Goal: Information Seeking & Learning: Learn about a topic

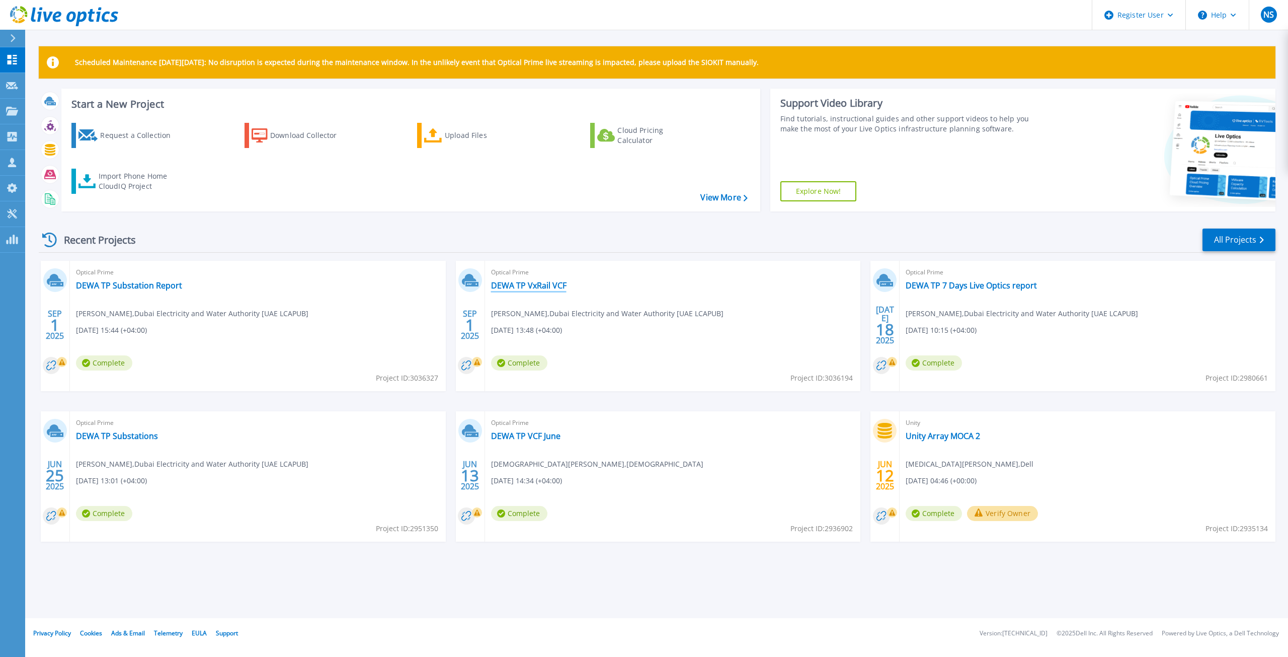
click at [548, 287] on link "DEWA TP VxRail VCF" at bounding box center [528, 285] width 75 height 10
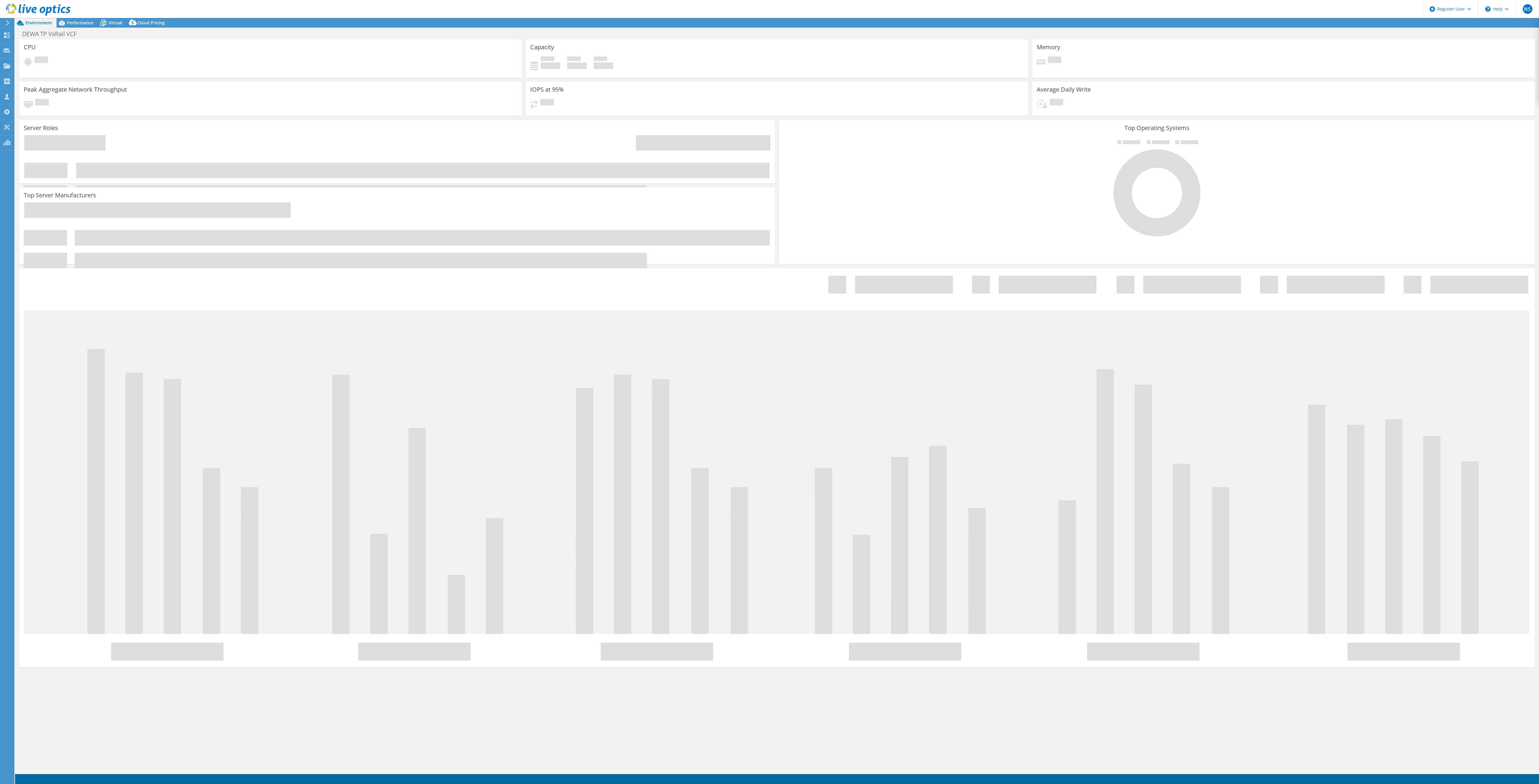
select select "EULondon"
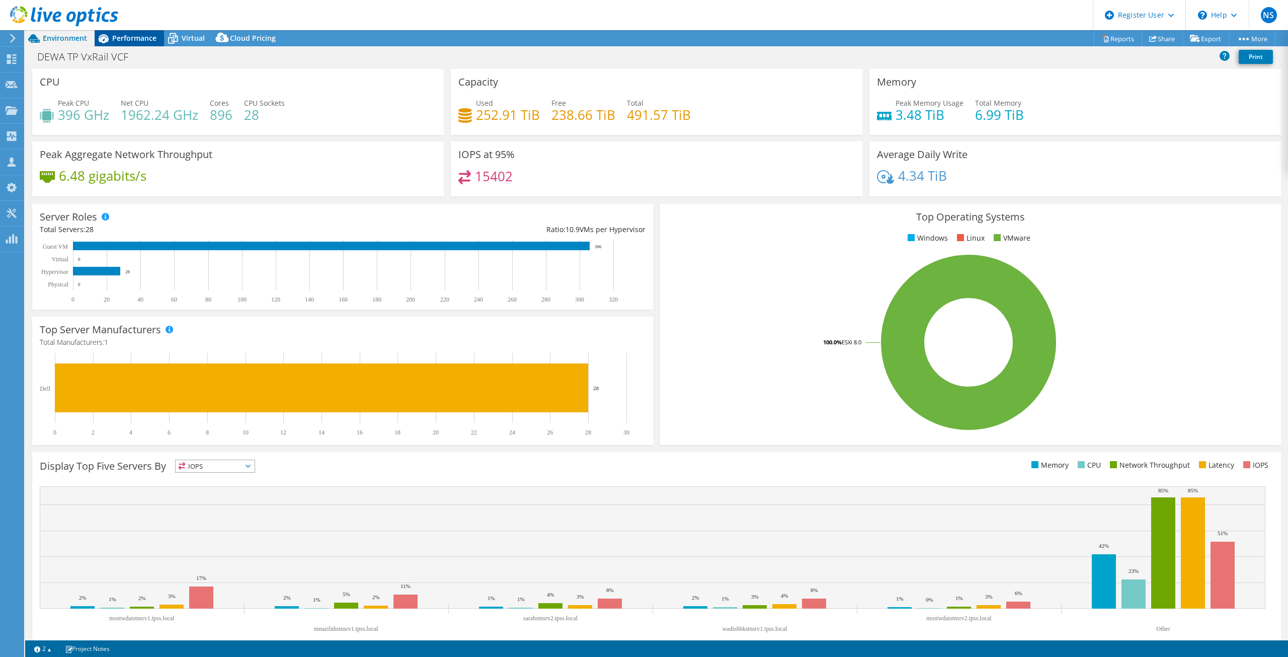
click at [125, 33] on div "Performance" at bounding box center [129, 38] width 69 height 16
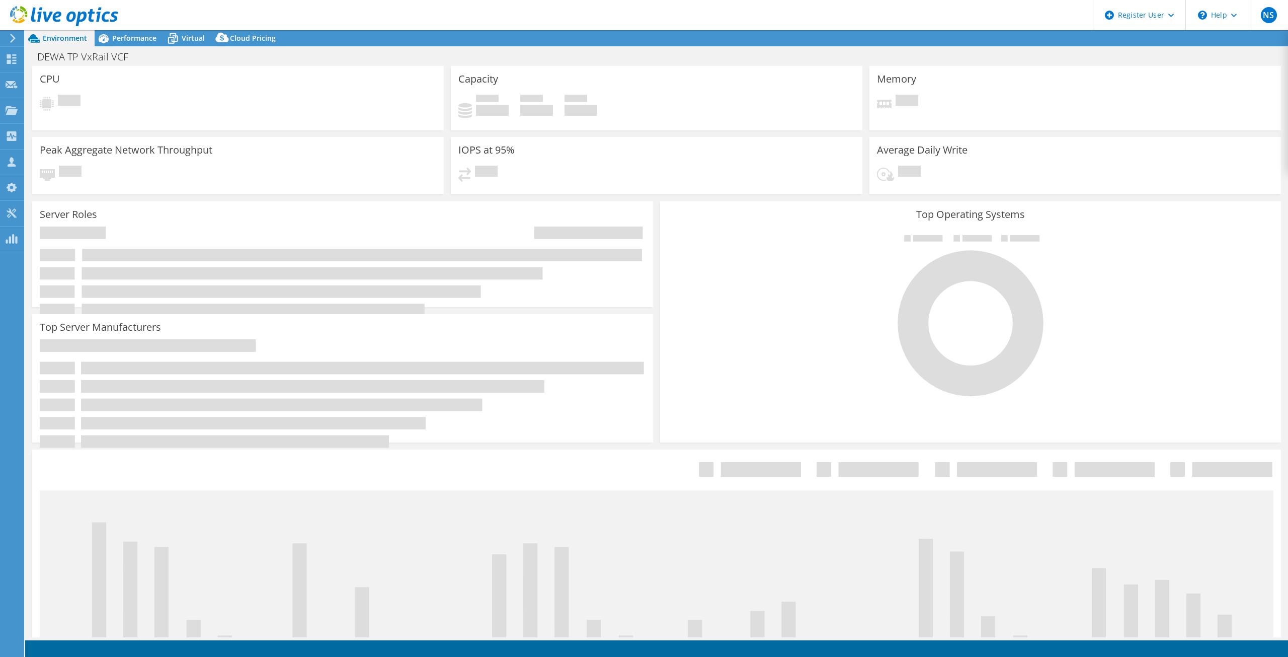
select select "USD"
select select "EULondon"
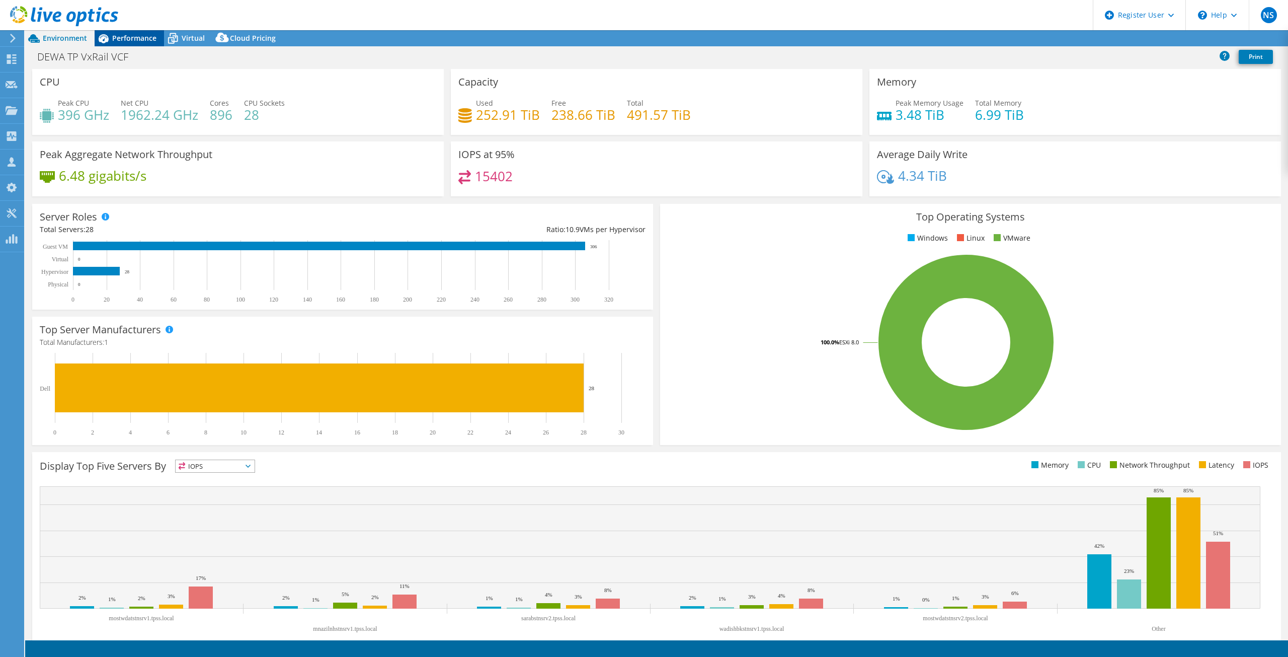
click at [131, 43] on div "Performance" at bounding box center [129, 38] width 69 height 16
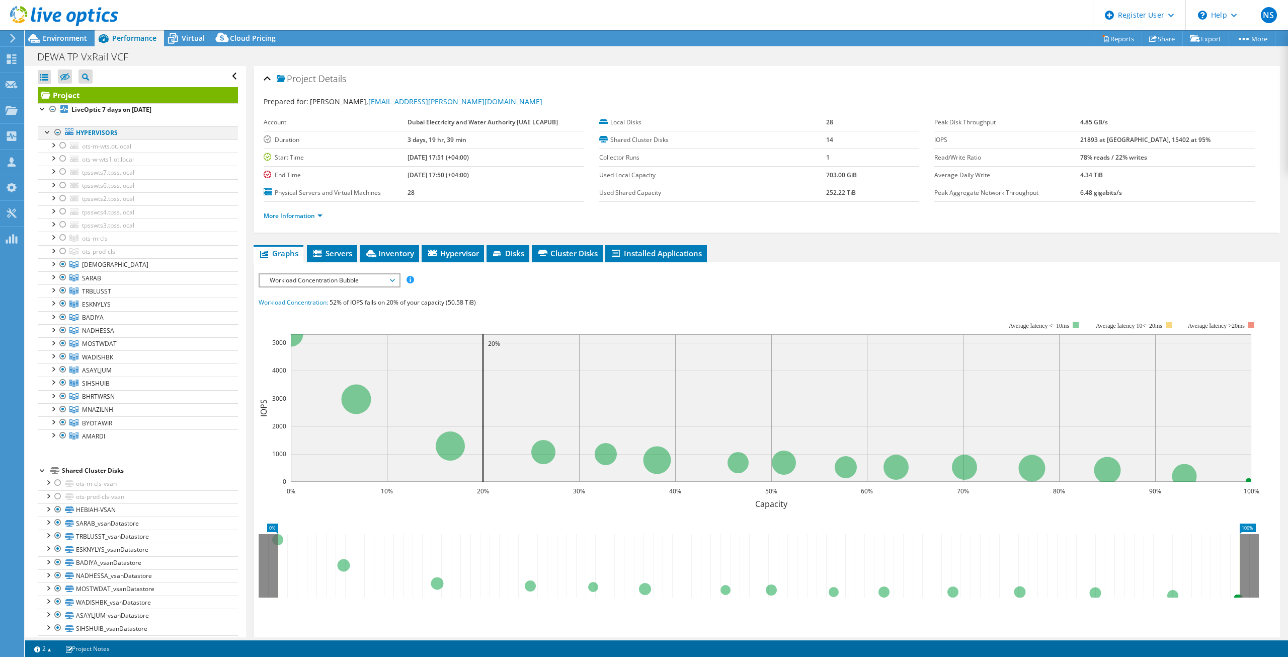
click at [56, 133] on div at bounding box center [58, 132] width 10 height 12
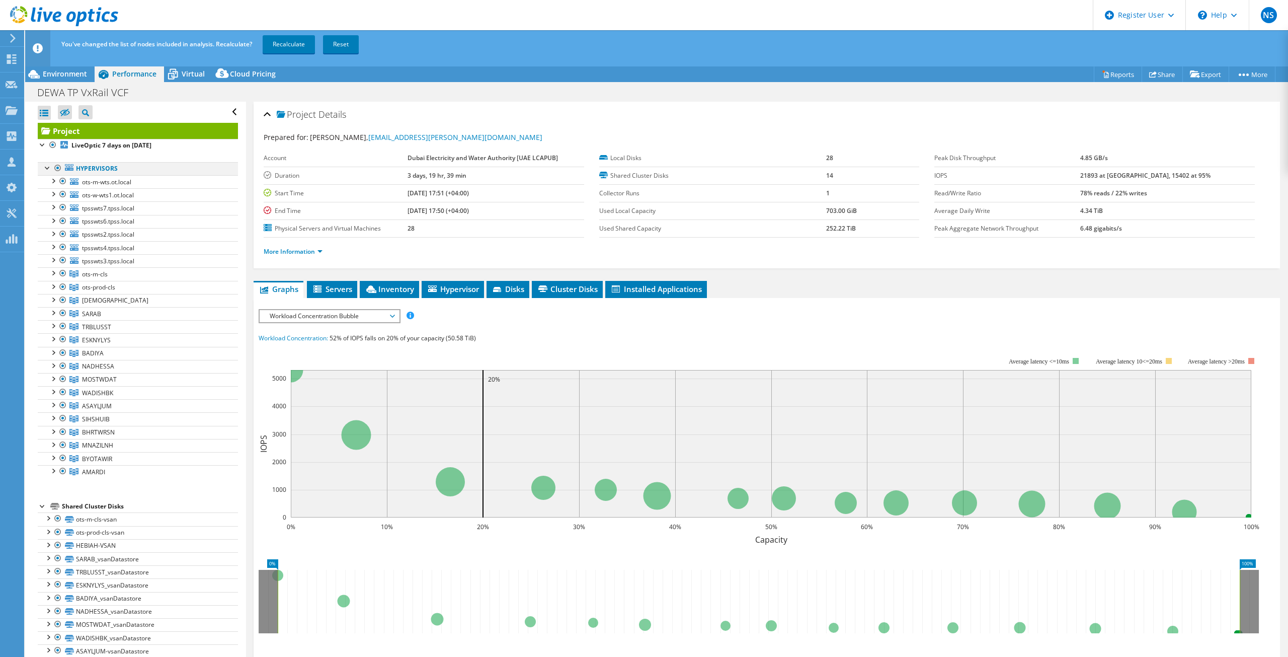
click at [57, 168] on div at bounding box center [58, 168] width 10 height 12
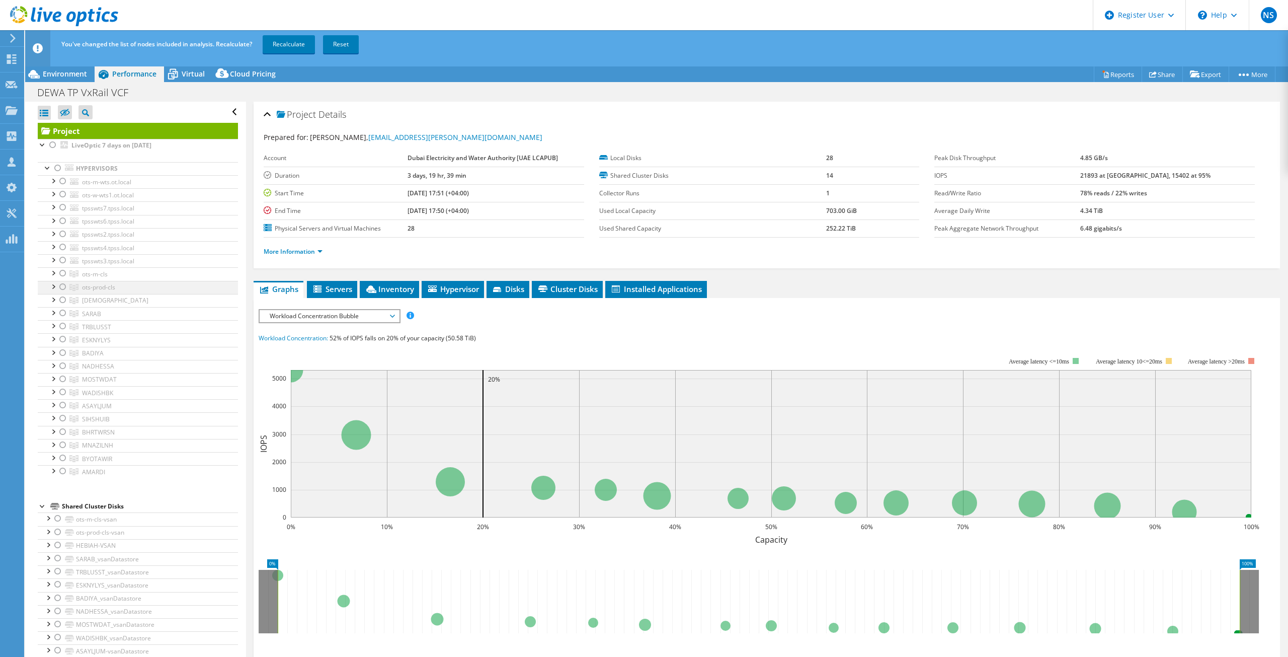
click at [60, 287] on div at bounding box center [63, 287] width 10 height 12
click at [287, 46] on link "Recalculate" at bounding box center [289, 44] width 52 height 18
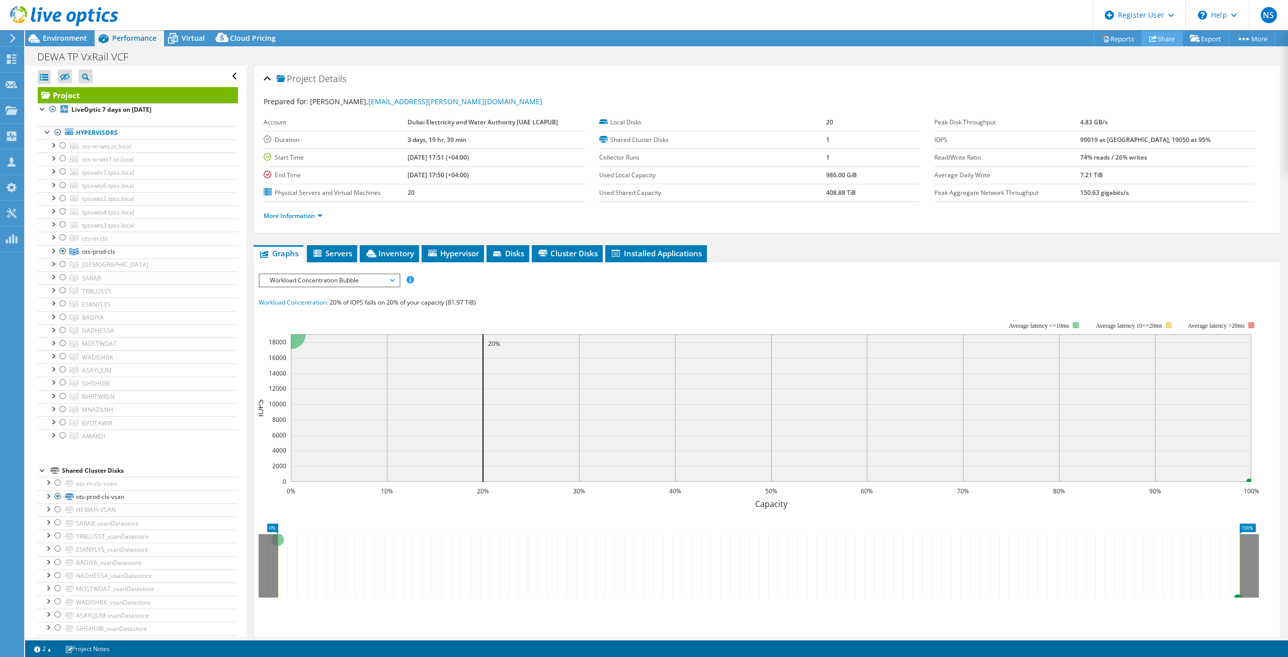
click at [1155, 35] on link "Share" at bounding box center [1162, 39] width 41 height 16
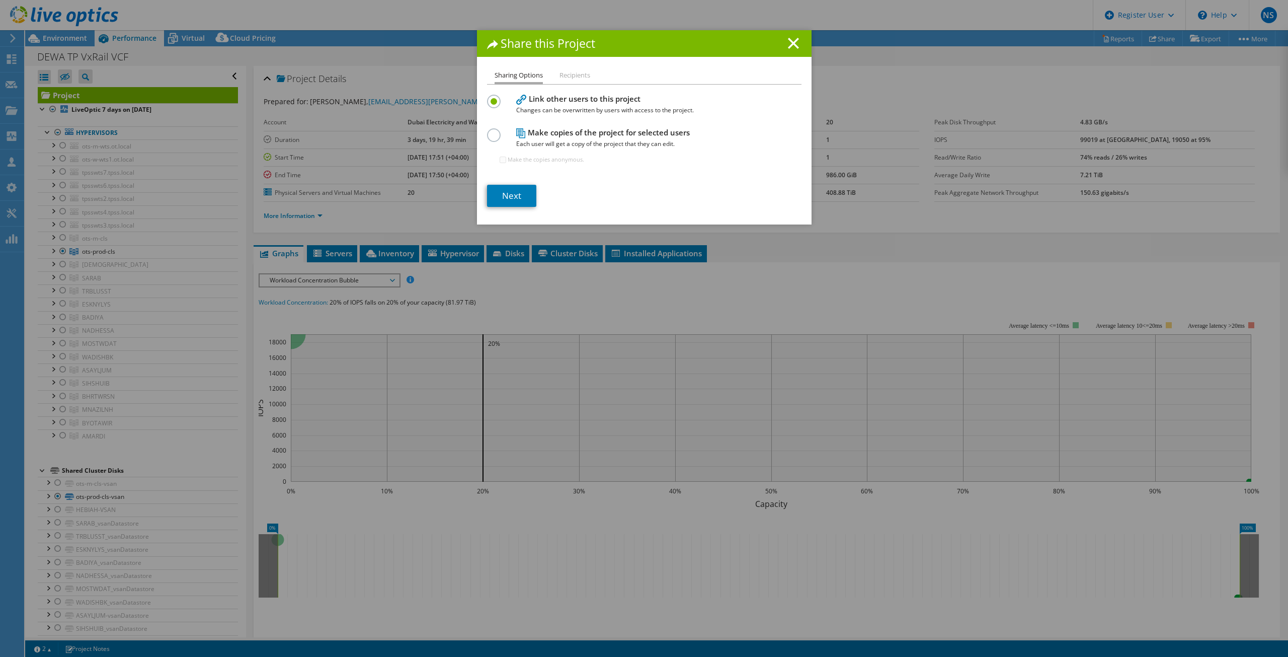
click at [883, 86] on div "Share this Project Sharing Options Recipients Link other users to this project …" at bounding box center [644, 328] width 1288 height 596
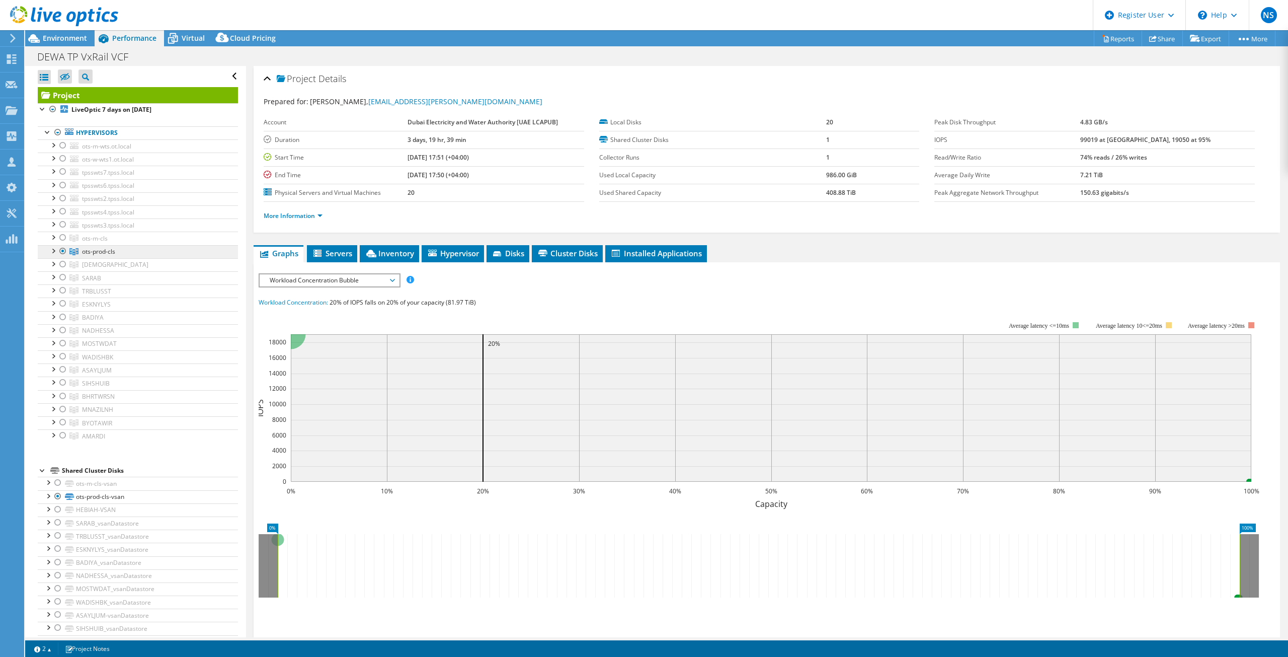
click at [105, 250] on span "ots-prod-cls" at bounding box center [98, 251] width 33 height 9
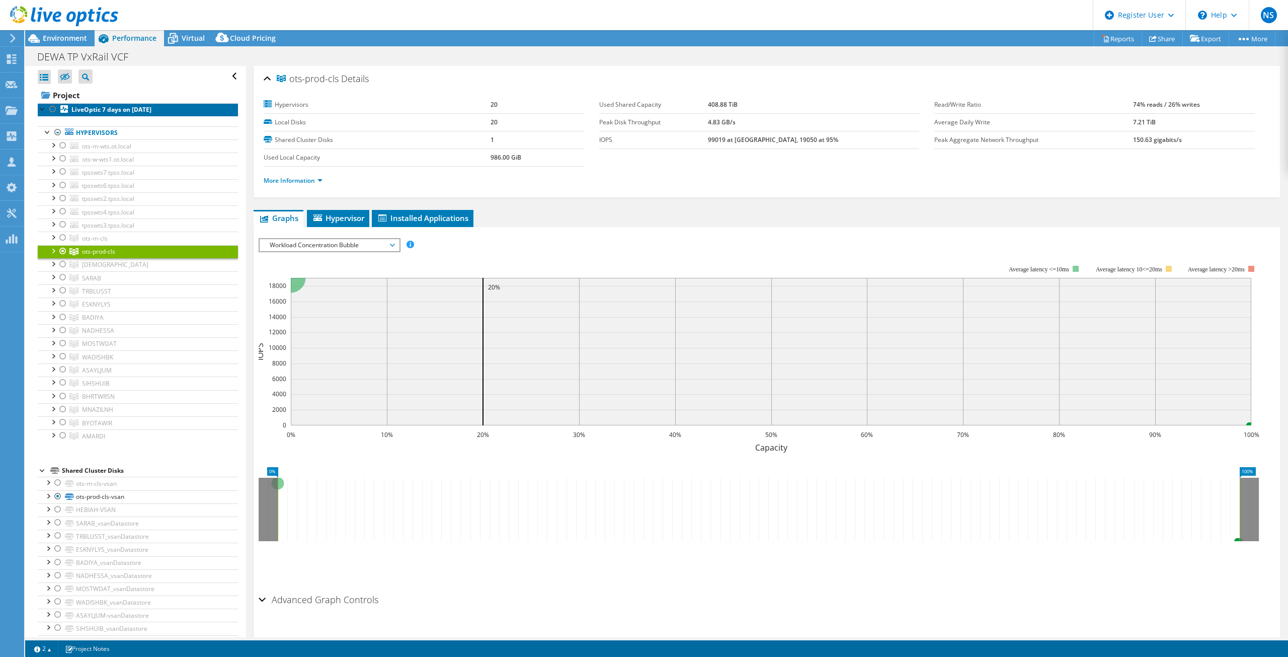
click at [124, 109] on b "LiveOptic 7 days on [DATE]" at bounding box center [111, 109] width 80 height 9
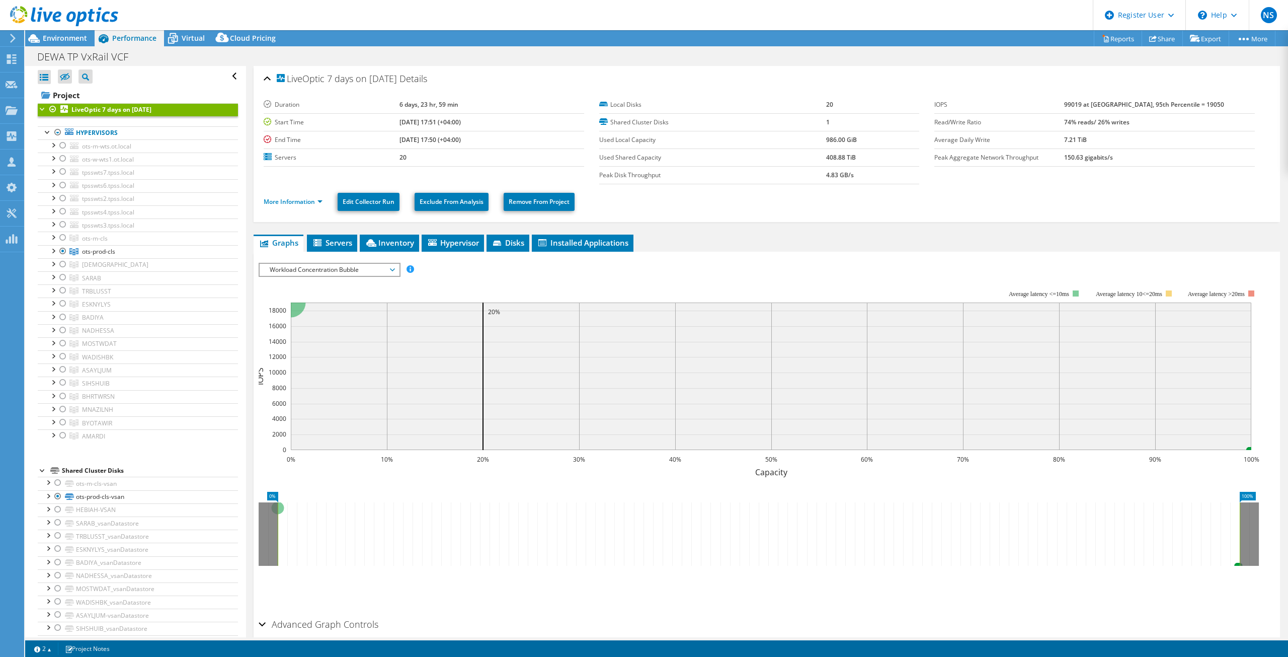
click at [291, 206] on li "More Information" at bounding box center [296, 201] width 65 height 11
click at [292, 202] on link "More Information" at bounding box center [293, 201] width 59 height 9
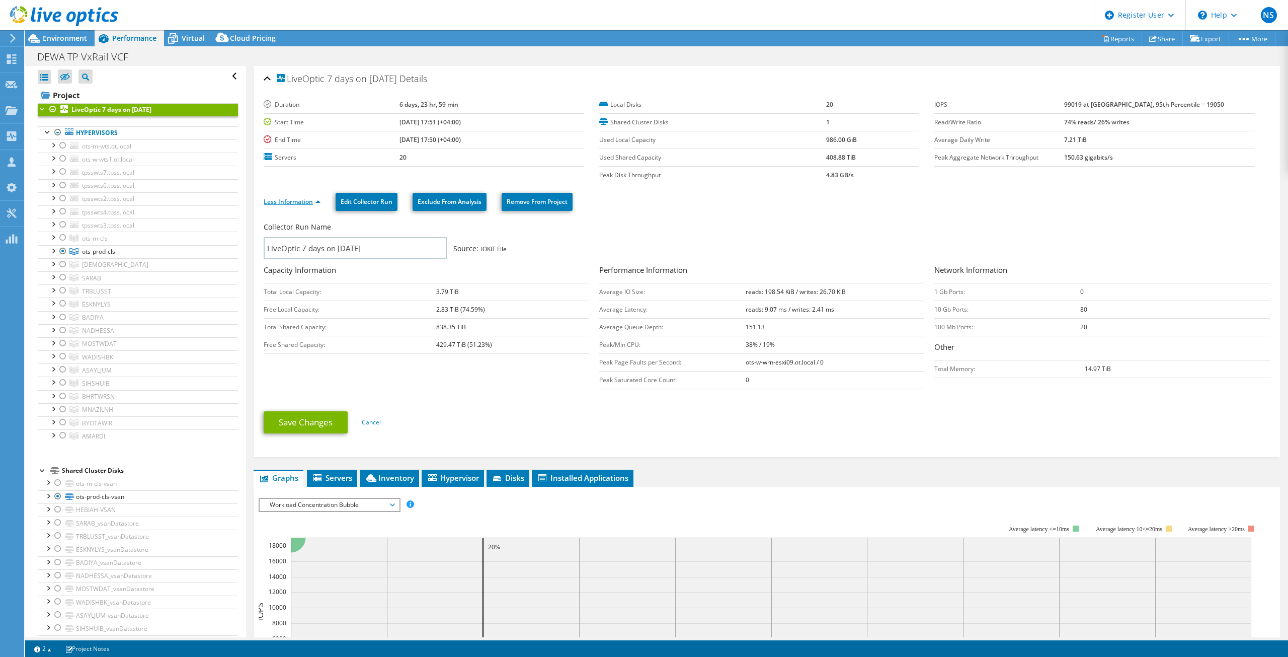
click at [292, 202] on link "Less Information" at bounding box center [292, 201] width 57 height 9
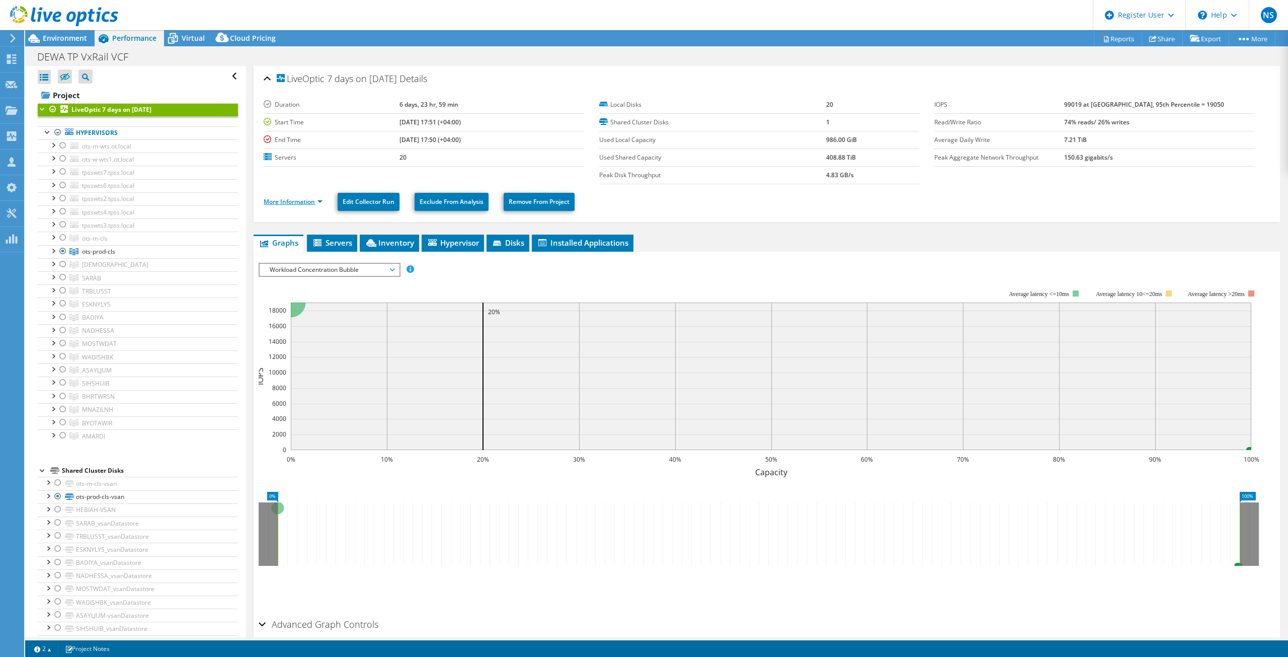
click at [310, 198] on link "More Information" at bounding box center [293, 201] width 59 height 9
click at [302, 205] on link "More Information" at bounding box center [293, 201] width 59 height 9
click at [304, 204] on link "More Information" at bounding box center [293, 201] width 59 height 9
click at [303, 204] on link "More Information" at bounding box center [293, 201] width 59 height 9
click at [115, 134] on link "Hypervisors" at bounding box center [138, 132] width 200 height 13
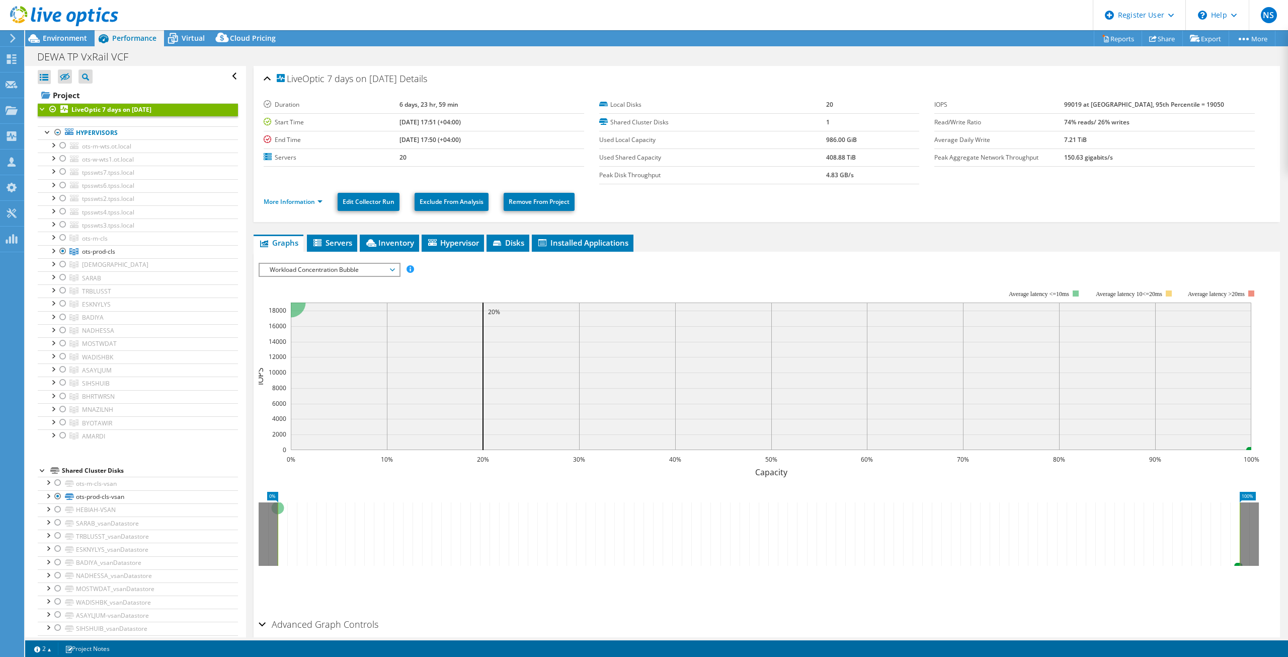
click at [128, 115] on link "LiveOptic 7 days on [DATE]" at bounding box center [138, 109] width 200 height 13
click at [114, 249] on span "ots-prod-cls" at bounding box center [98, 251] width 33 height 9
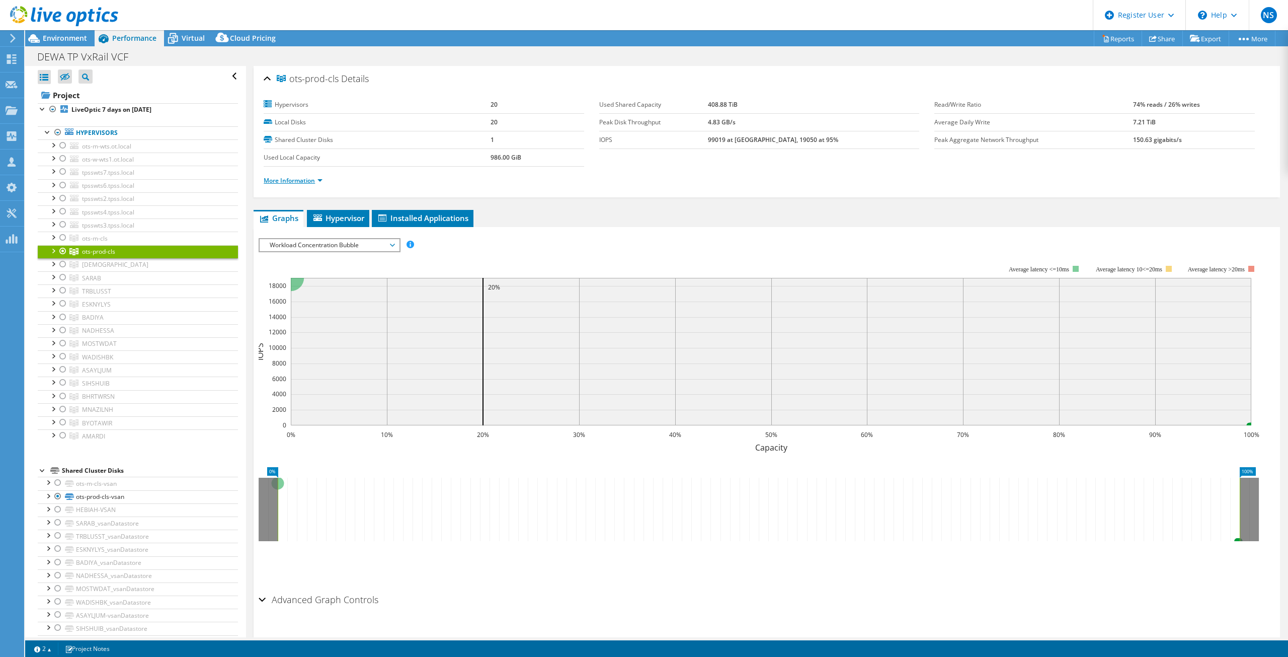
click at [294, 183] on link "More Information" at bounding box center [293, 180] width 59 height 9
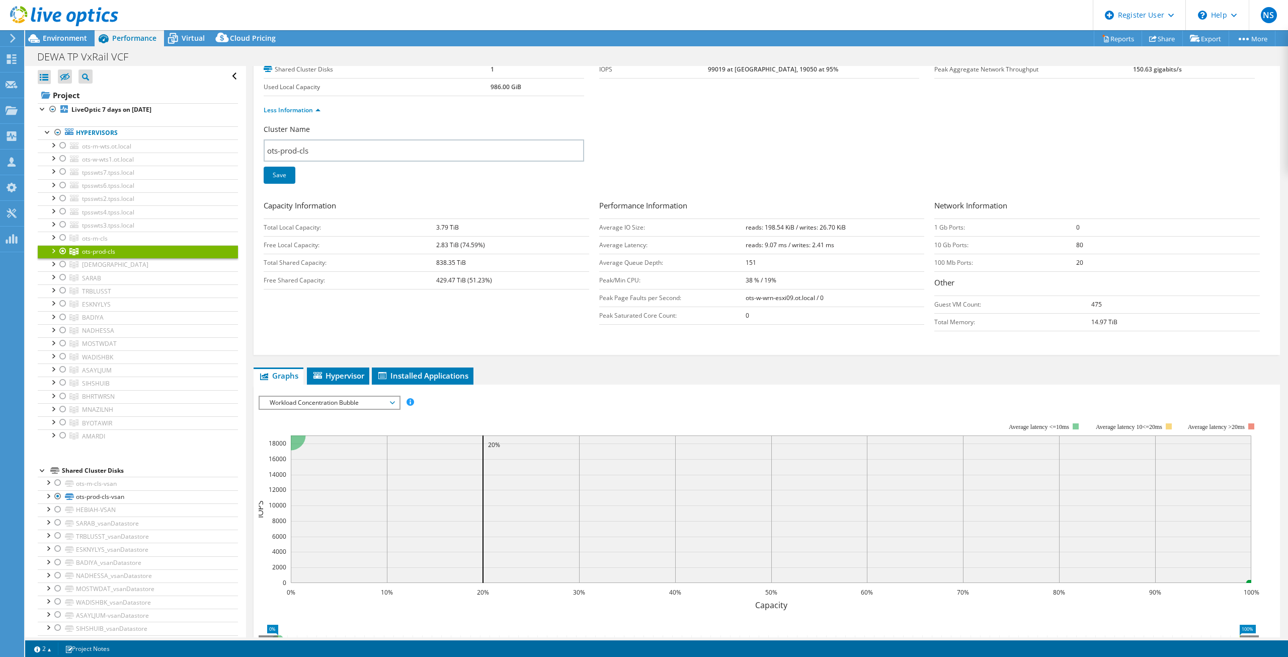
scroll to position [151, 0]
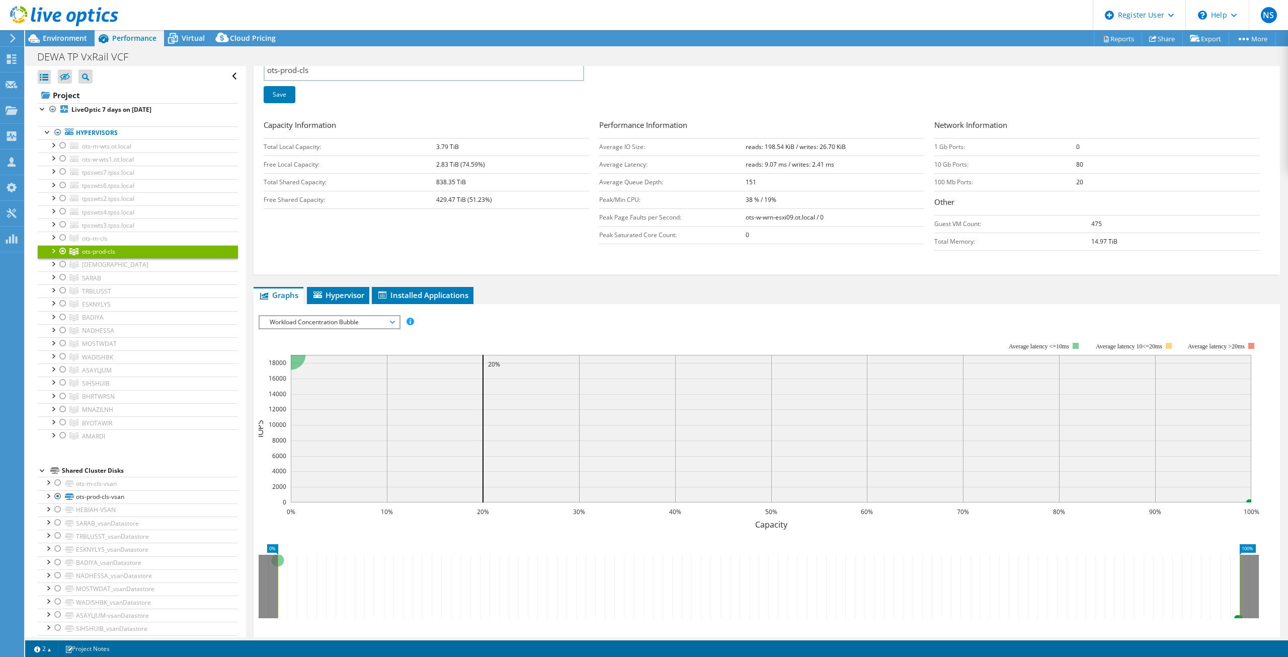
click at [353, 326] on span "Workload Concentration Bubble" at bounding box center [329, 322] width 129 height 12
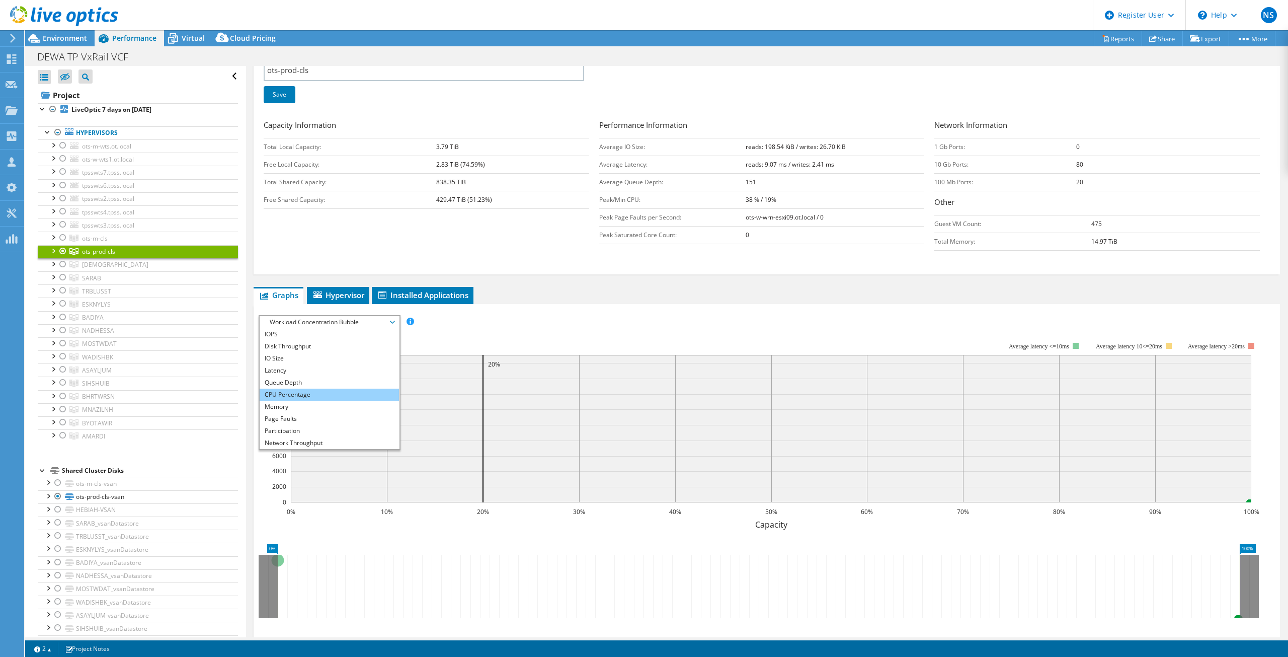
scroll to position [0, 0]
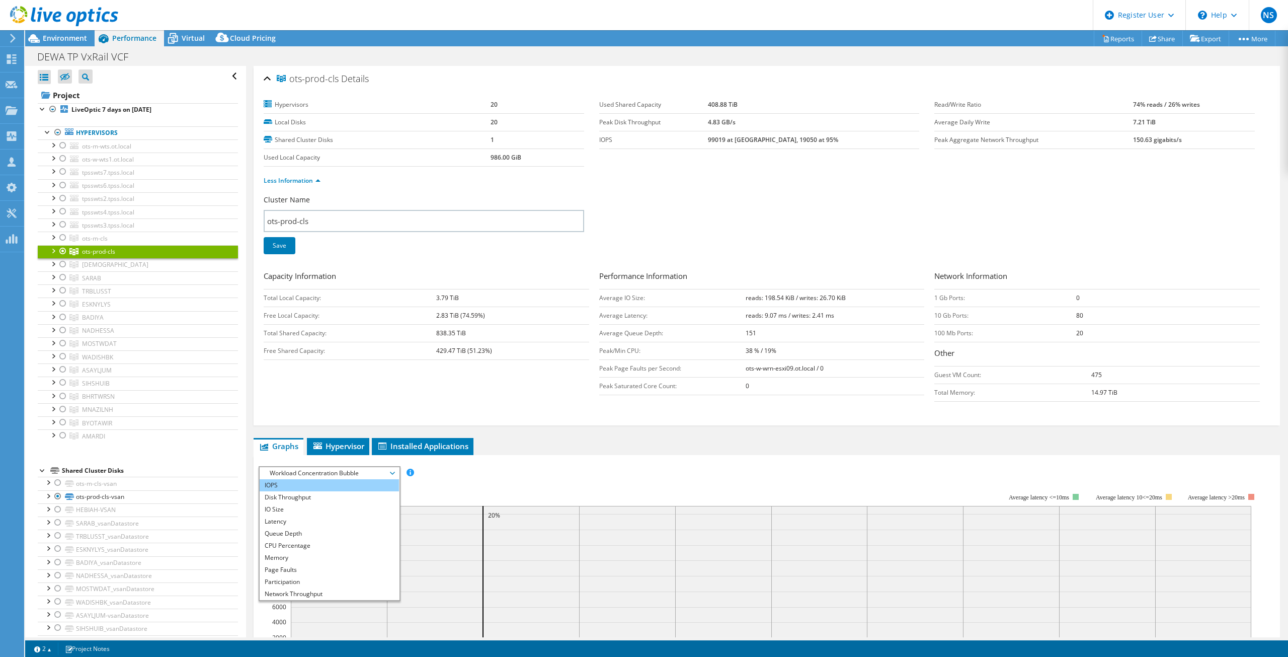
click at [319, 484] on li "IOPS" at bounding box center [329, 485] width 139 height 12
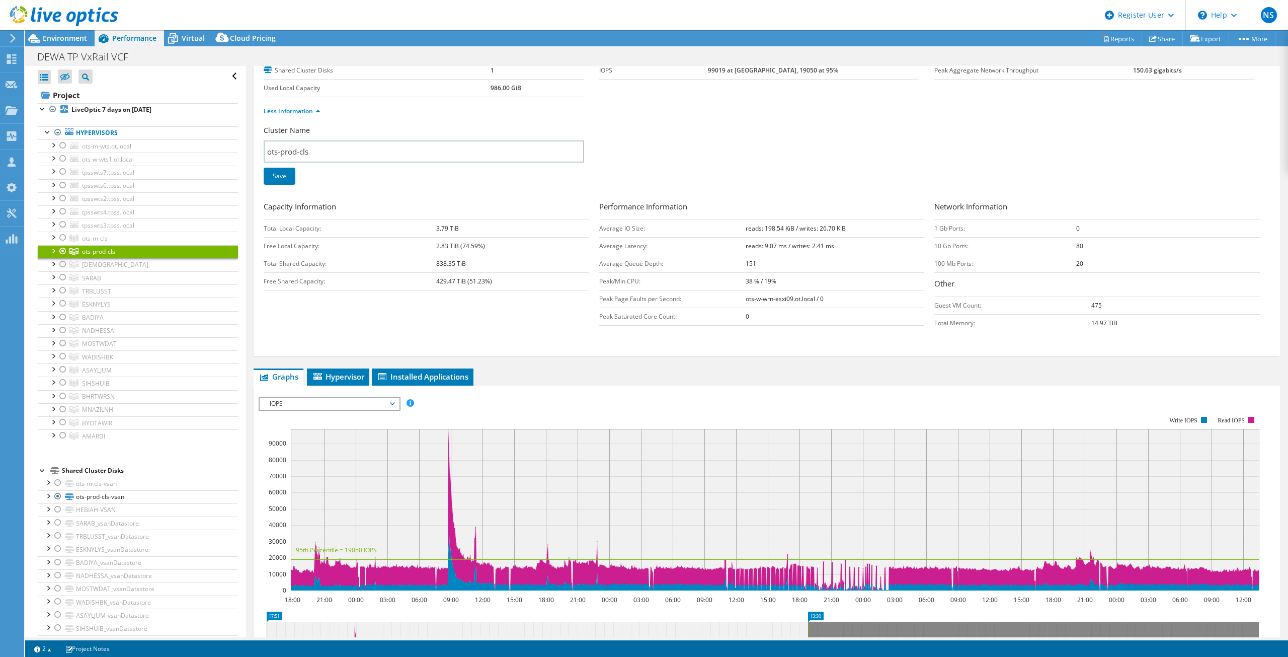
scroll to position [151, 0]
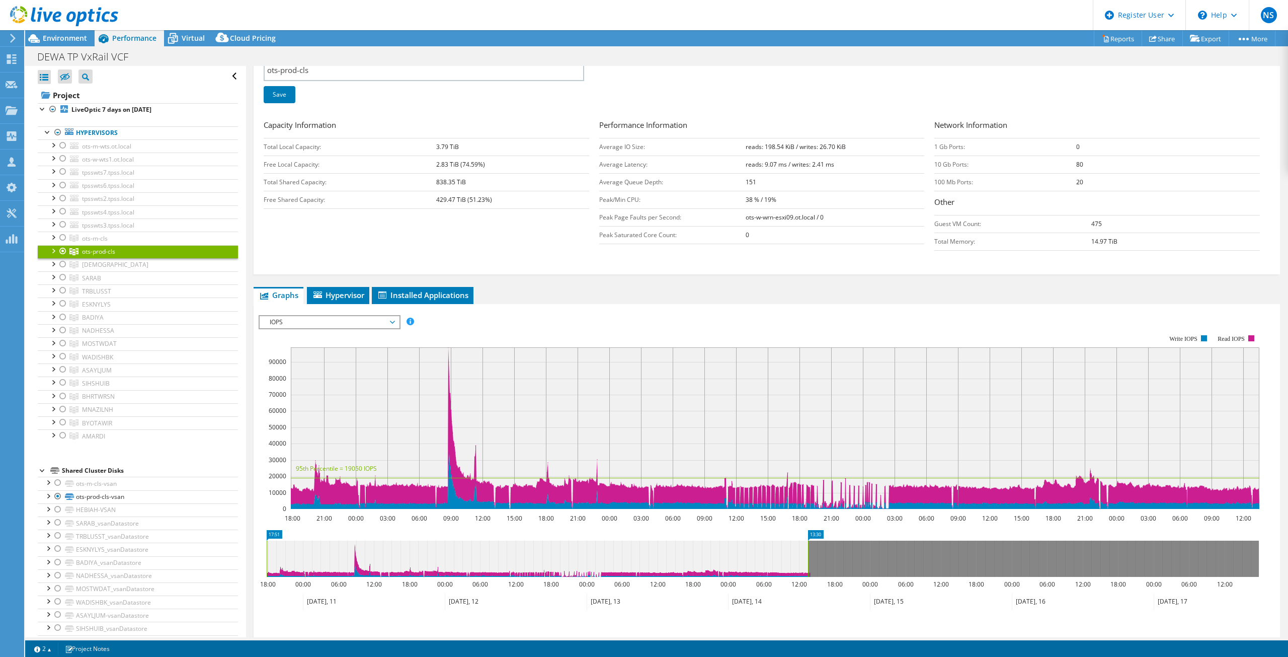
click at [328, 320] on span "IOPS" at bounding box center [329, 322] width 129 height 12
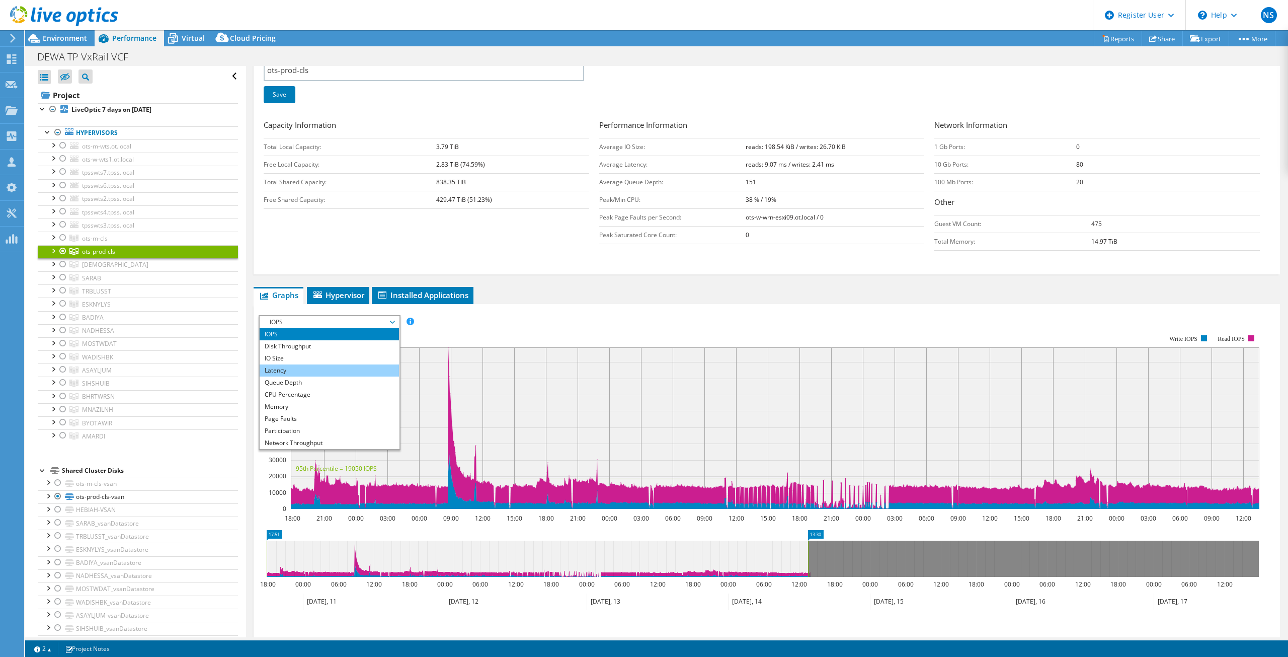
click at [314, 374] on li "Latency" at bounding box center [329, 370] width 139 height 12
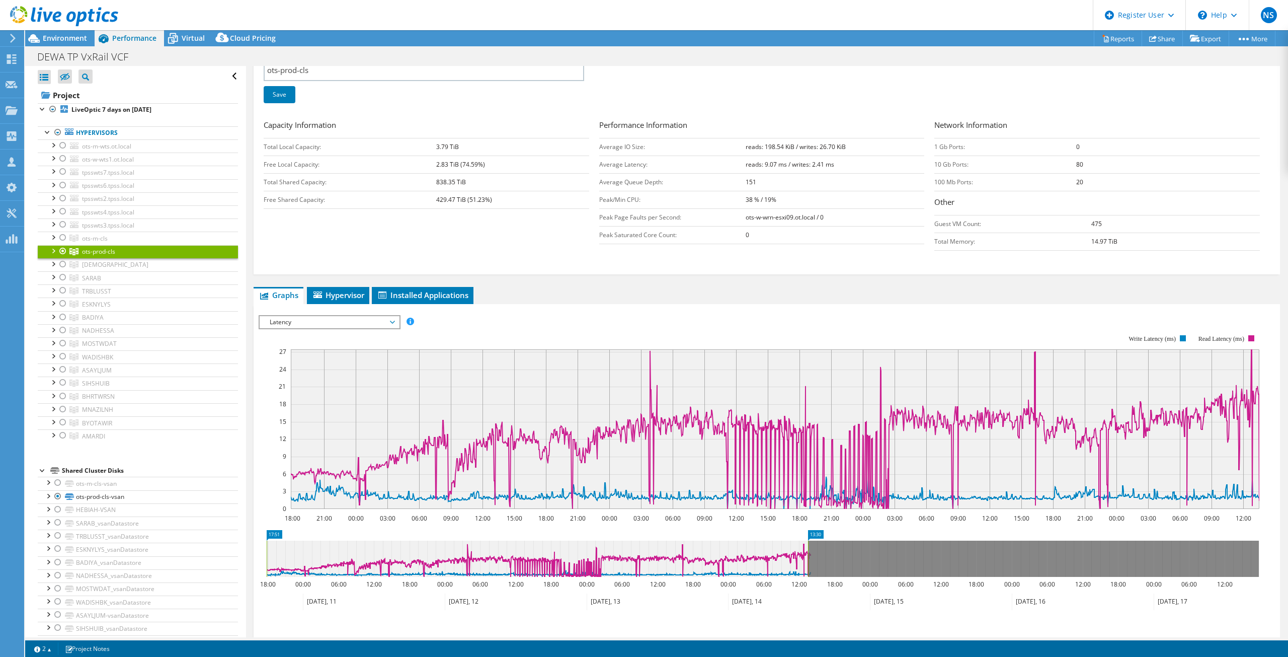
click at [311, 316] on span "Latency" at bounding box center [329, 322] width 129 height 12
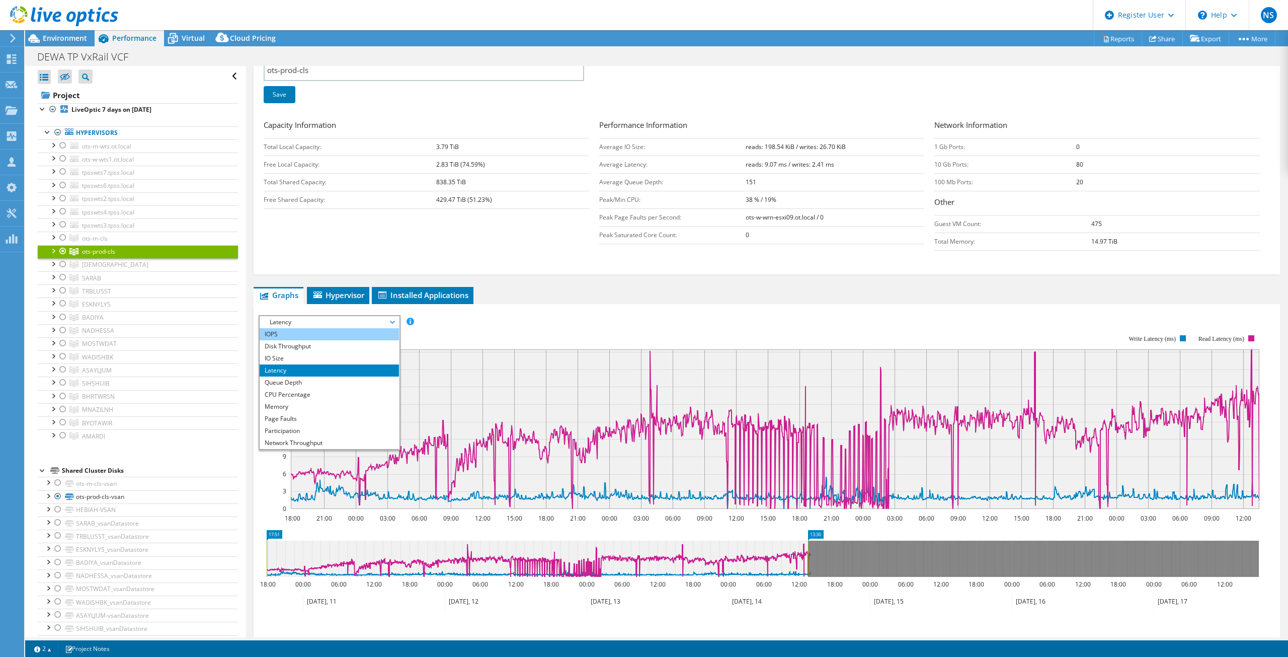
click at [305, 335] on li "IOPS" at bounding box center [329, 334] width 139 height 12
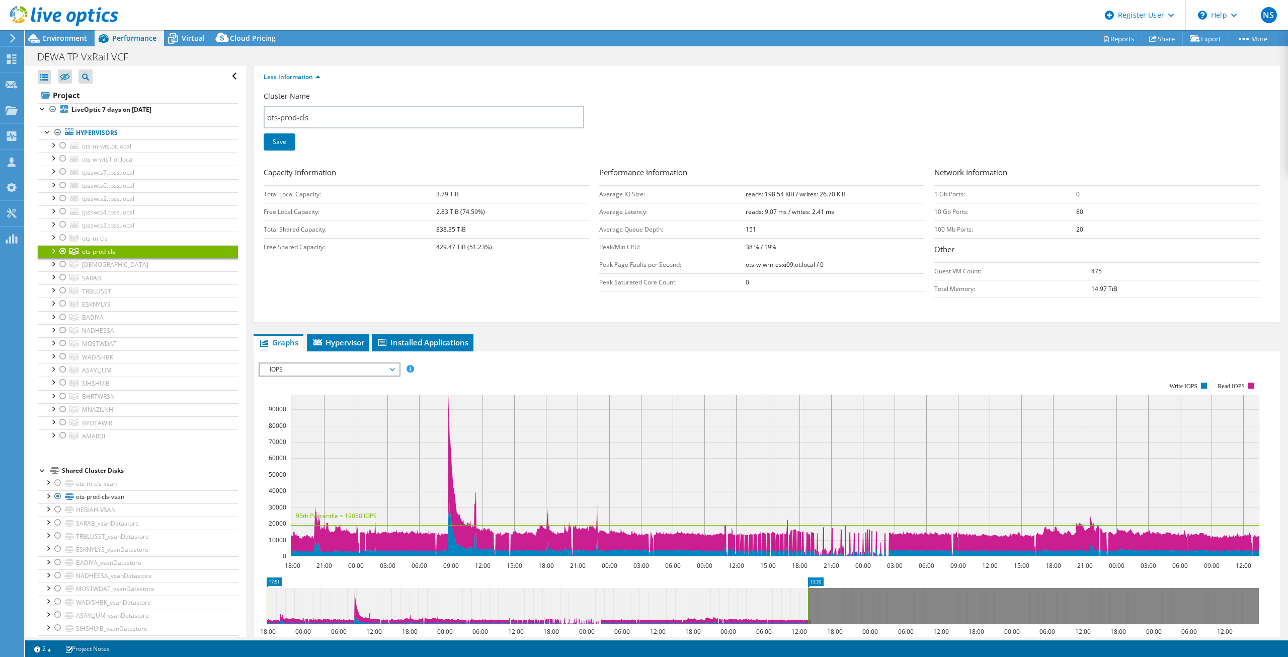
scroll to position [50, 0]
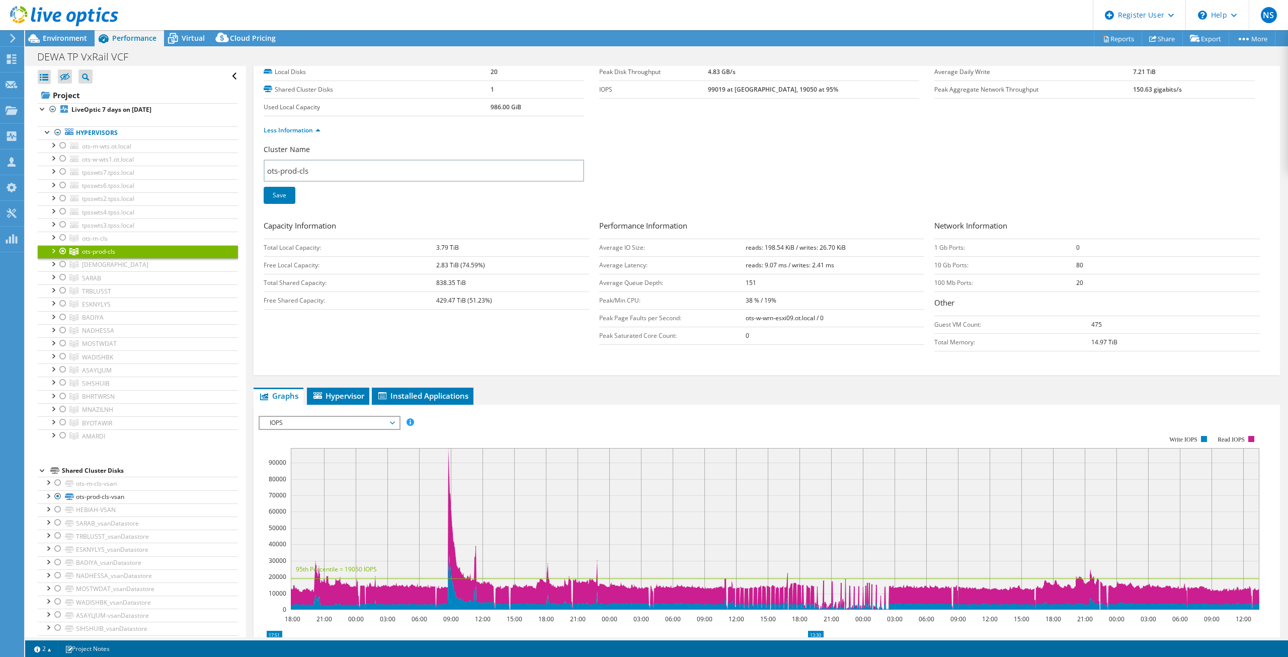
click at [481, 301] on b "429.47 TiB (51.23%)" at bounding box center [464, 300] width 56 height 9
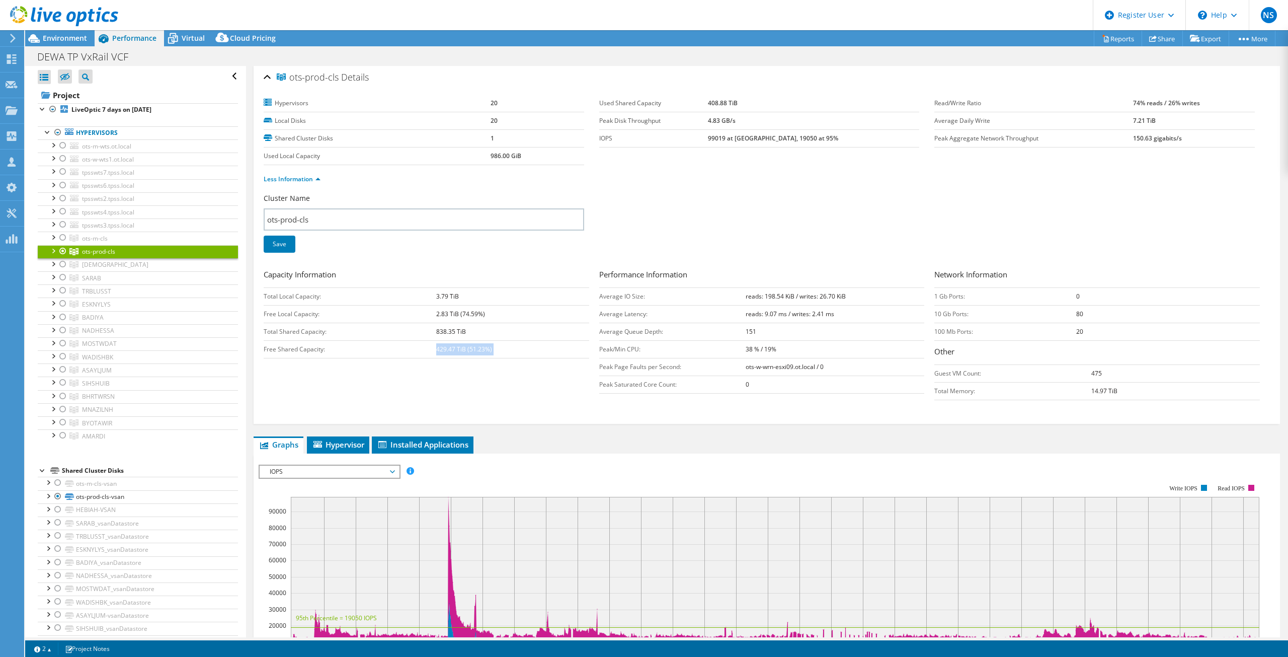
scroll to position [0, 0]
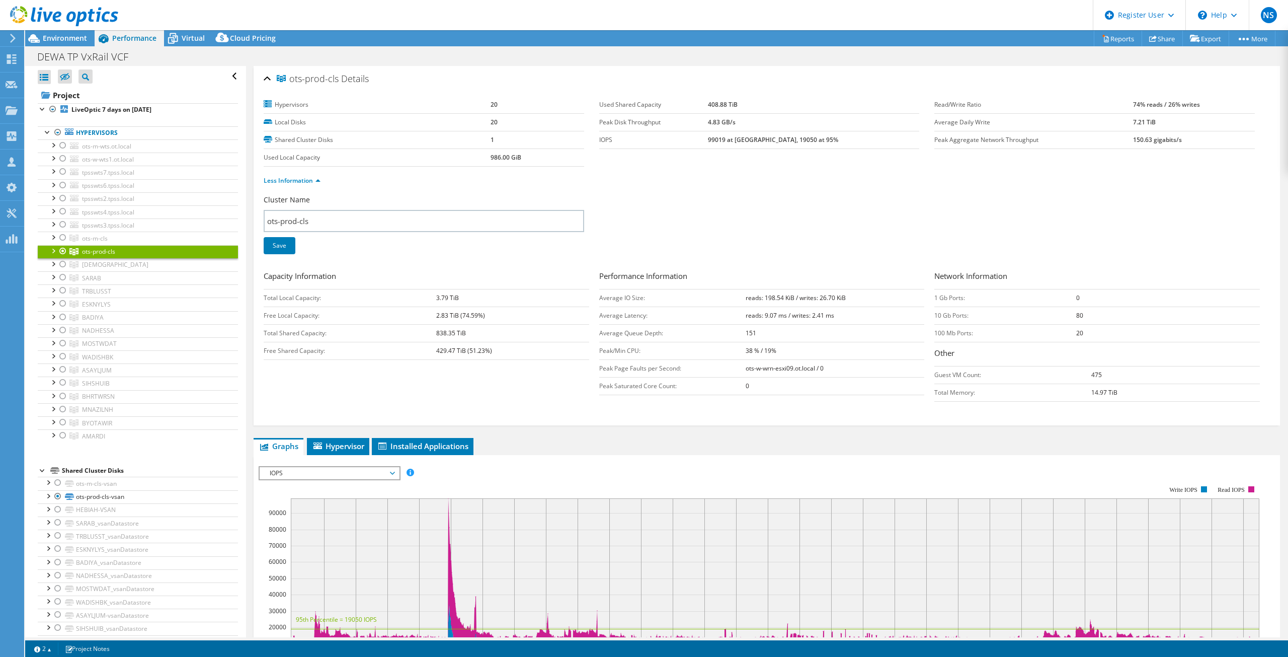
click at [775, 321] on td "reads: 9.07 ms / writes: 2.41 ms" at bounding box center [835, 315] width 179 height 18
click at [820, 270] on h3 "Performance Information" at bounding box center [762, 277] width 326 height 14
click at [621, 362] on td "Peak Page Faults per Second:" at bounding box center [672, 368] width 146 height 18
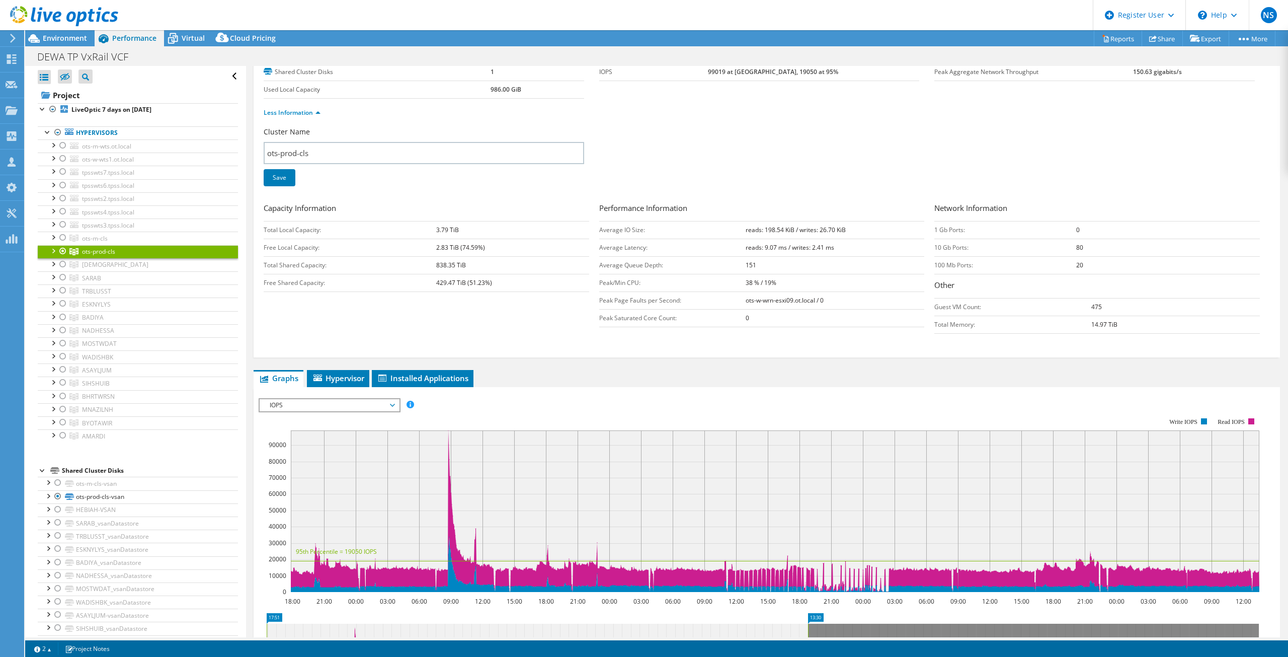
scroll to position [242, 0]
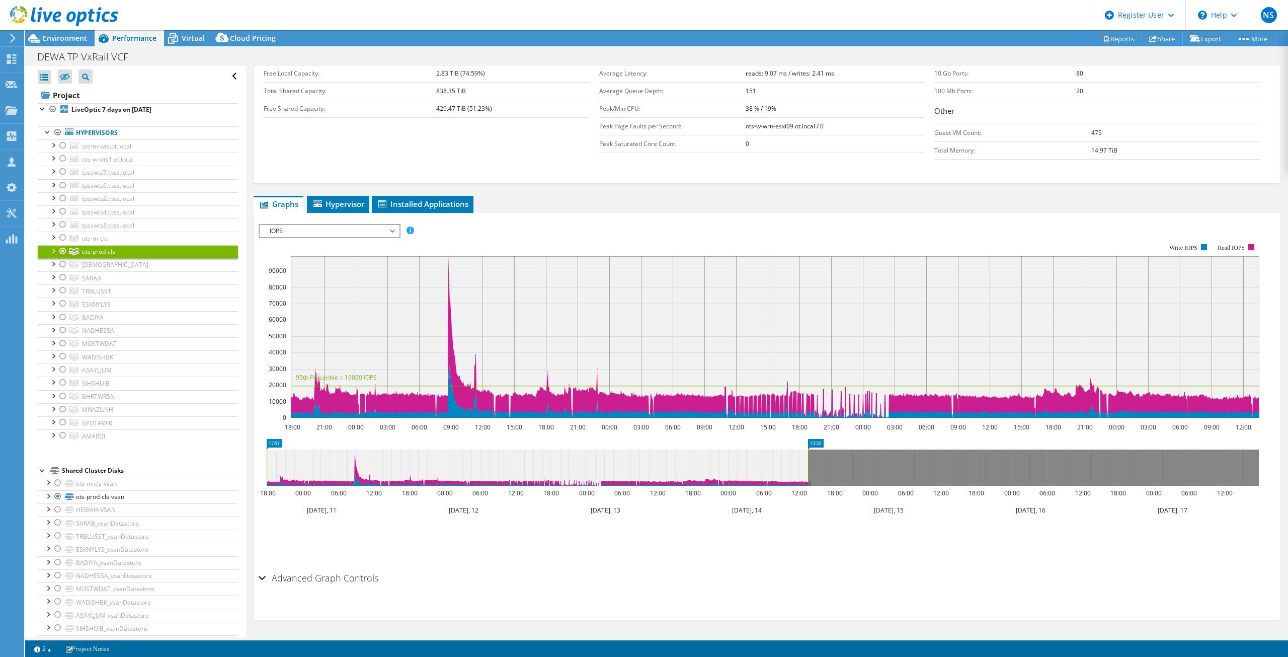
click at [360, 236] on span "IOPS" at bounding box center [329, 231] width 129 height 12
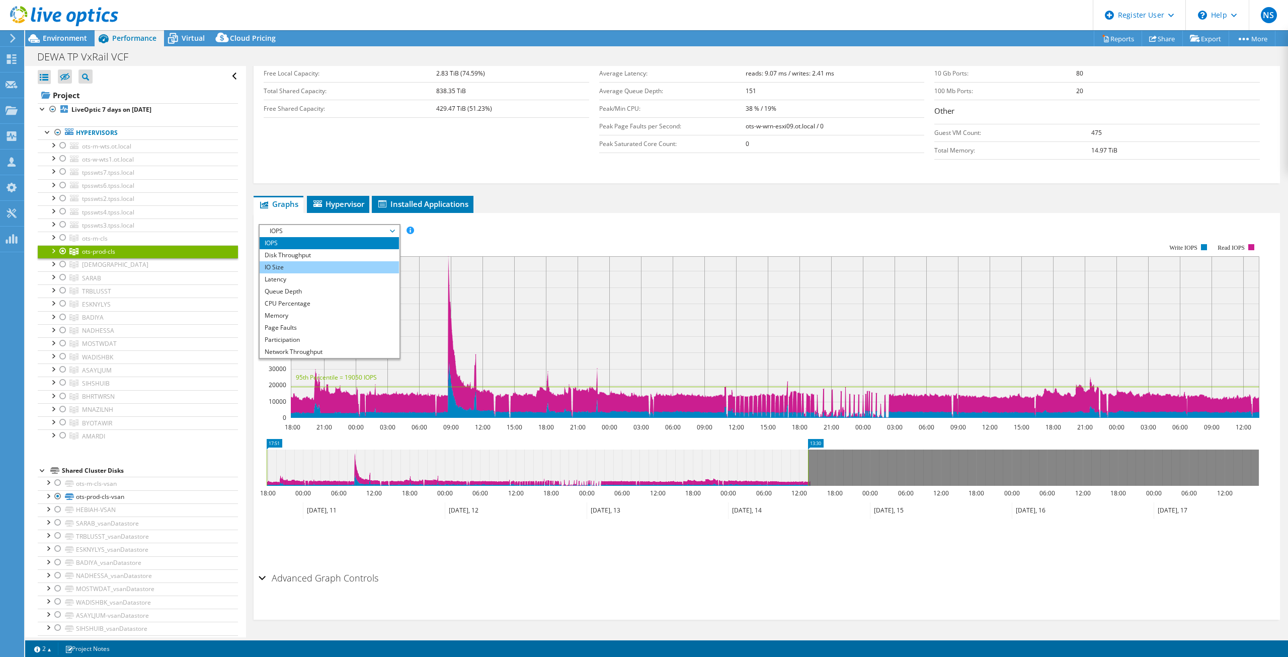
click at [343, 265] on li "IO Size" at bounding box center [329, 267] width 139 height 12
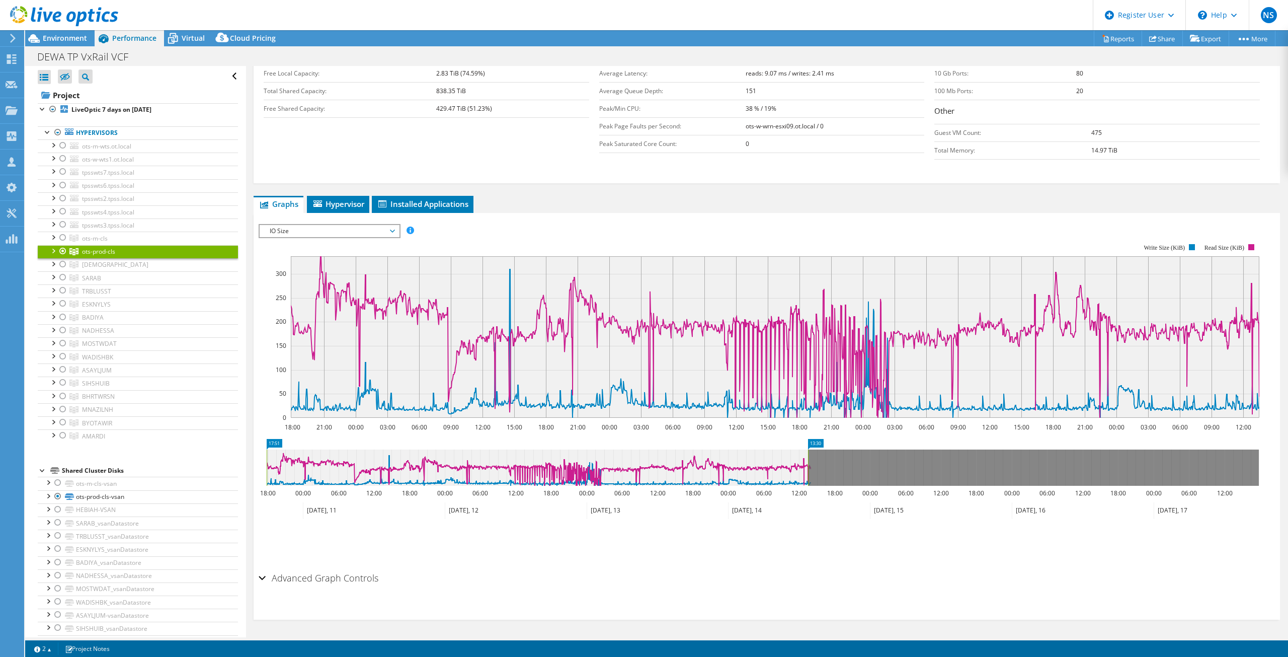
click at [370, 229] on span "IO Size" at bounding box center [329, 231] width 129 height 12
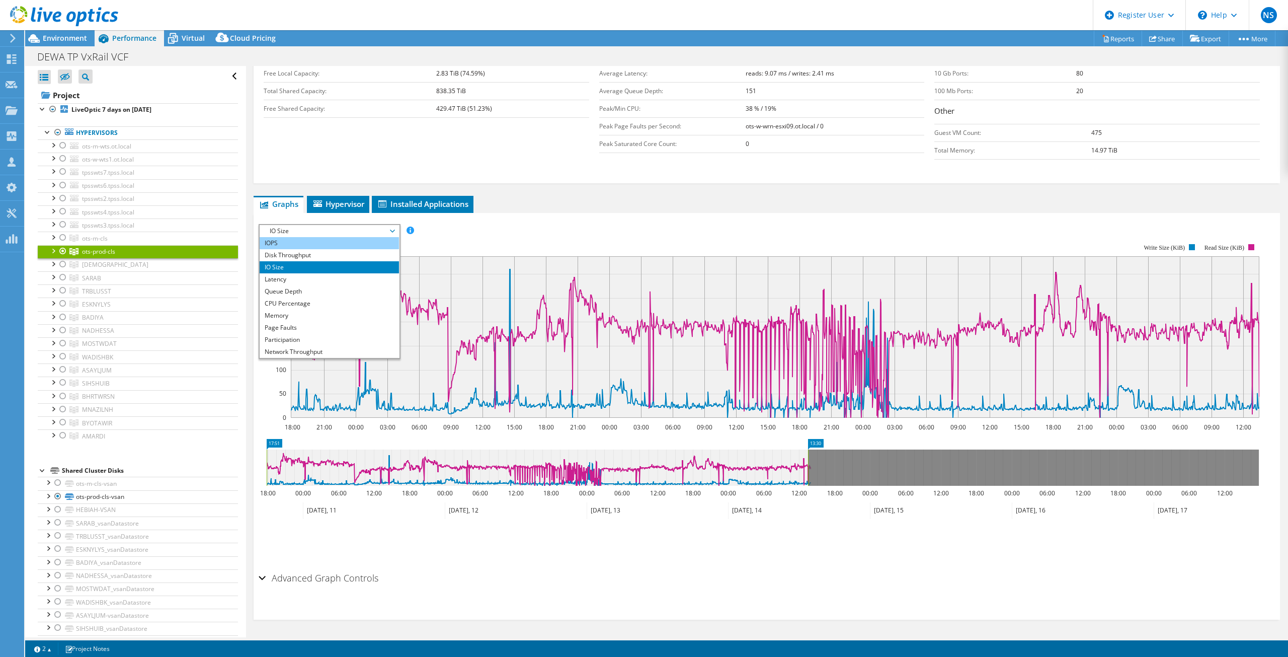
click at [358, 247] on li "IOPS" at bounding box center [329, 243] width 139 height 12
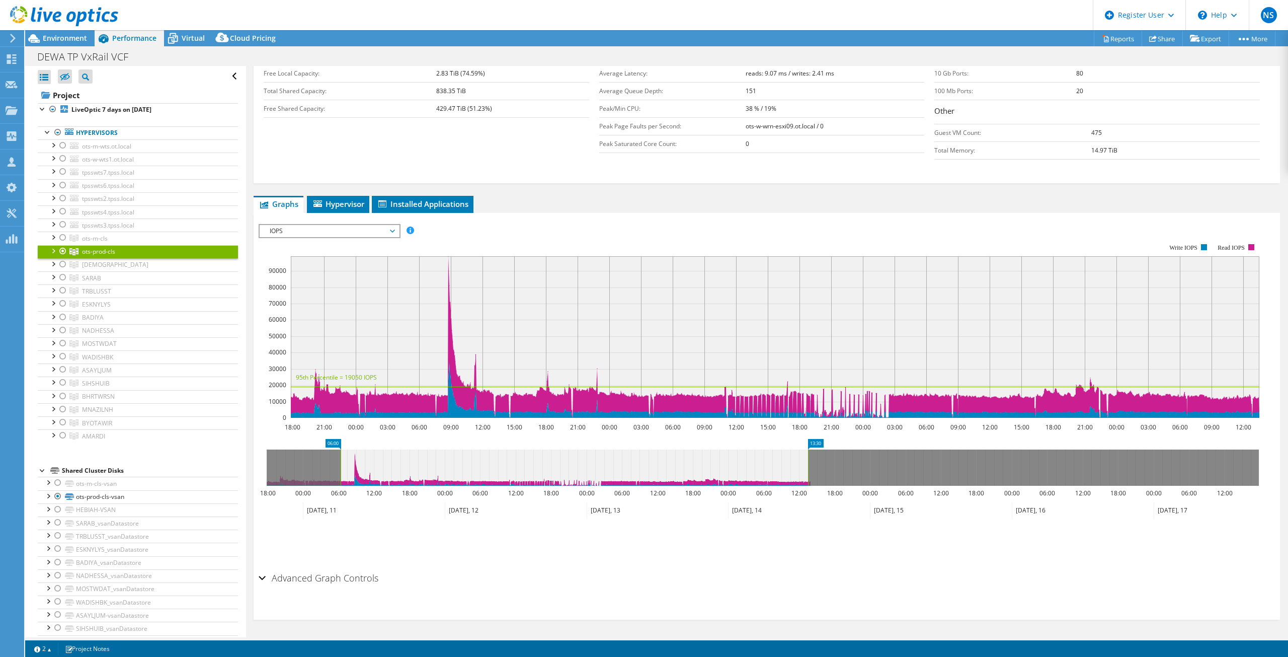
drag, startPoint x: 266, startPoint y: 469, endPoint x: 340, endPoint y: 485, distance: 75.6
click at [340, 485] on rect at bounding box center [341, 467] width 4 height 36
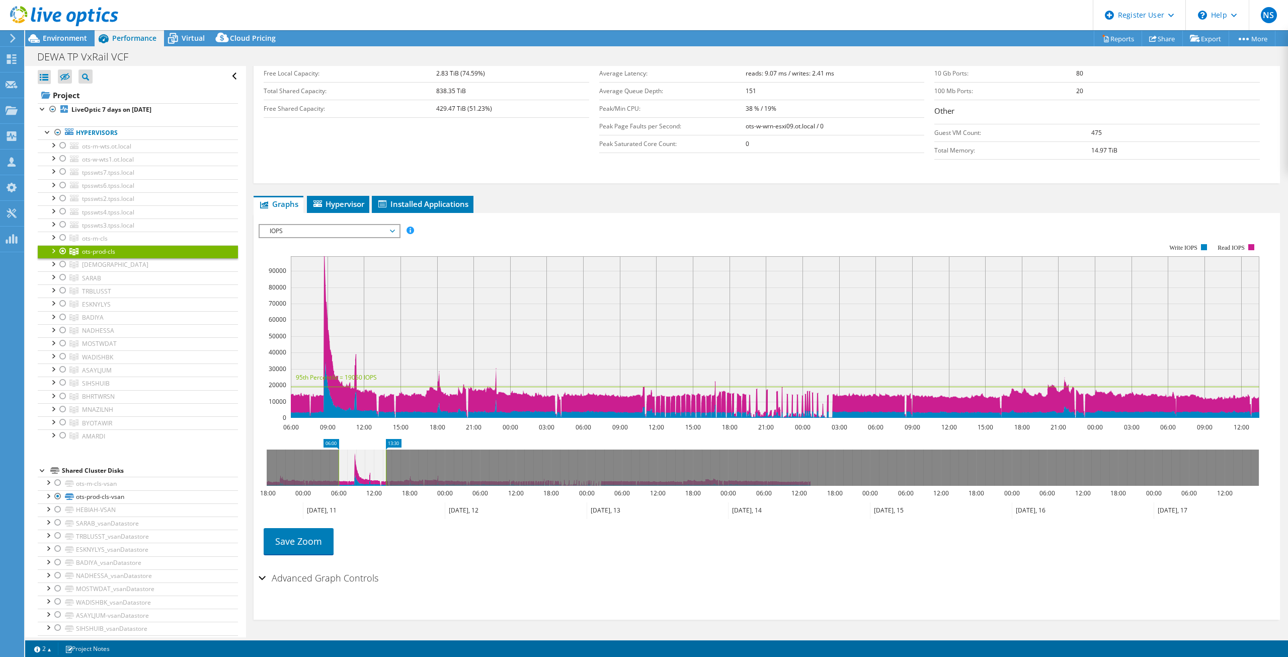
drag, startPoint x: 810, startPoint y: 462, endPoint x: 387, endPoint y: 469, distance: 422.2
click at [387, 469] on rect at bounding box center [386, 467] width 4 height 36
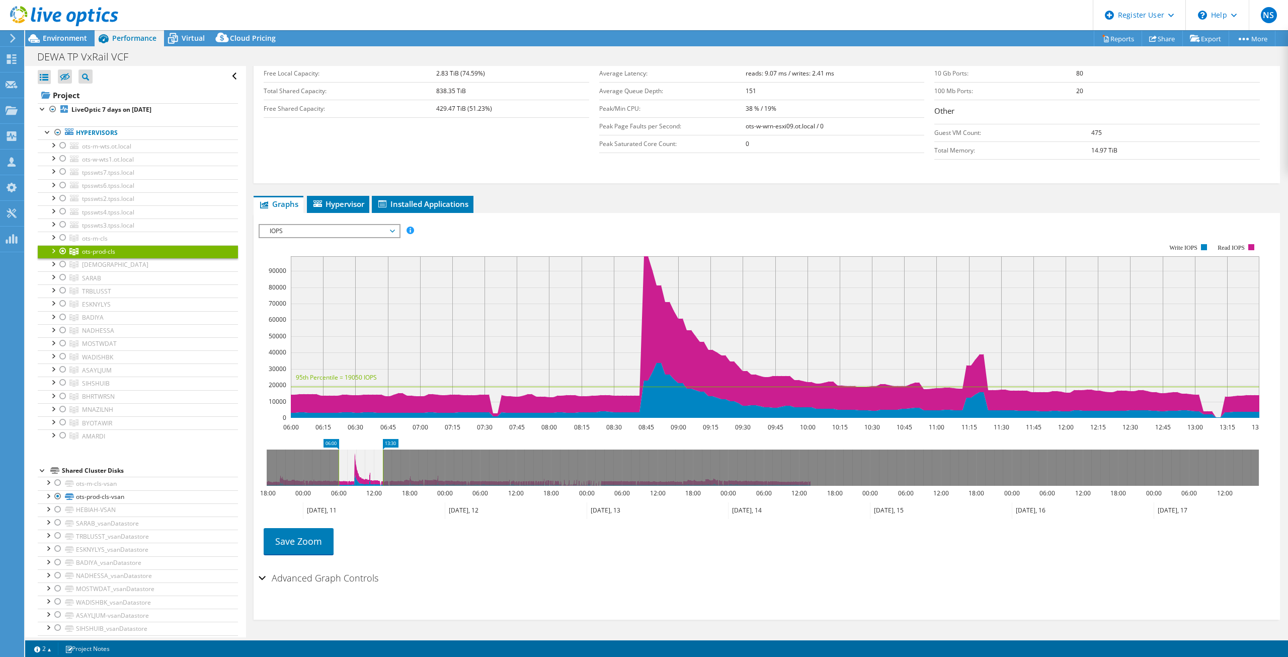
click at [326, 227] on span "IOPS" at bounding box center [329, 231] width 129 height 12
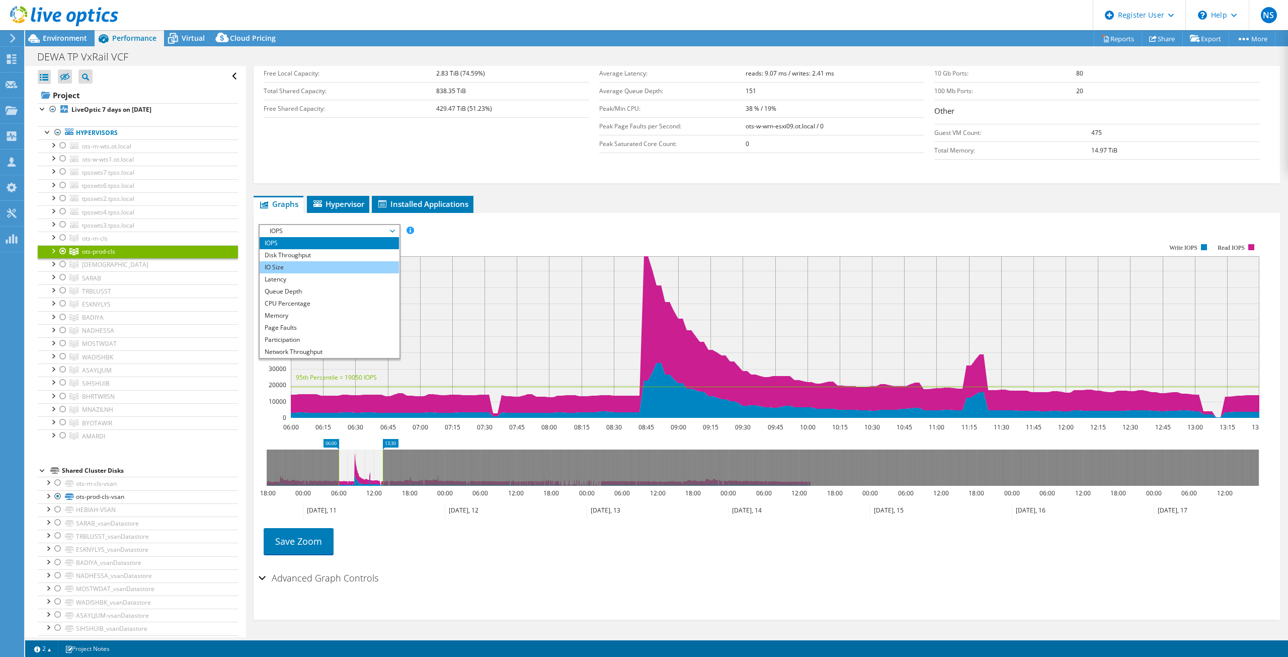
click at [327, 264] on li "IO Size" at bounding box center [329, 267] width 139 height 12
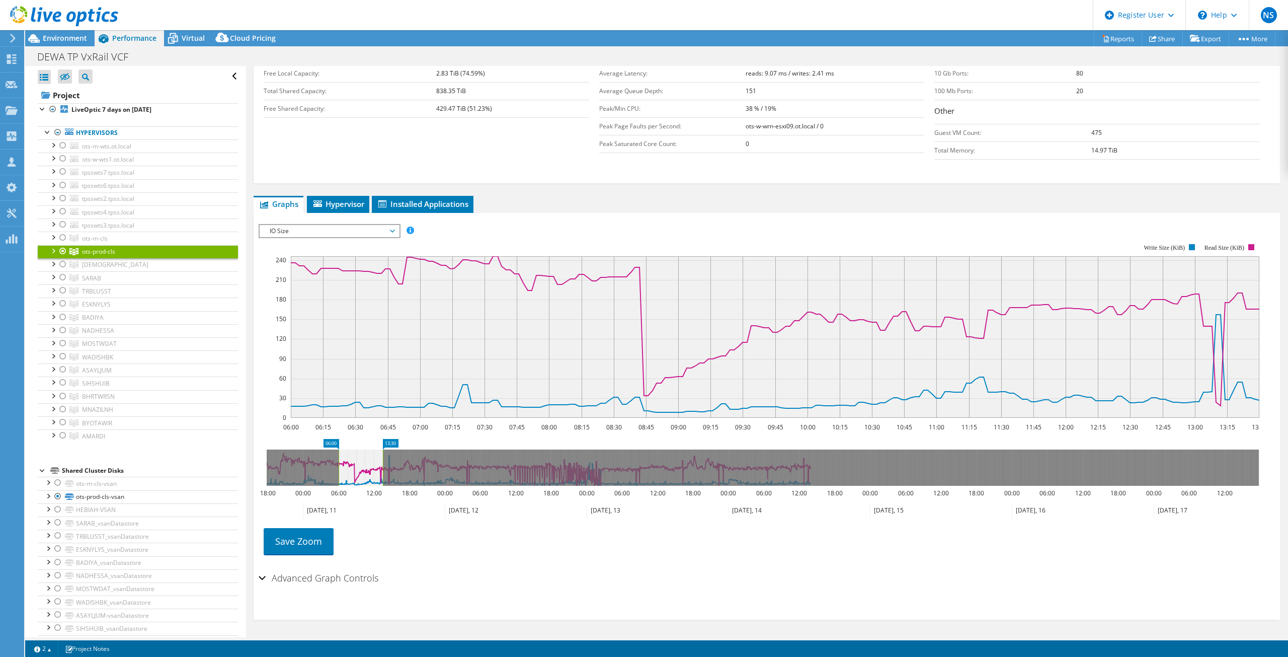
click at [346, 225] on span "IO Size" at bounding box center [329, 231] width 129 height 12
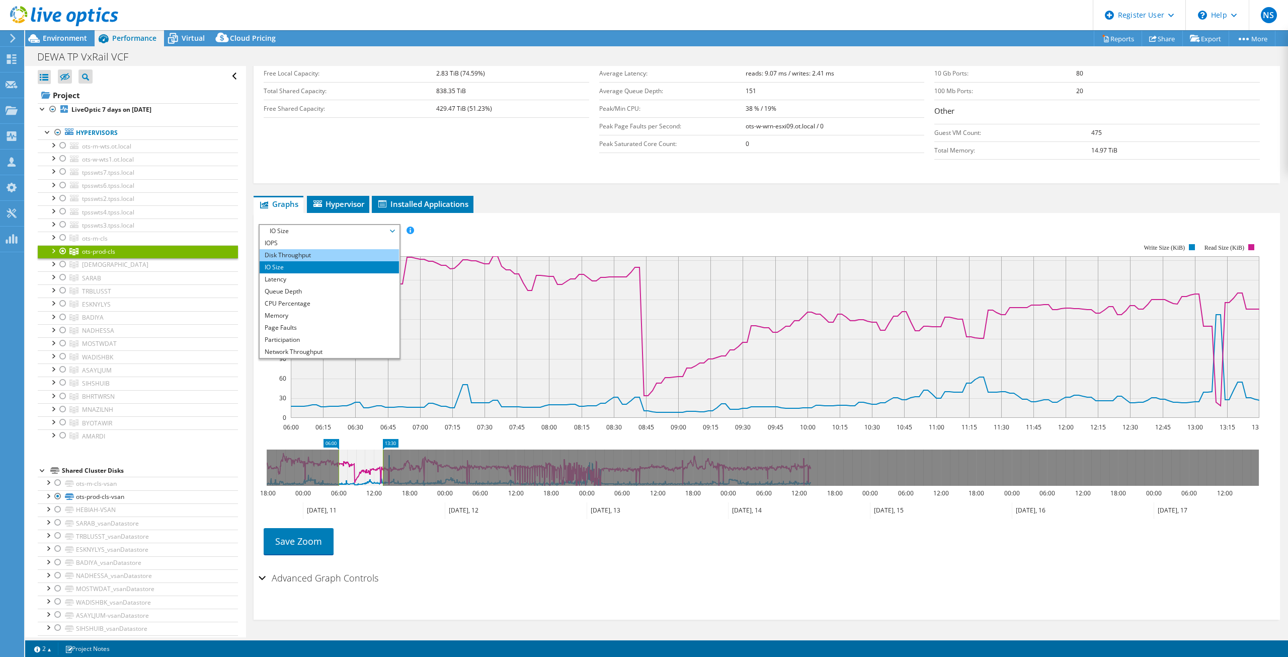
click at [344, 255] on li "Disk Throughput" at bounding box center [329, 255] width 139 height 12
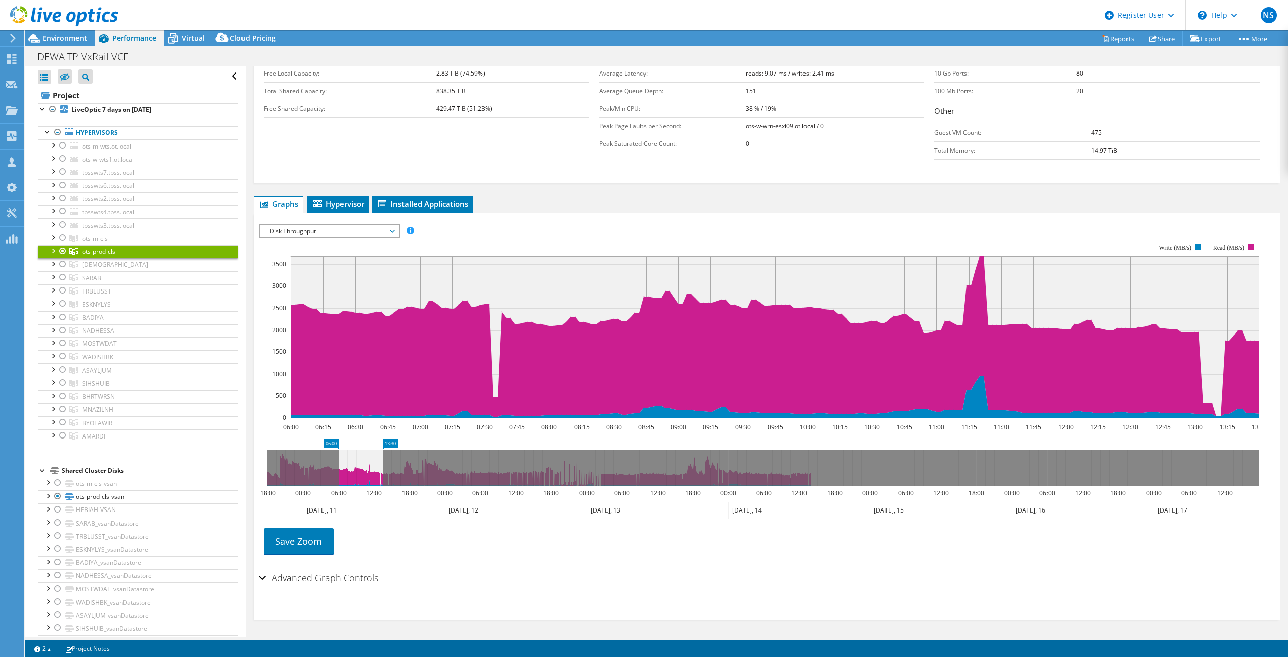
click at [355, 230] on span "Disk Throughput" at bounding box center [329, 231] width 129 height 12
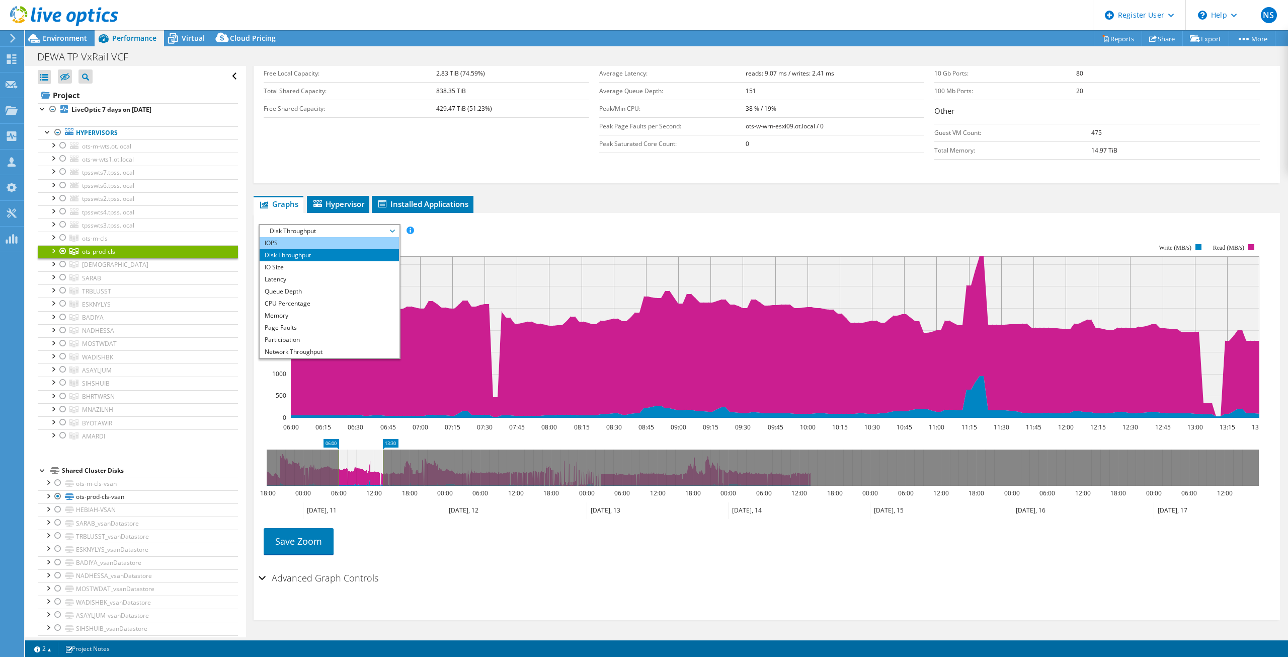
click at [345, 246] on li "IOPS" at bounding box center [329, 243] width 139 height 12
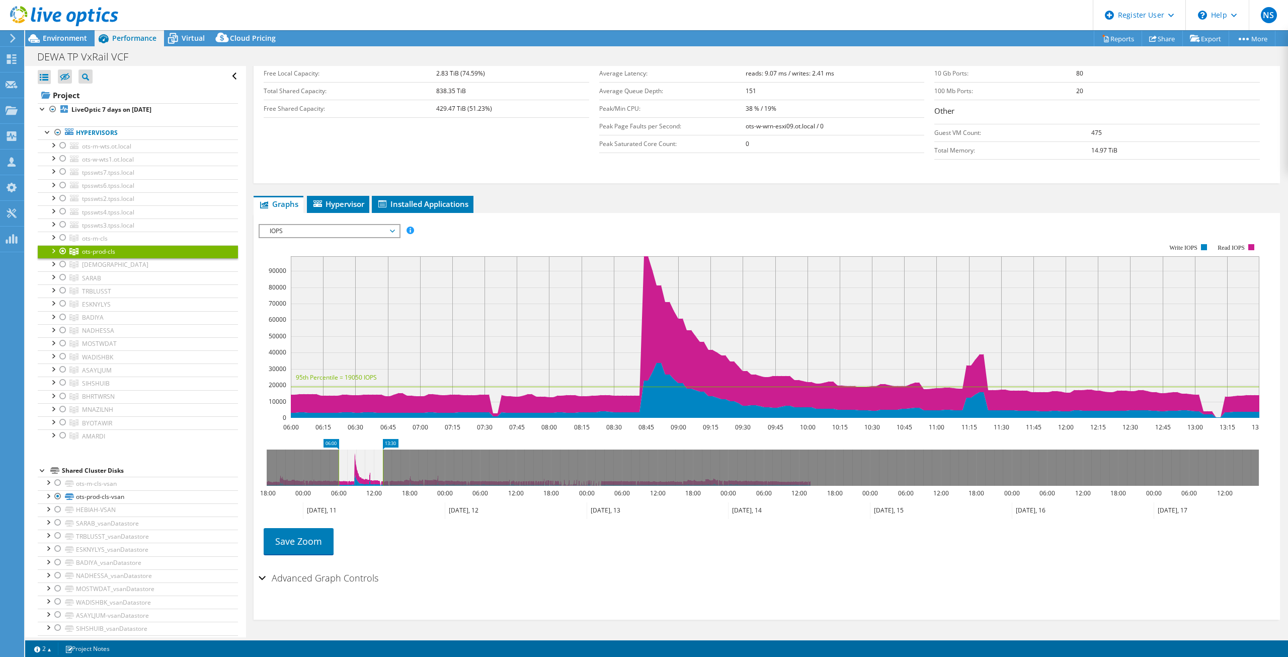
click at [345, 232] on span "IOPS" at bounding box center [329, 231] width 129 height 12
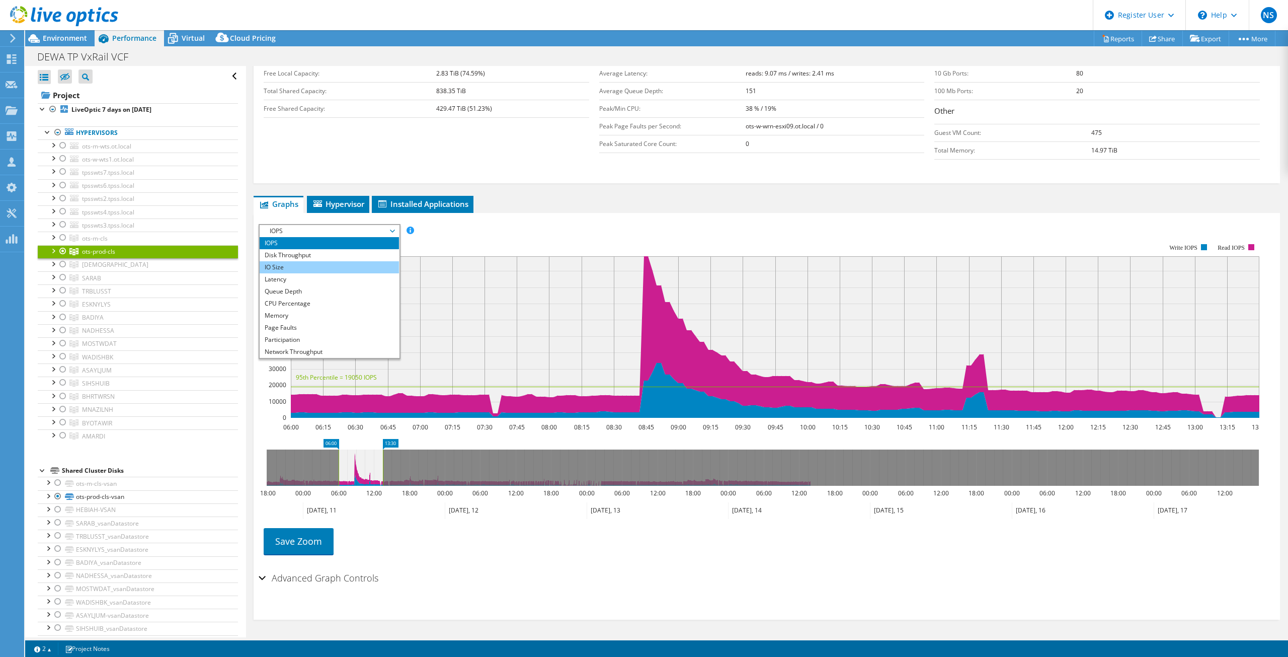
click at [346, 263] on li "IO Size" at bounding box center [329, 267] width 139 height 12
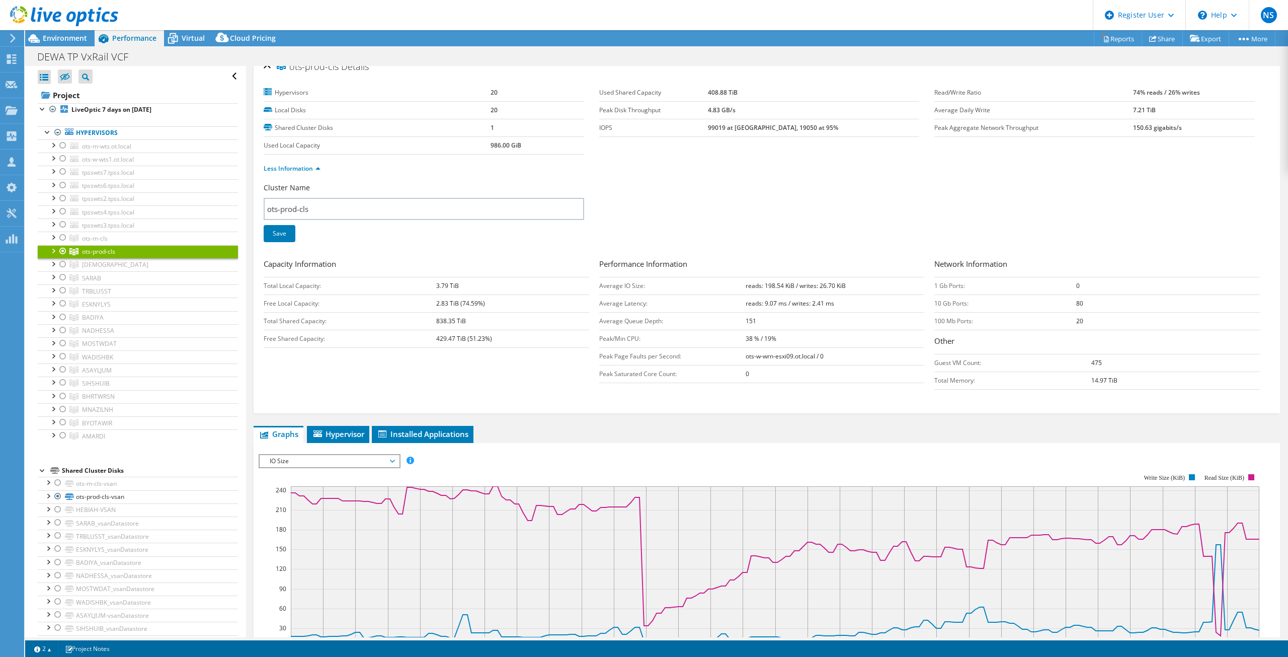
scroll to position [0, 0]
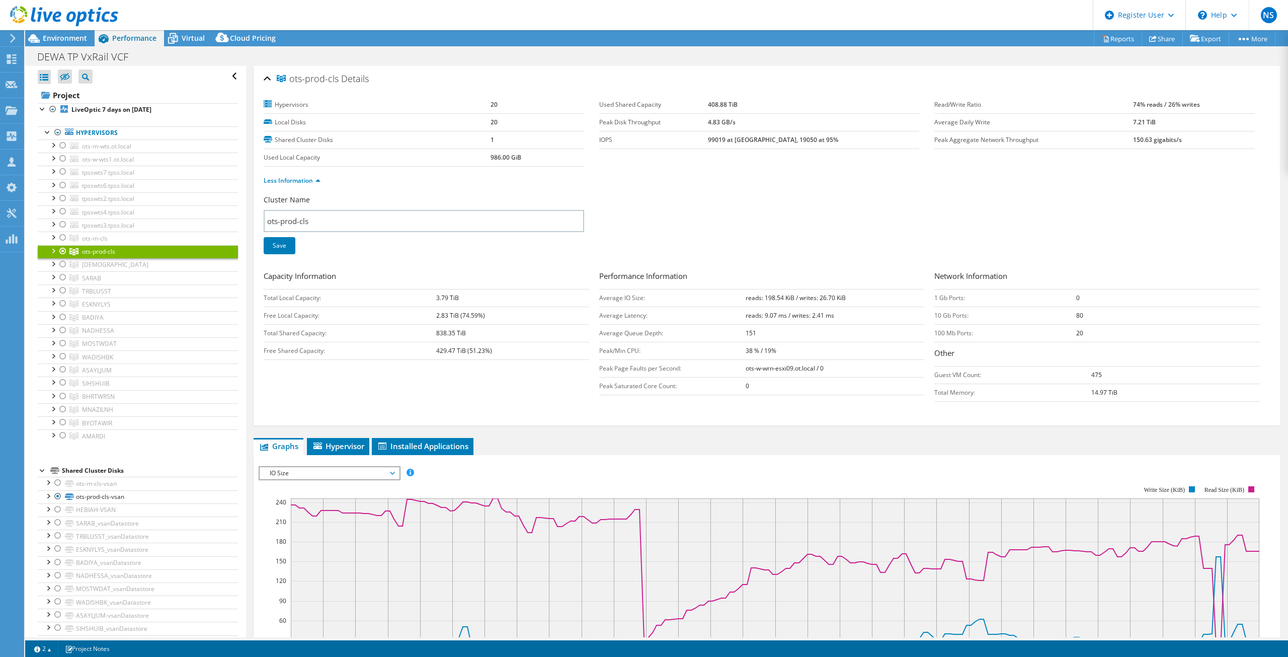
click at [312, 474] on span "IO Size" at bounding box center [329, 473] width 129 height 12
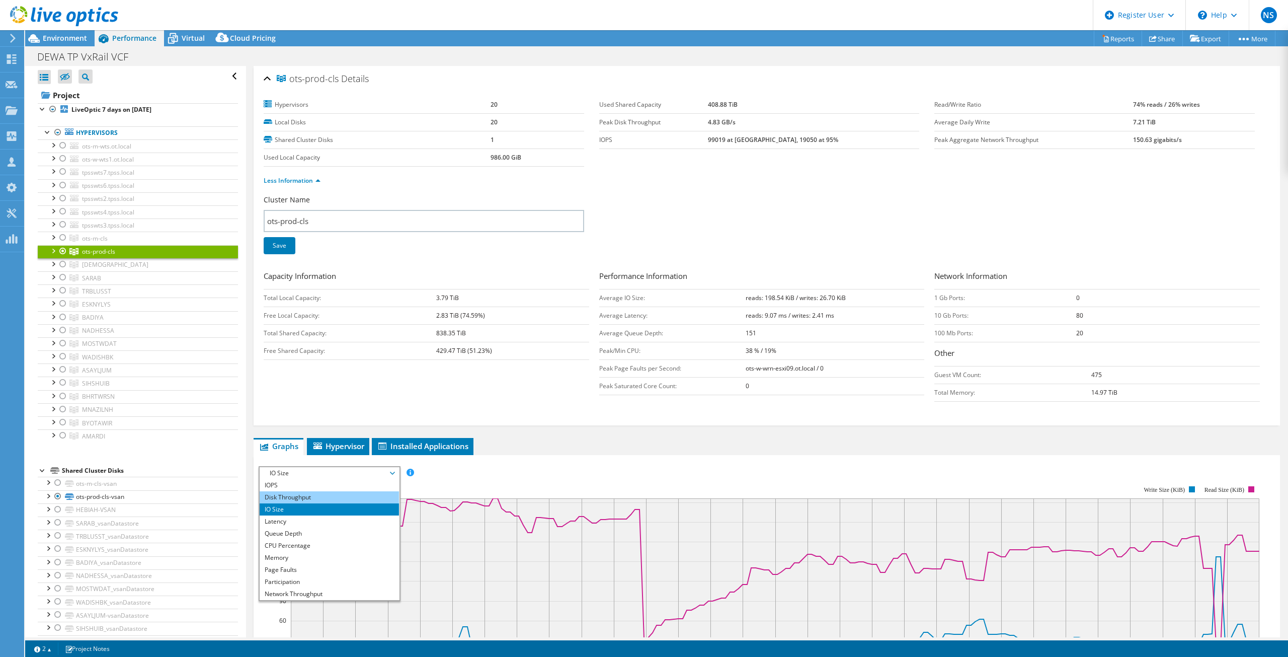
click at [338, 495] on li "Disk Throughput" at bounding box center [329, 497] width 139 height 12
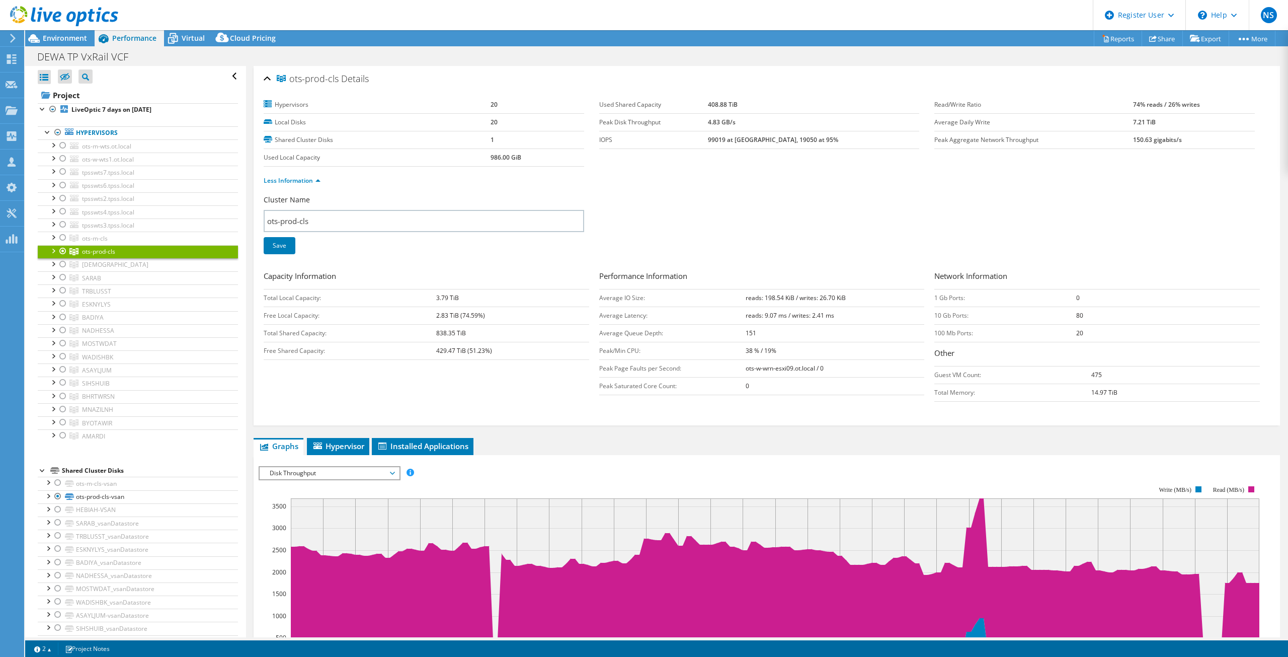
drag, startPoint x: 736, startPoint y: 142, endPoint x: 844, endPoint y: 144, distance: 108.2
click at [844, 144] on tr "IOPS 99019 at Peak, 19050 at 95%" at bounding box center [759, 140] width 320 height 18
click at [844, 144] on td "99019 at Peak, 19050 at 95%" at bounding box center [814, 140] width 212 height 18
drag, startPoint x: 742, startPoint y: 107, endPoint x: 799, endPoint y: 107, distance: 56.9
click at [799, 107] on td "408.88 TiB" at bounding box center [814, 105] width 212 height 18
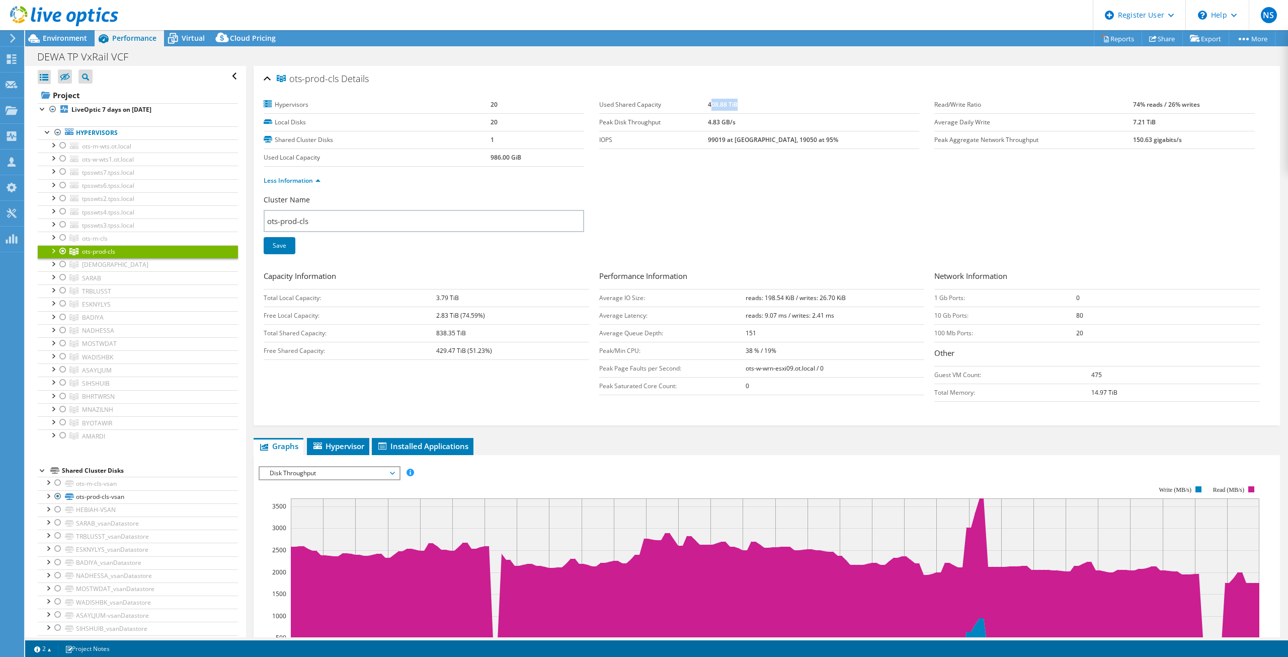
click at [799, 107] on td "408.88 TiB" at bounding box center [814, 105] width 212 height 18
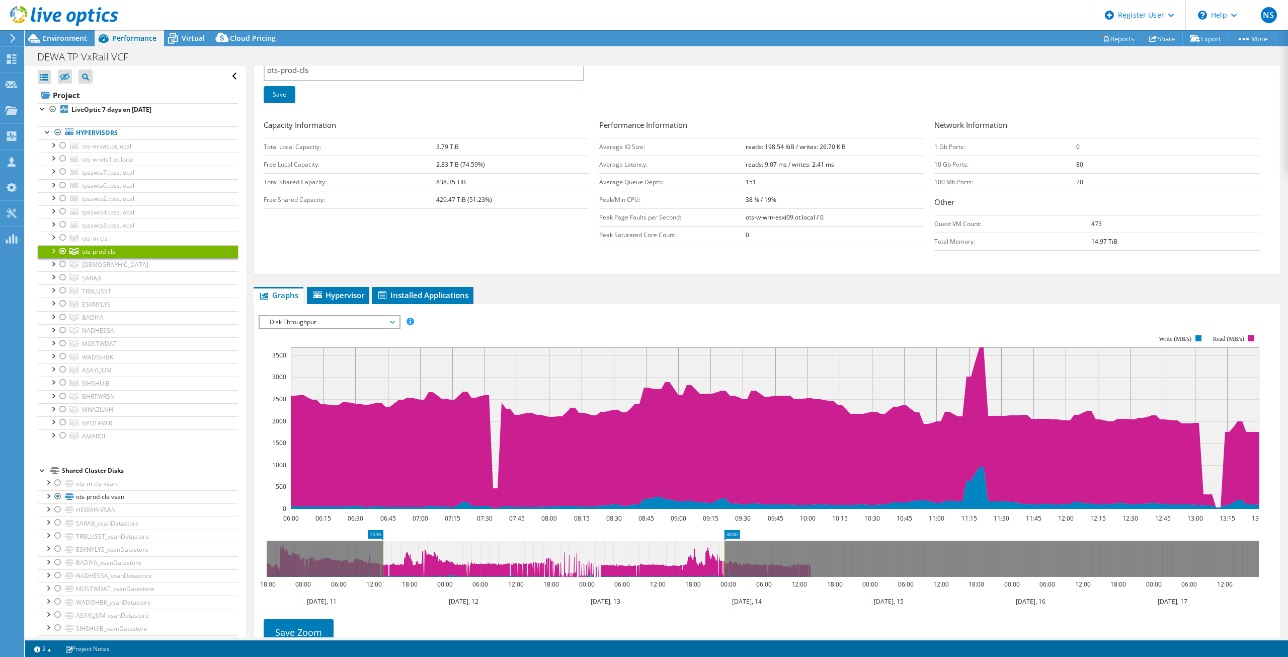
drag, startPoint x: 385, startPoint y: 557, endPoint x: 722, endPoint y: 575, distance: 337.1
click at [722, 575] on g at bounding box center [763, 558] width 992 height 36
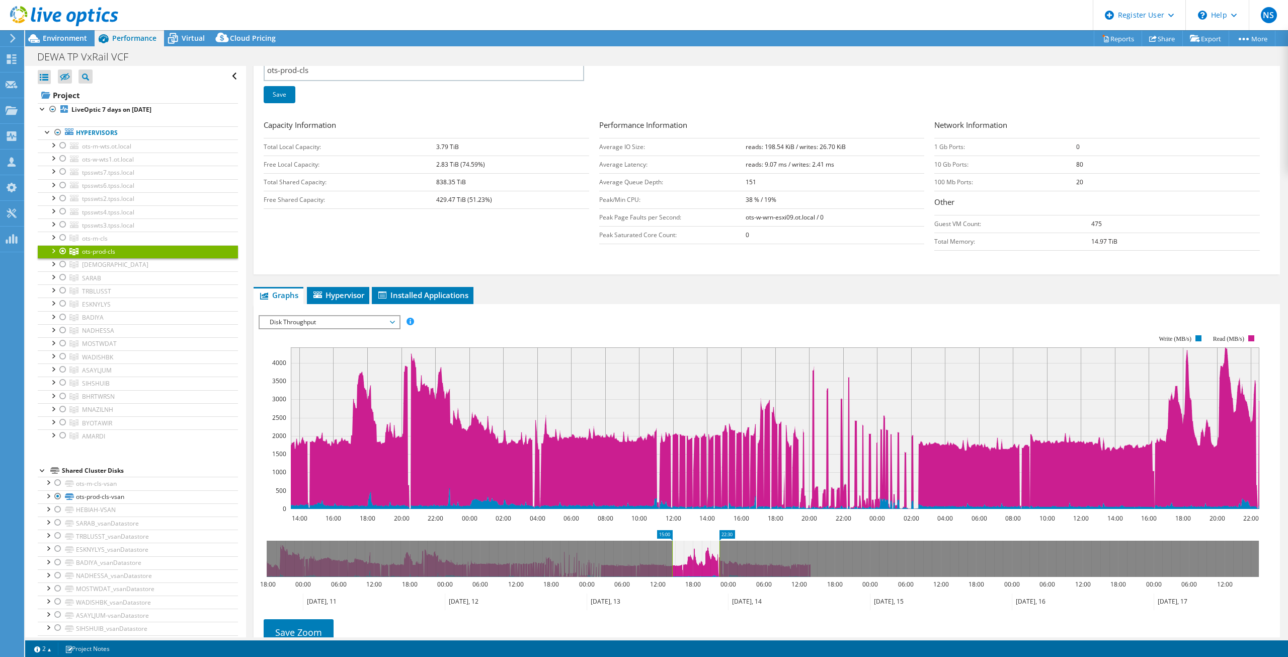
drag, startPoint x: 412, startPoint y: 559, endPoint x: 673, endPoint y: 572, distance: 261.4
click at [673, 572] on rect at bounding box center [672, 558] width 4 height 36
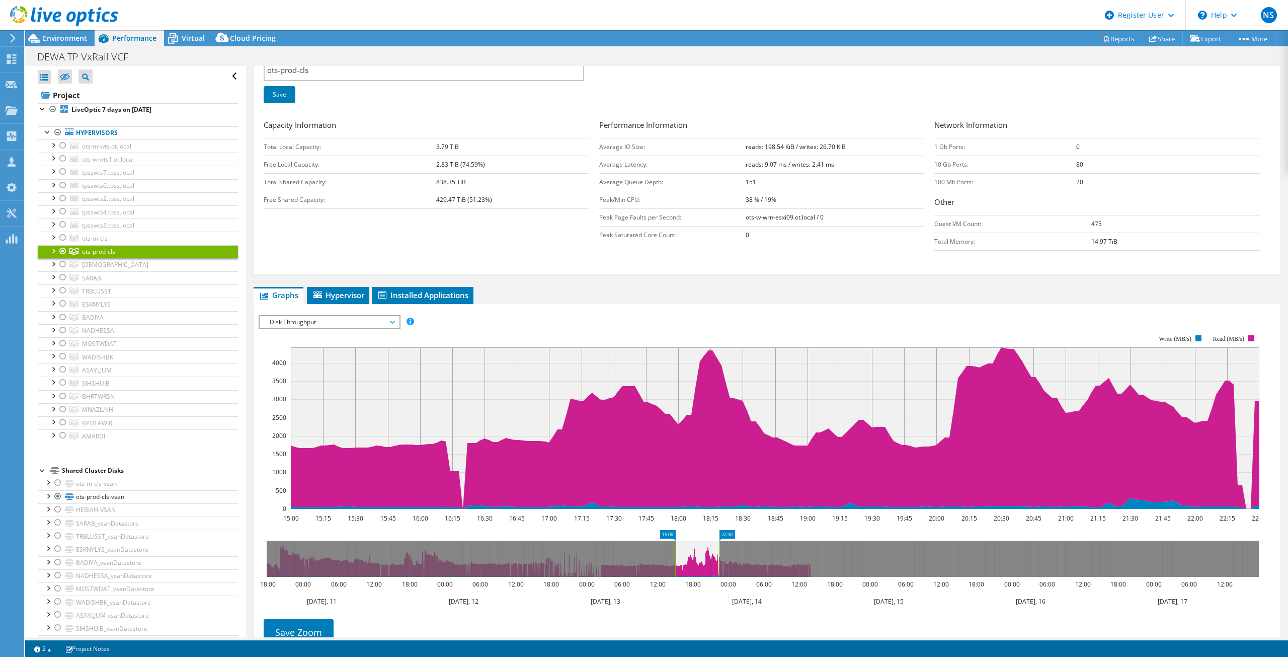
click at [292, 319] on span "Disk Throughput" at bounding box center [329, 322] width 129 height 12
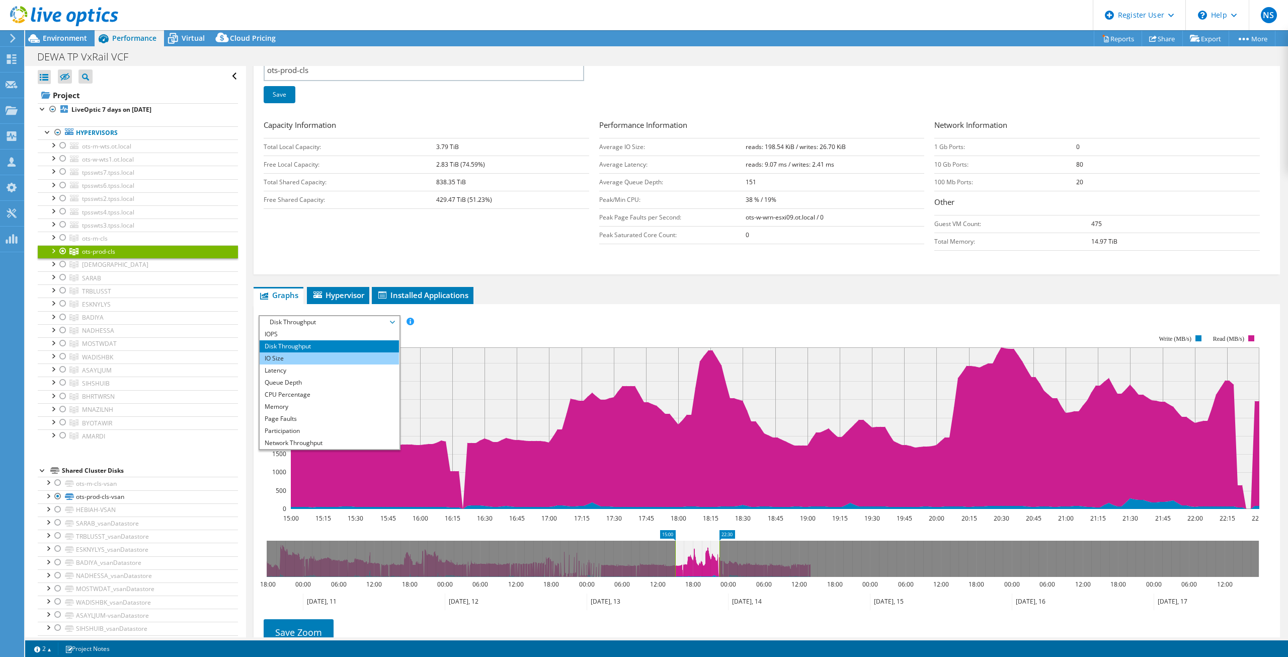
click at [322, 361] on li "IO Size" at bounding box center [329, 358] width 139 height 12
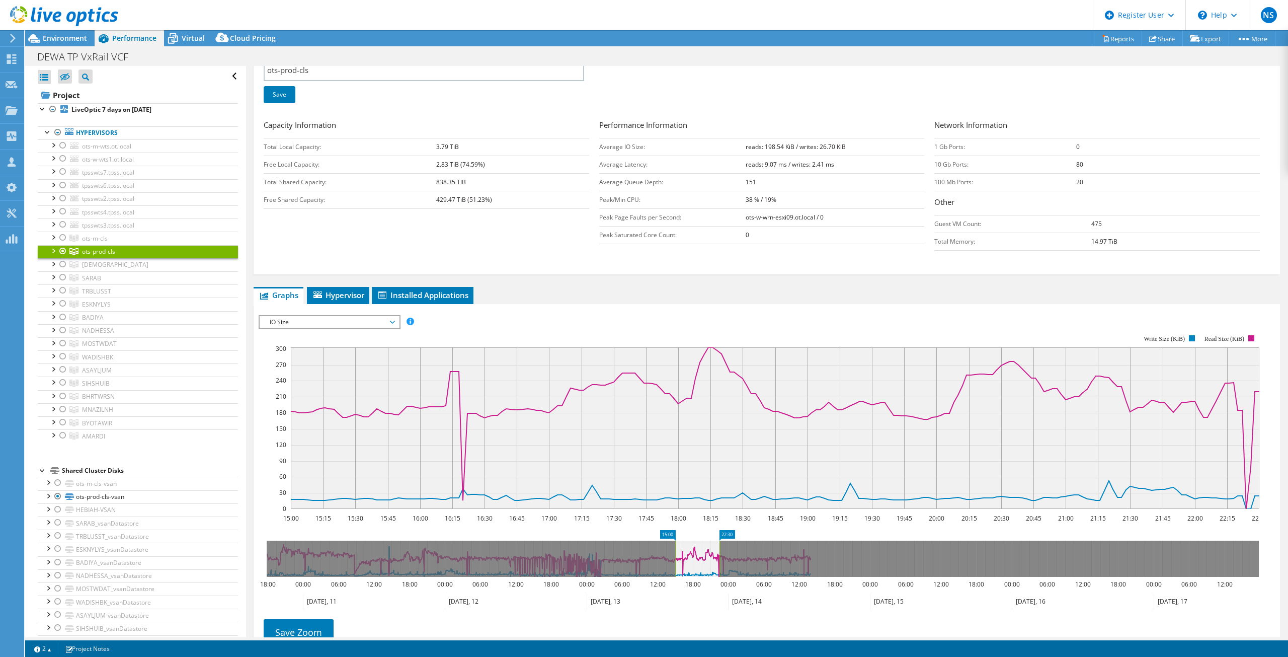
click at [321, 327] on span "IO Size" at bounding box center [329, 322] width 129 height 12
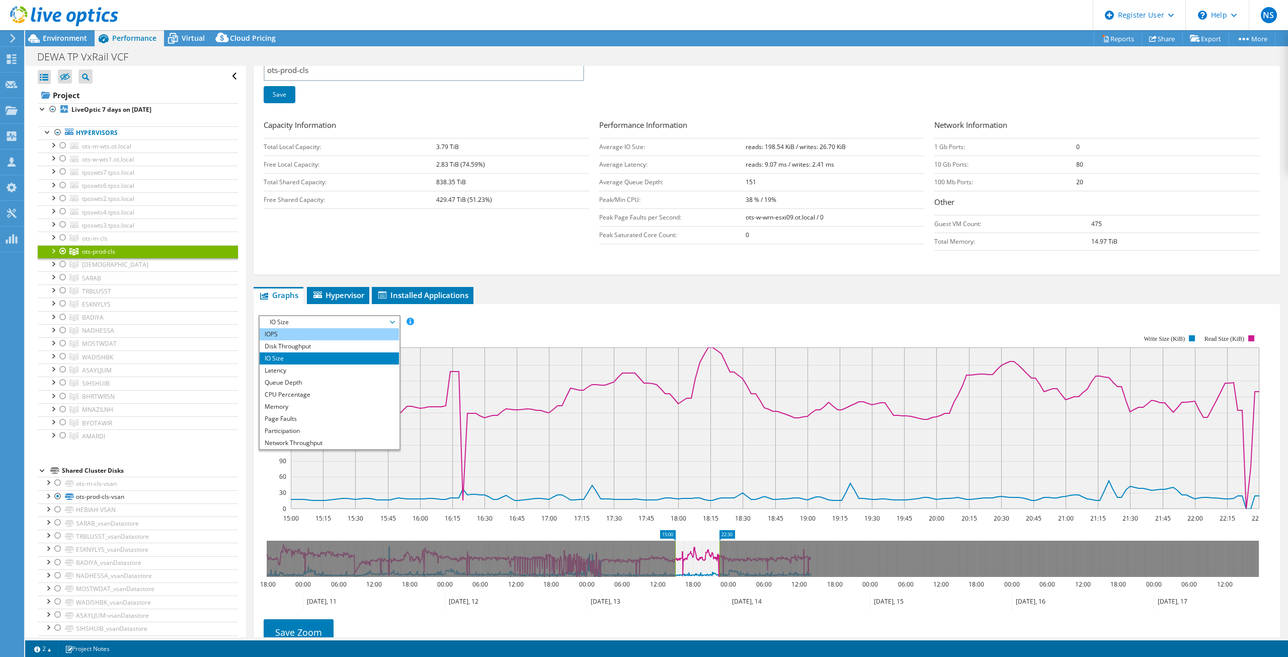
click at [323, 336] on li "IOPS" at bounding box center [329, 334] width 139 height 12
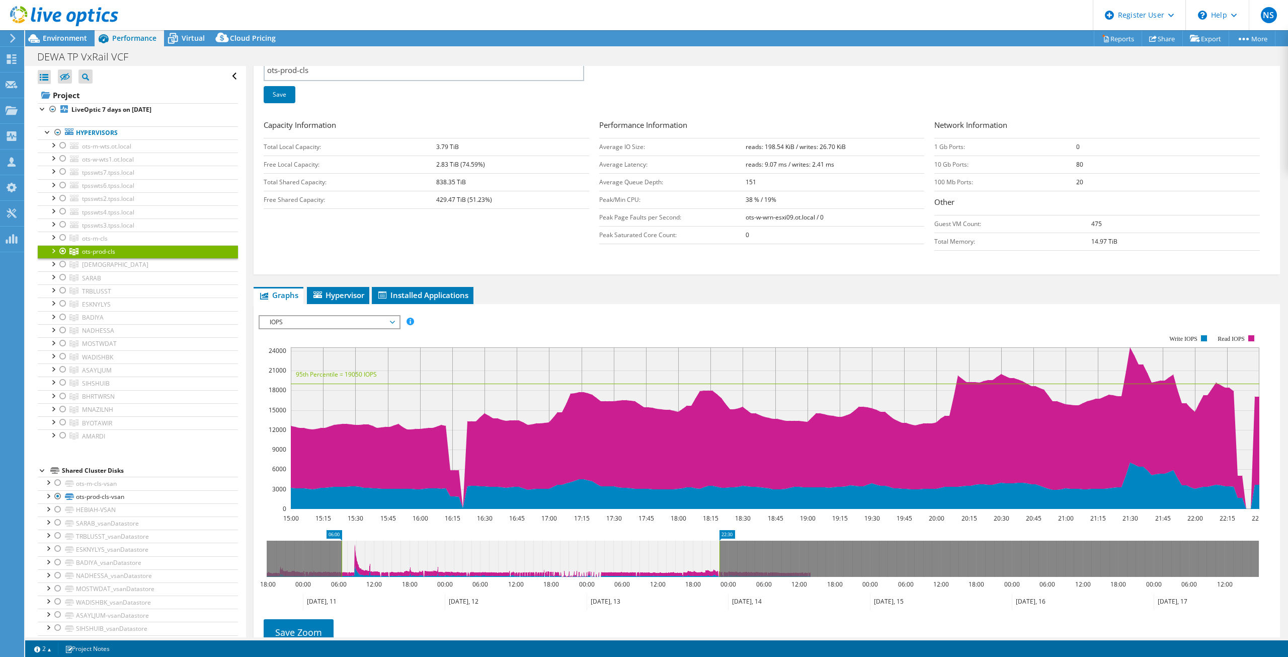
drag, startPoint x: 675, startPoint y: 561, endPoint x: 342, endPoint y: 576, distance: 333.9
click at [342, 576] on rect at bounding box center [342, 558] width 4 height 36
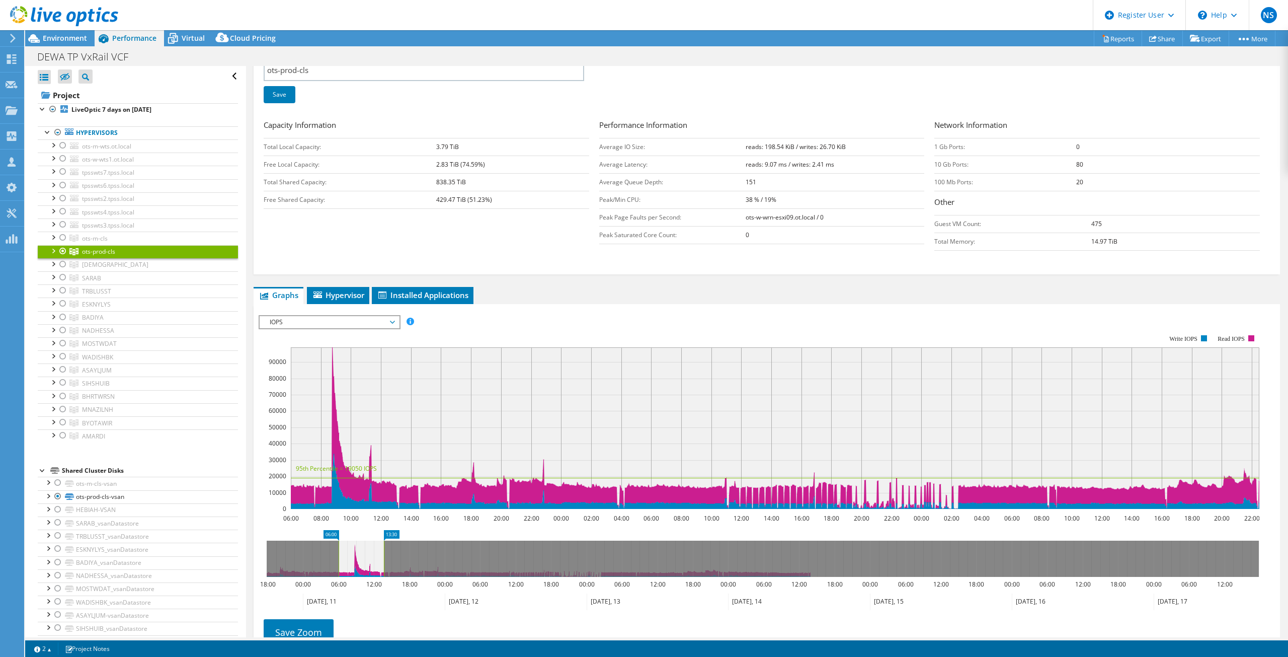
drag, startPoint x: 719, startPoint y: 559, endPoint x: 384, endPoint y: 556, distance: 335.6
click at [384, 556] on rect at bounding box center [384, 558] width 4 height 36
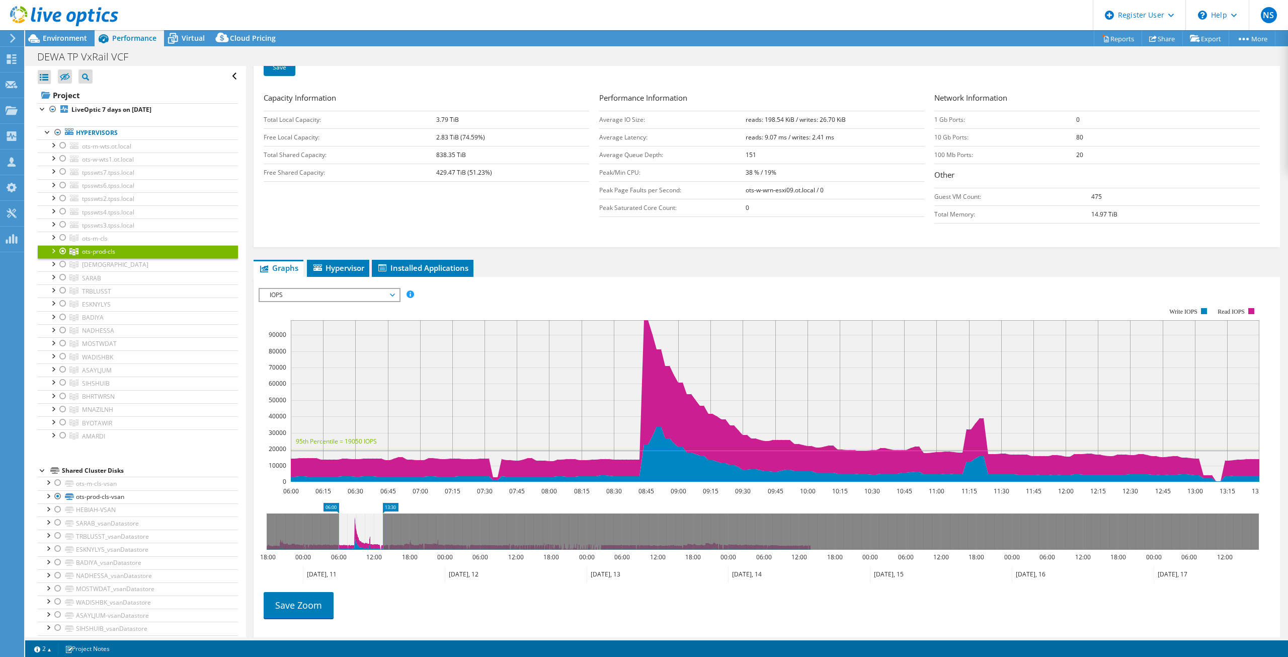
scroll to position [201, 0]
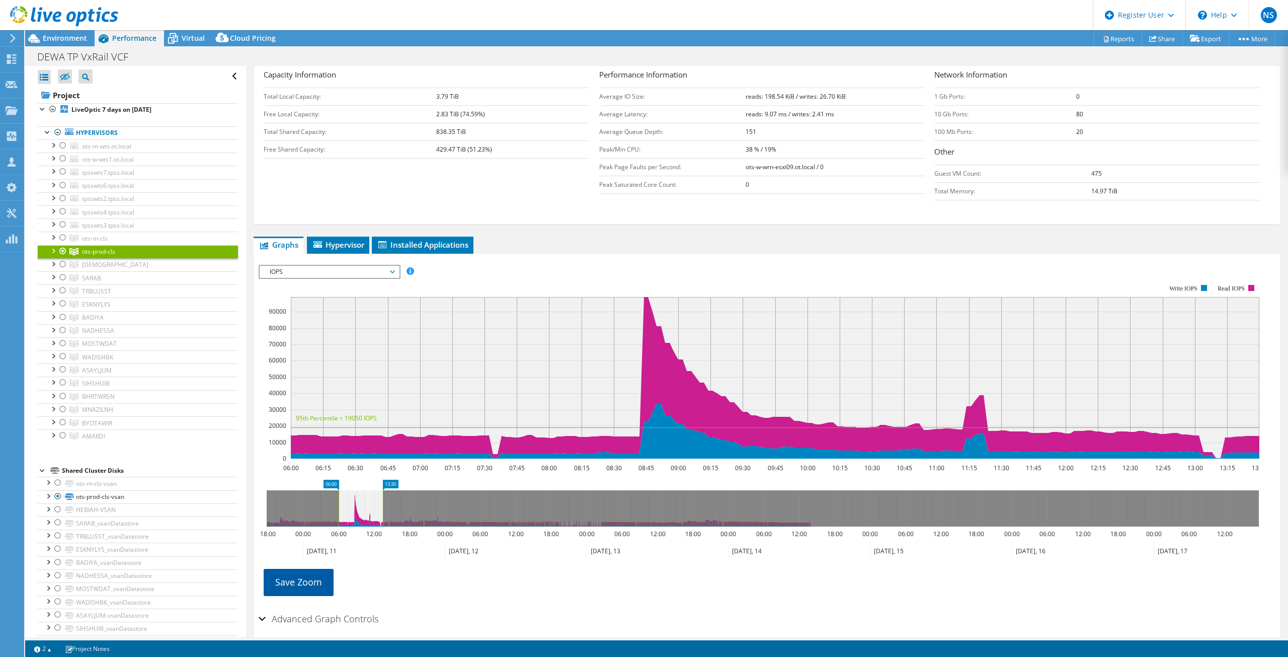
click at [321, 584] on link "Save Zoom" at bounding box center [299, 582] width 70 height 26
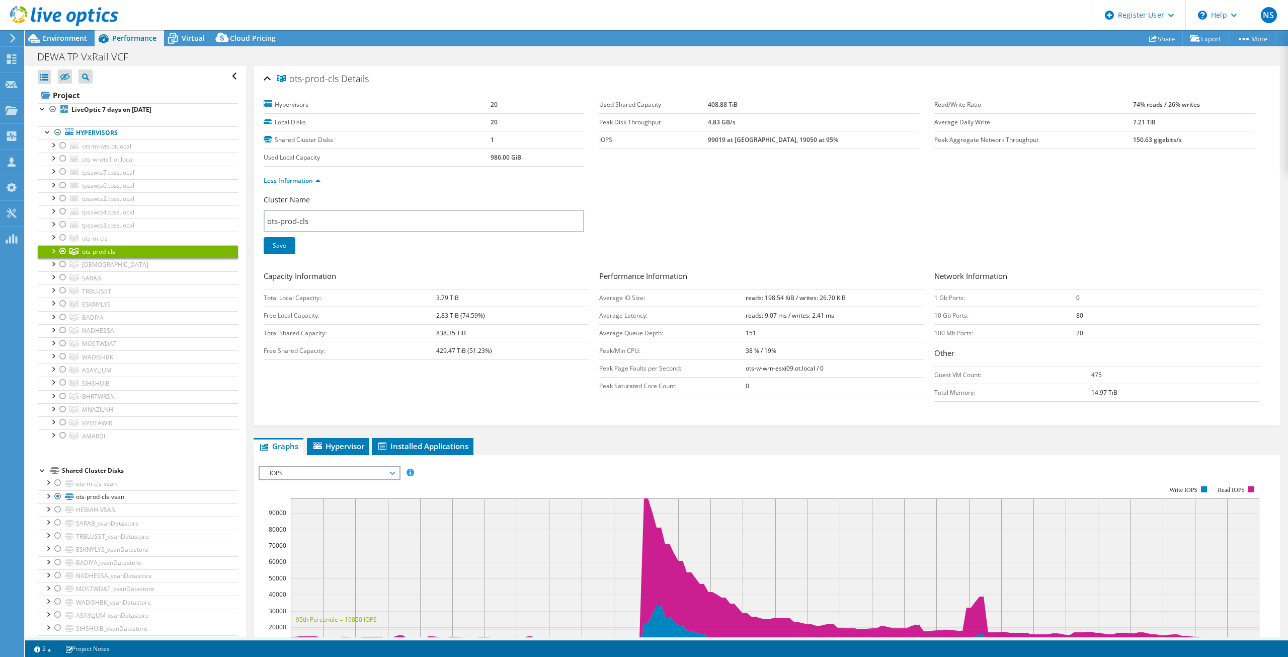
select select "EULondon"
select select "USD"
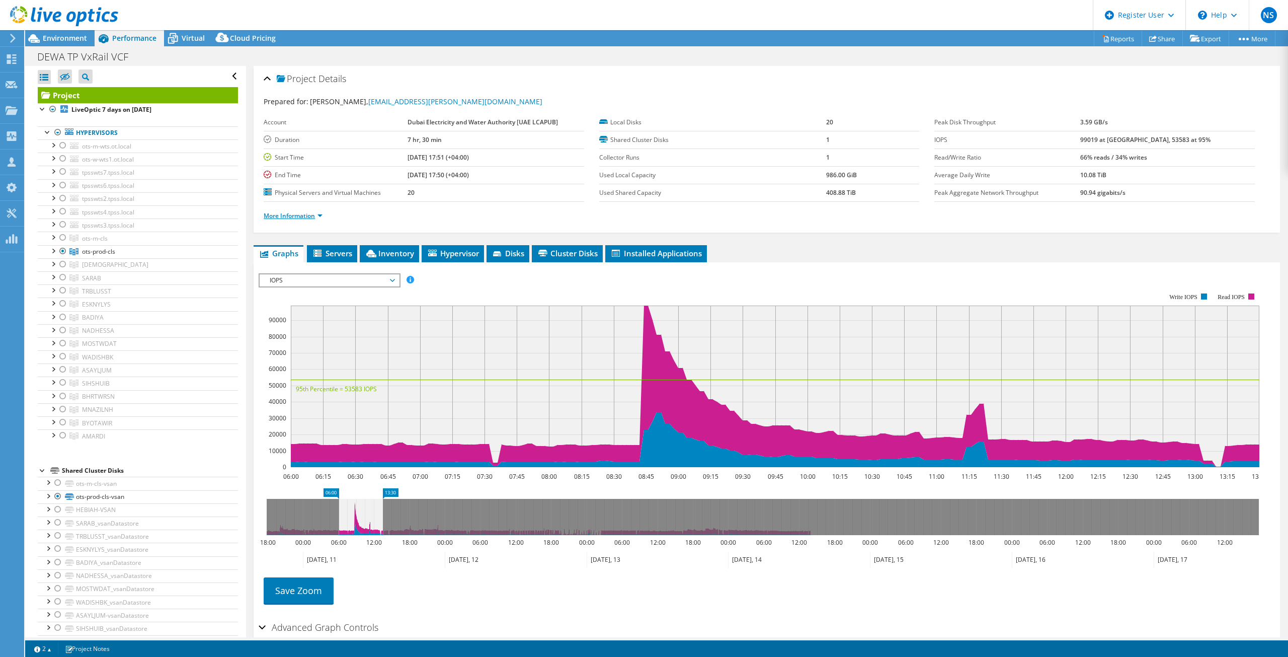
click at [297, 213] on link "More Information" at bounding box center [293, 215] width 59 height 9
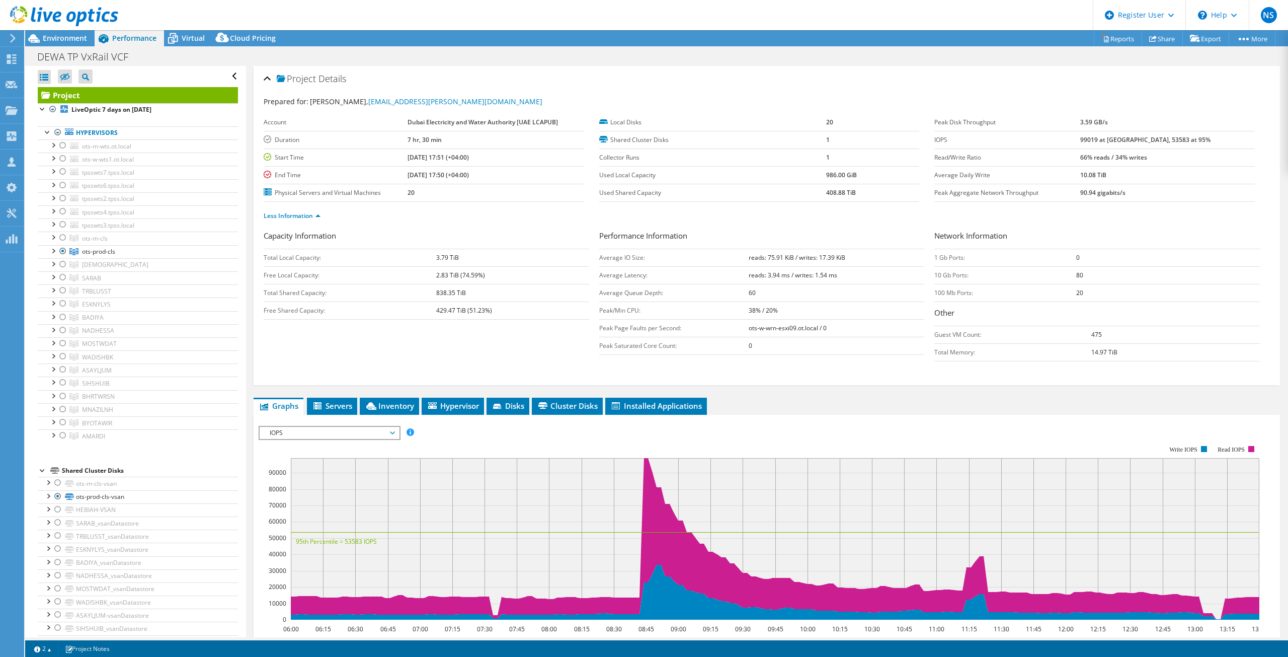
click at [181, 253] on link "ots-prod-cls" at bounding box center [138, 251] width 200 height 13
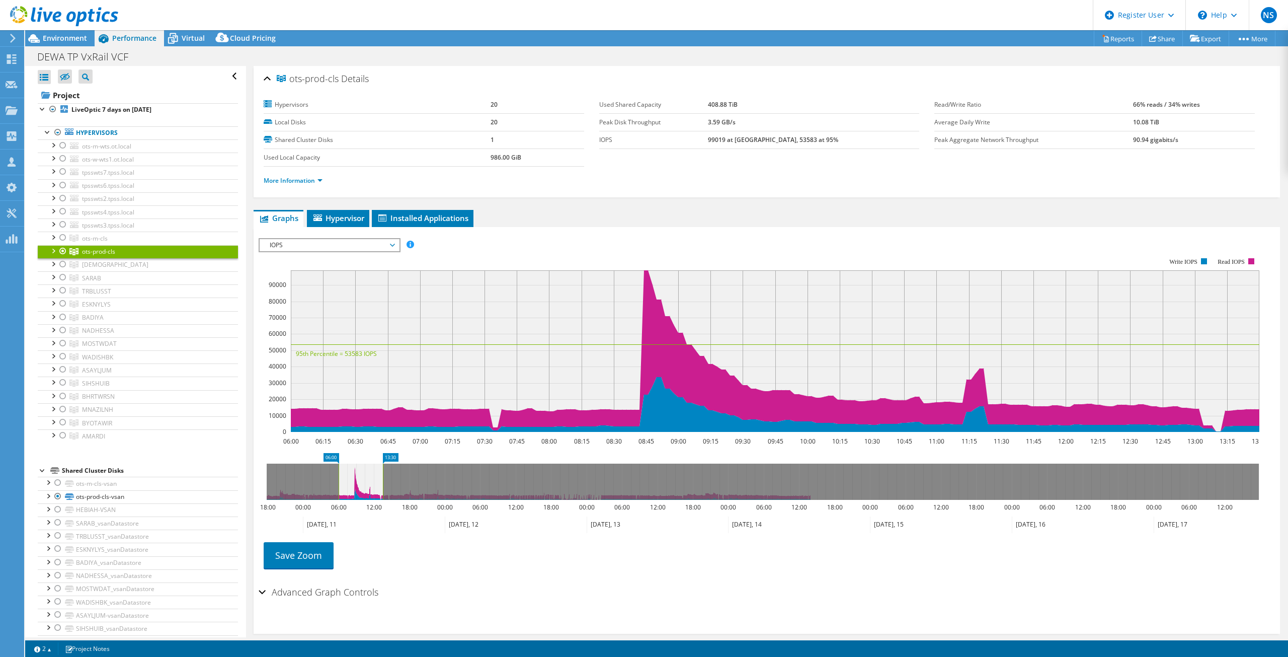
click at [321, 247] on span "IOPS" at bounding box center [329, 245] width 129 height 12
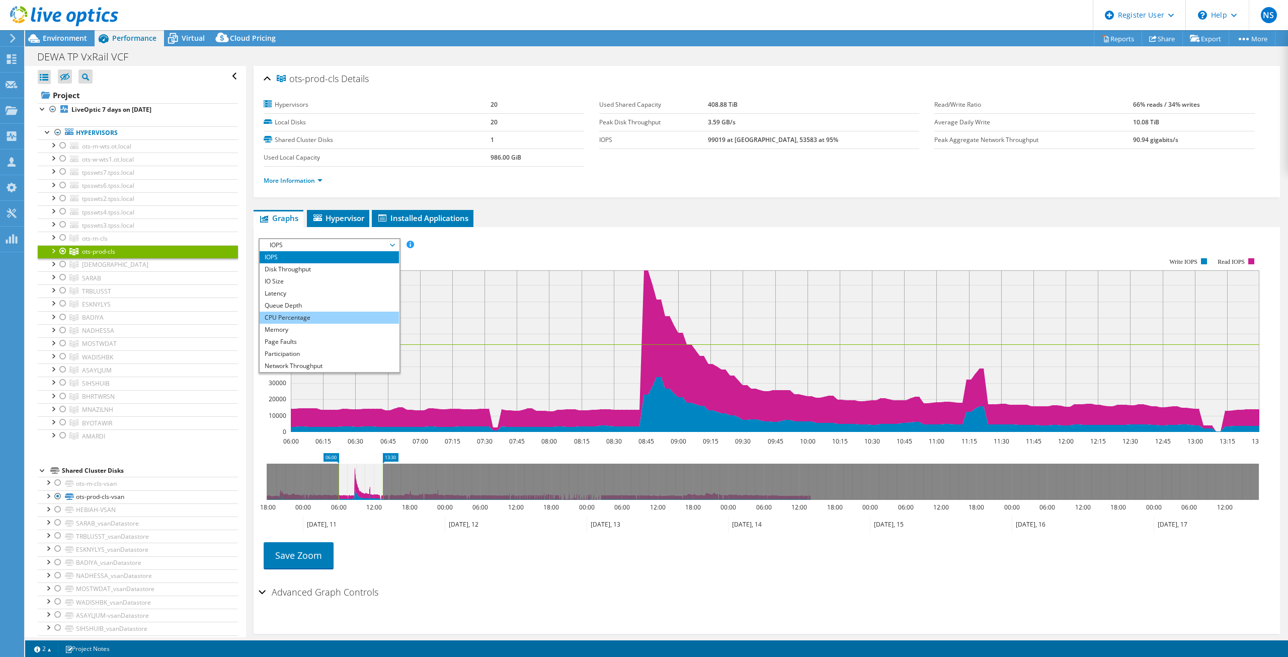
click at [322, 316] on li "CPU Percentage" at bounding box center [329, 317] width 139 height 12
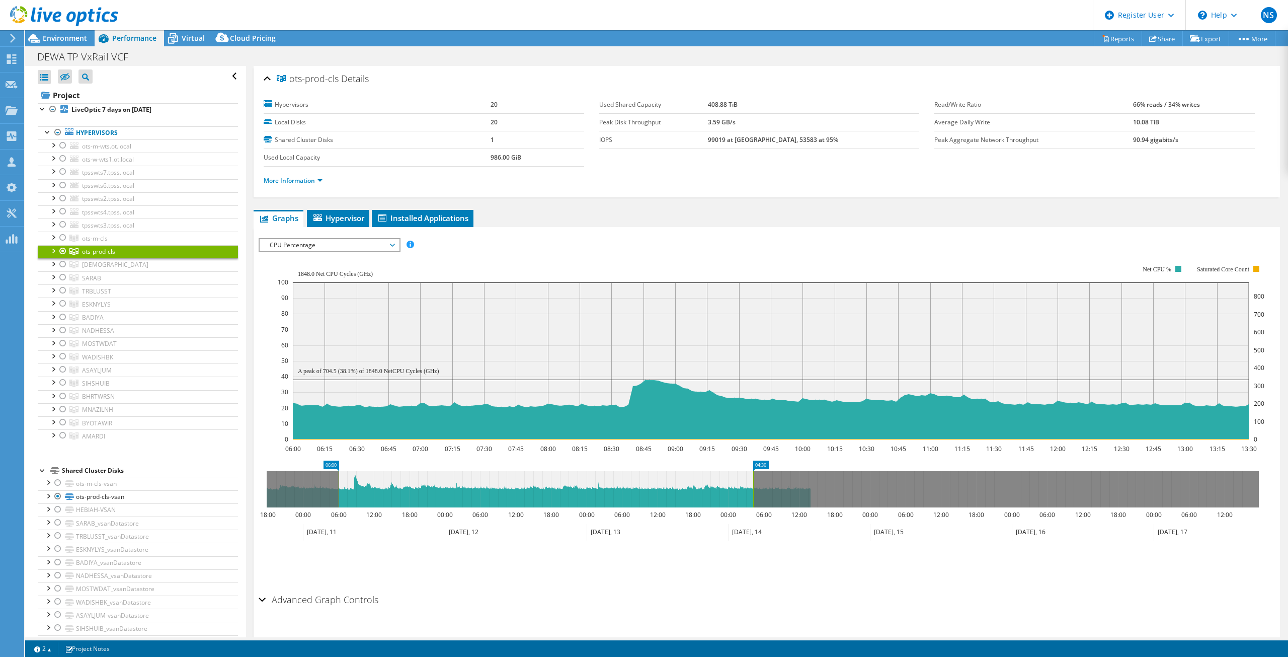
drag, startPoint x: 382, startPoint y: 486, endPoint x: 753, endPoint y: 494, distance: 370.4
click at [753, 494] on rect at bounding box center [753, 489] width 4 height 36
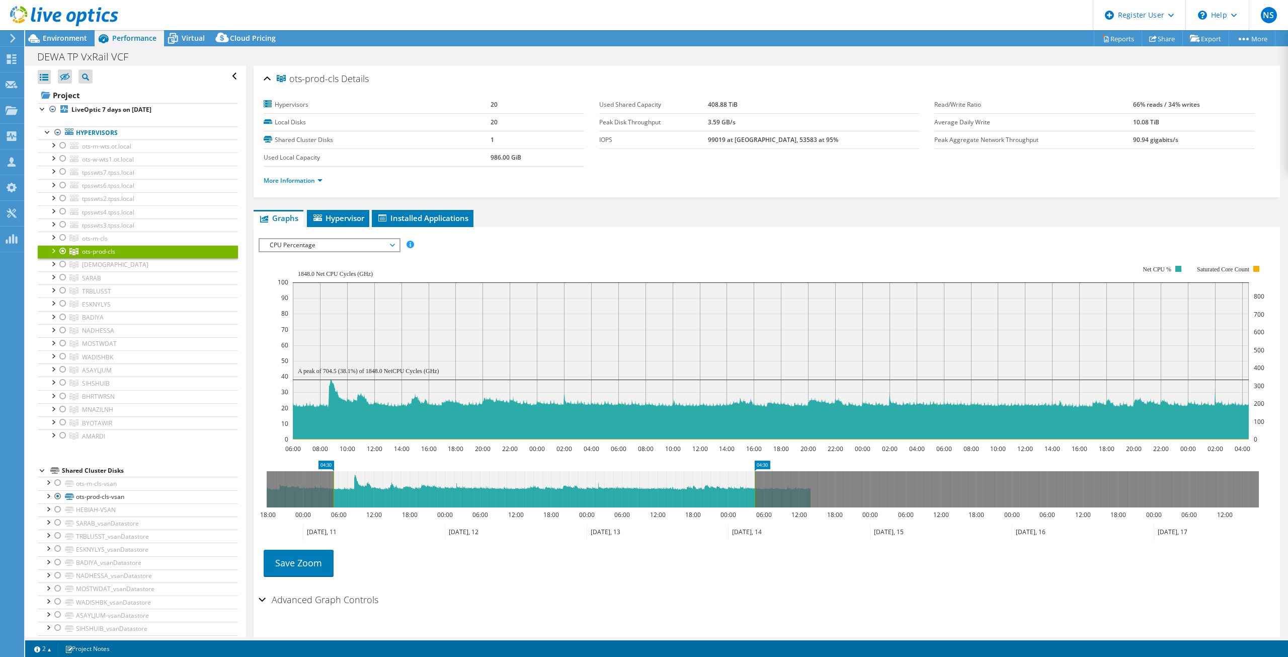
drag, startPoint x: 333, startPoint y: 485, endPoint x: 253, endPoint y: 490, distance: 80.2
click at [250, 485] on div "ots-prod-cls Details Hypervisors 20 Local Disks 20 Shared Cluster Disks 1 Used …" at bounding box center [766, 362] width 1041 height 593
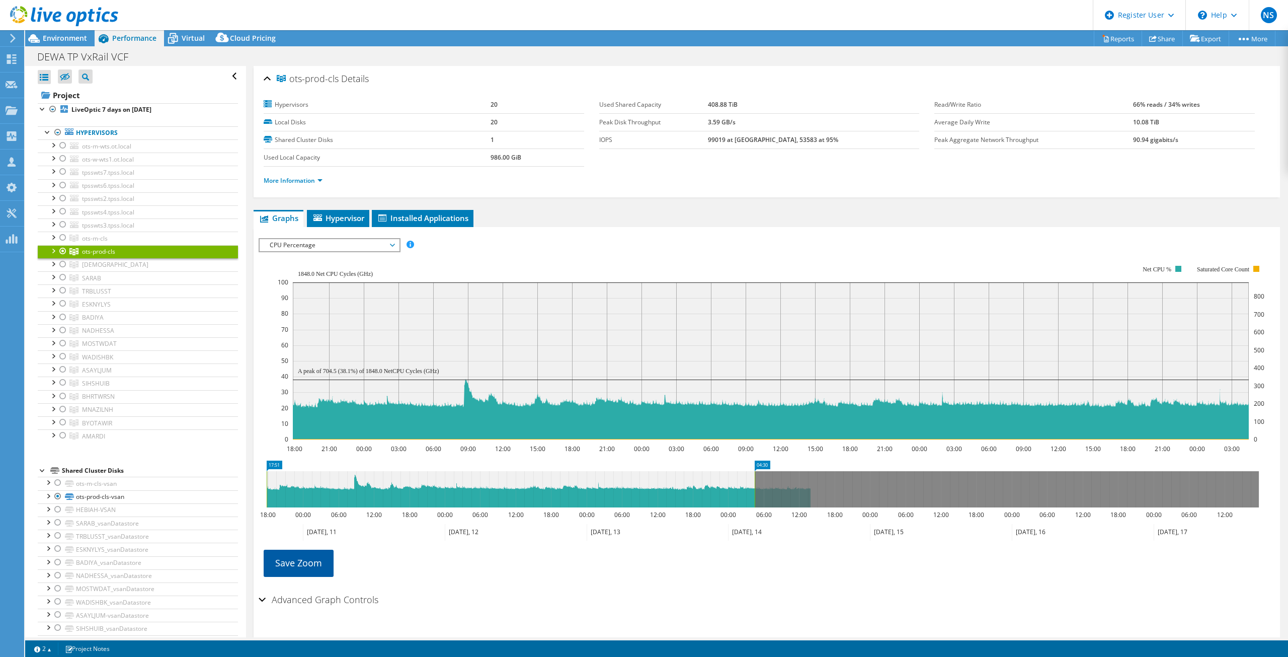
click at [322, 568] on link "Save Zoom" at bounding box center [299, 562] width 70 height 26
click at [316, 564] on link "Save Zoom" at bounding box center [299, 562] width 70 height 26
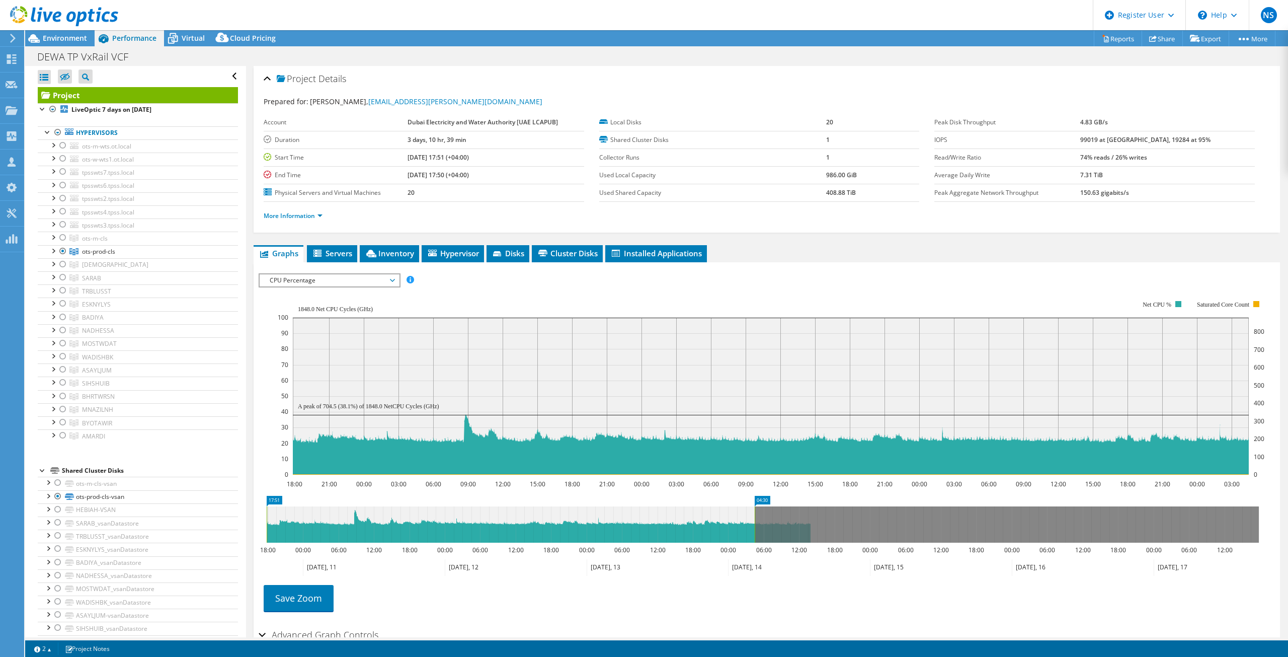
click at [454, 380] on rect at bounding box center [771, 395] width 956 height 157
click at [344, 255] on span "Servers" at bounding box center [332, 253] width 40 height 10
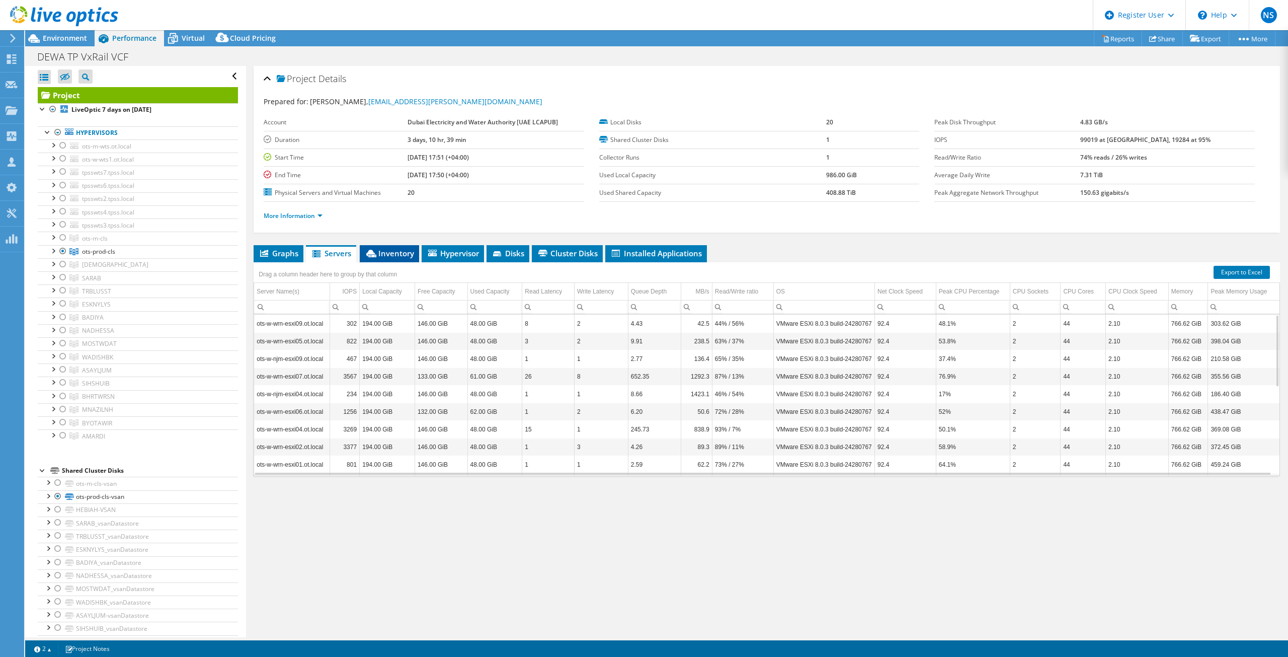
click at [391, 256] on span "Inventory" at bounding box center [389, 253] width 49 height 10
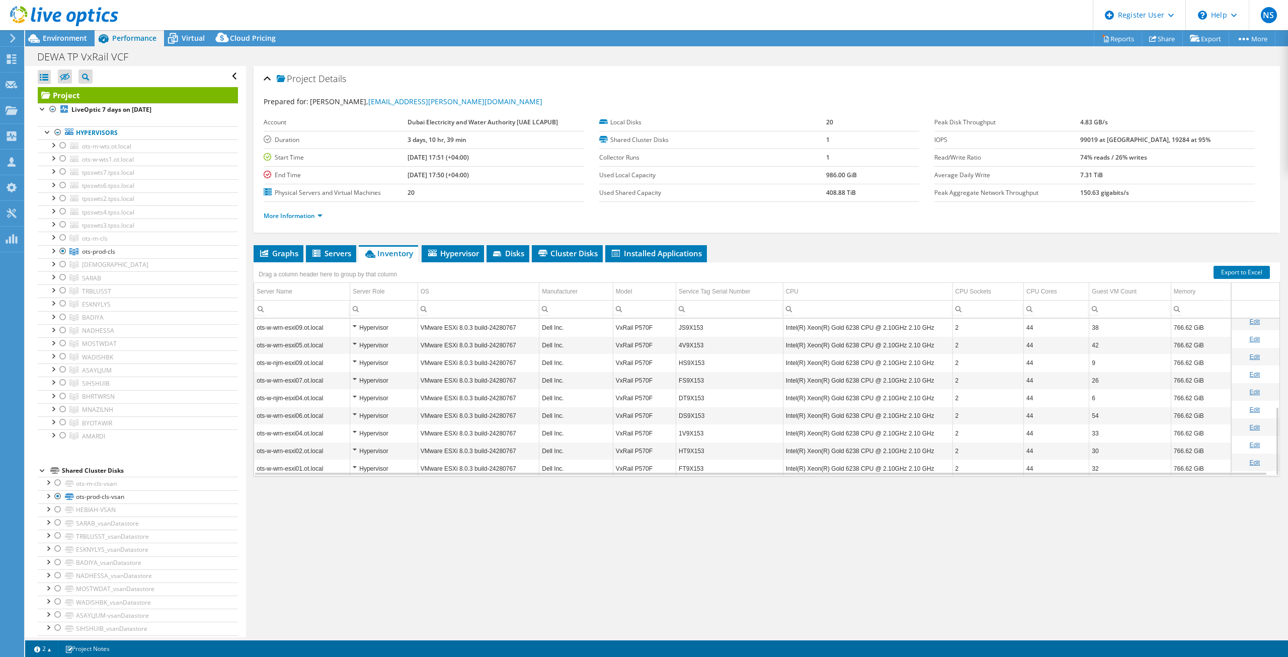
scroll to position [200, 0]
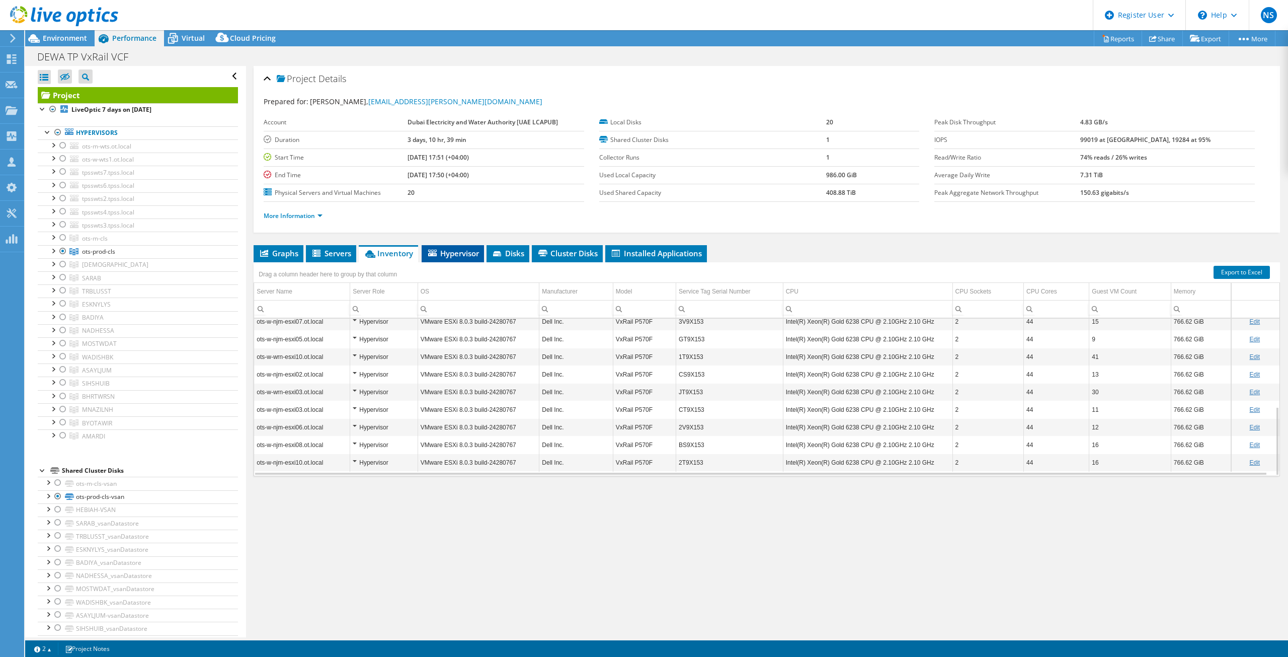
click at [464, 254] on span "Hypervisor" at bounding box center [453, 253] width 52 height 10
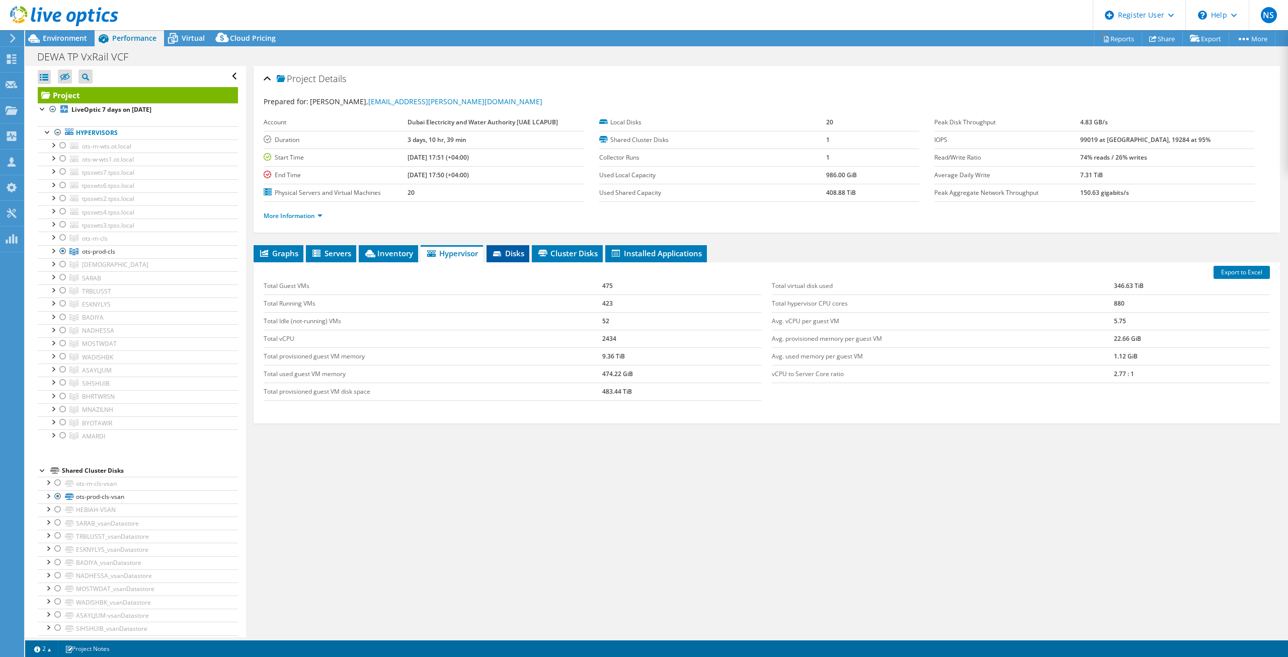
click at [507, 253] on span "Disks" at bounding box center [508, 253] width 33 height 10
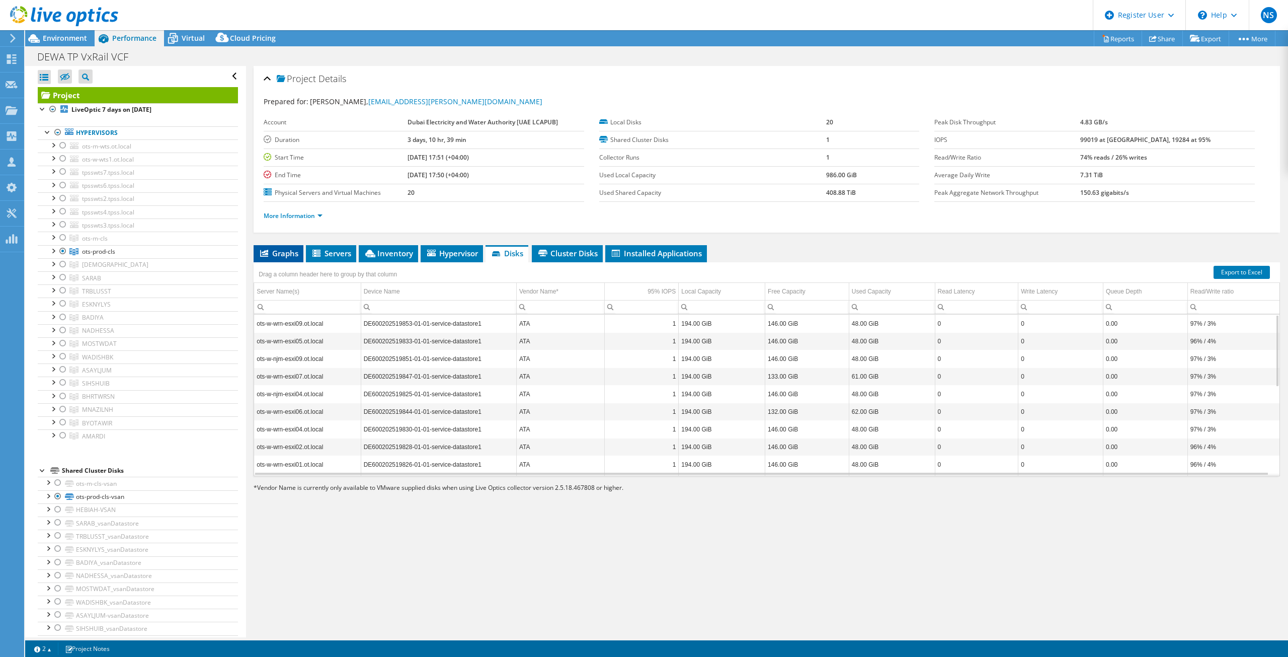
click at [271, 257] on span "Graphs" at bounding box center [279, 253] width 40 height 10
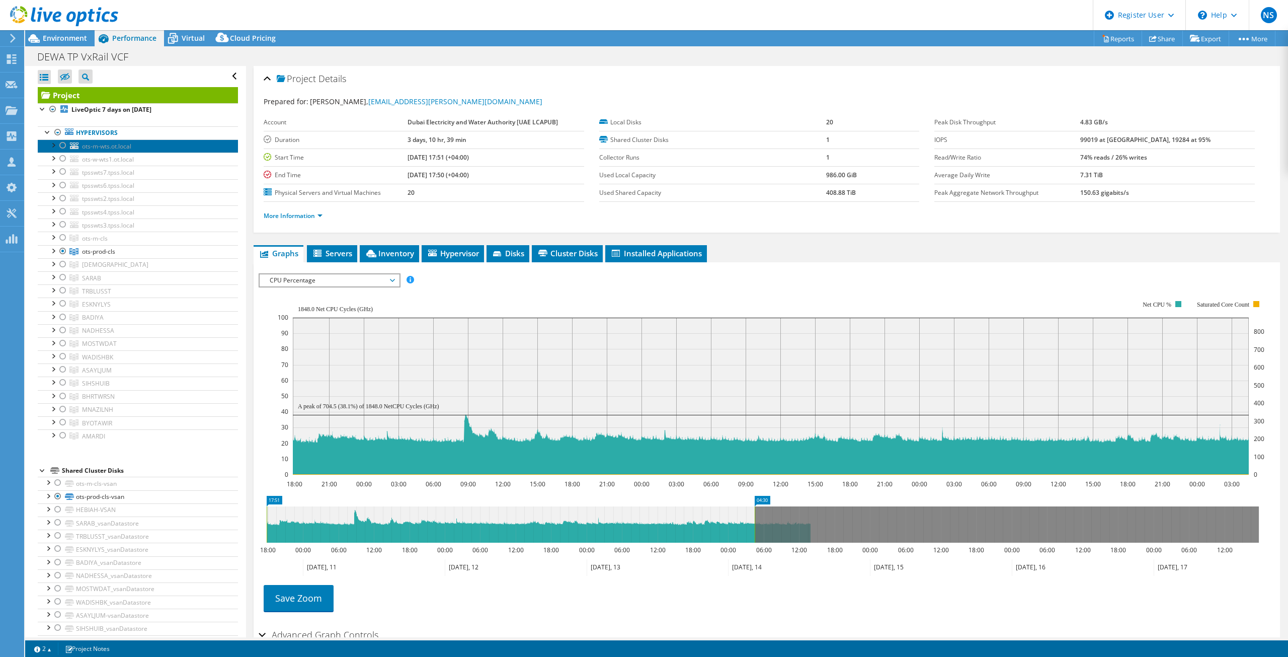
click at [144, 145] on link "ots-m-wts.ot.local" at bounding box center [138, 145] width 200 height 13
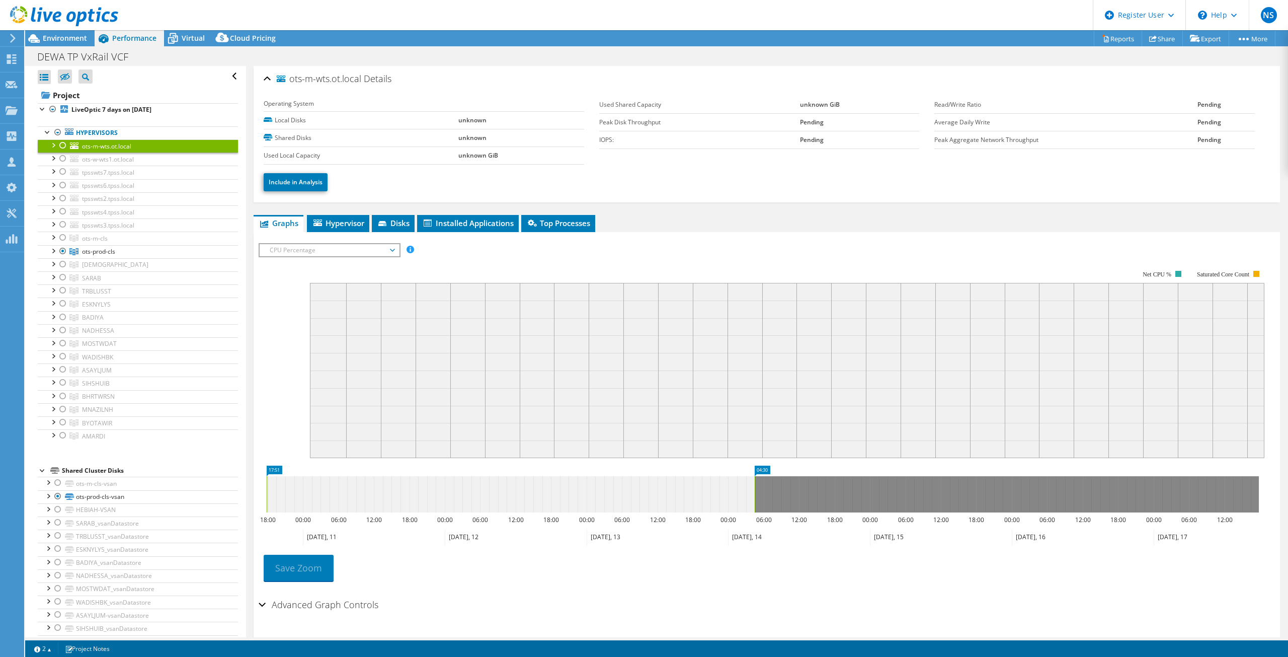
click at [61, 150] on div at bounding box center [63, 145] width 10 height 12
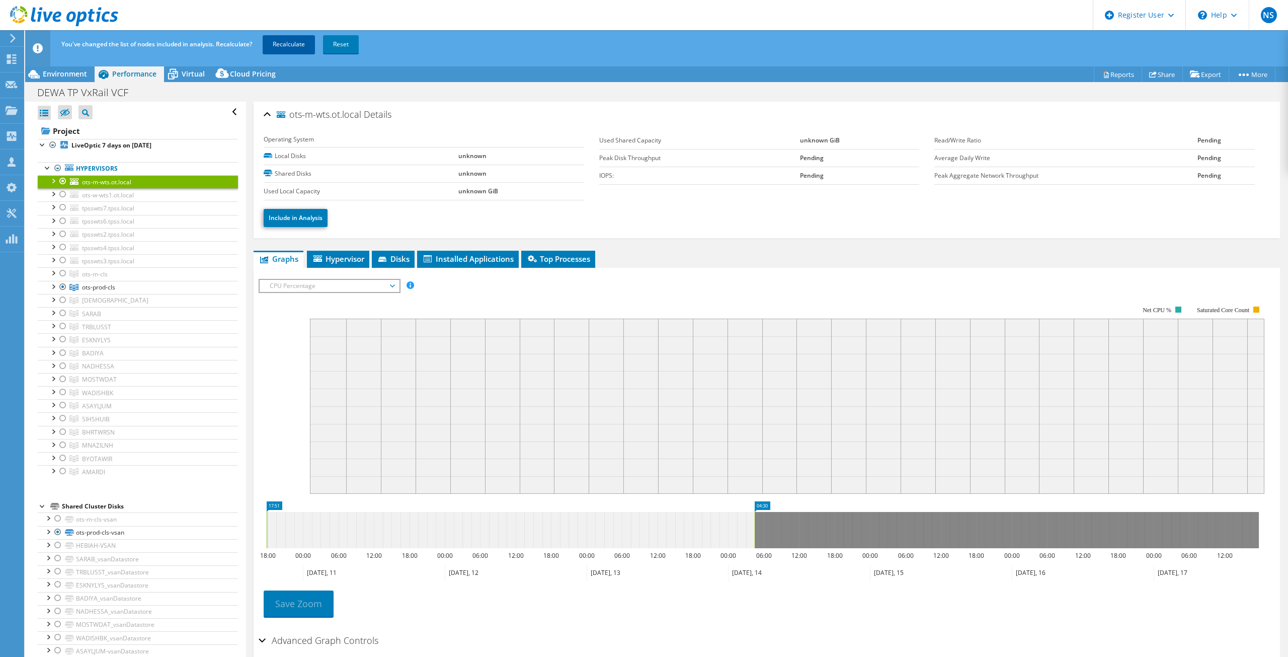
click at [277, 44] on link "Recalculate" at bounding box center [289, 44] width 52 height 18
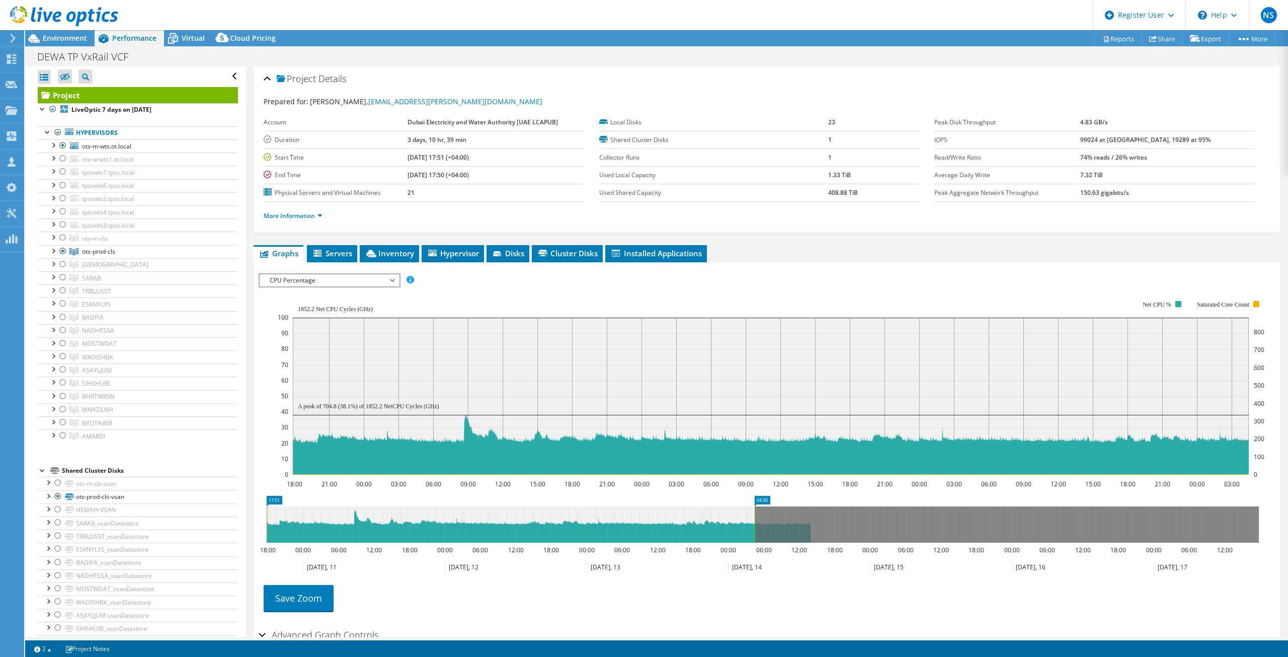
select select "EULondon"
select select "USD"
click at [164, 141] on link "ots-m-wts.ot.local" at bounding box center [138, 145] width 200 height 13
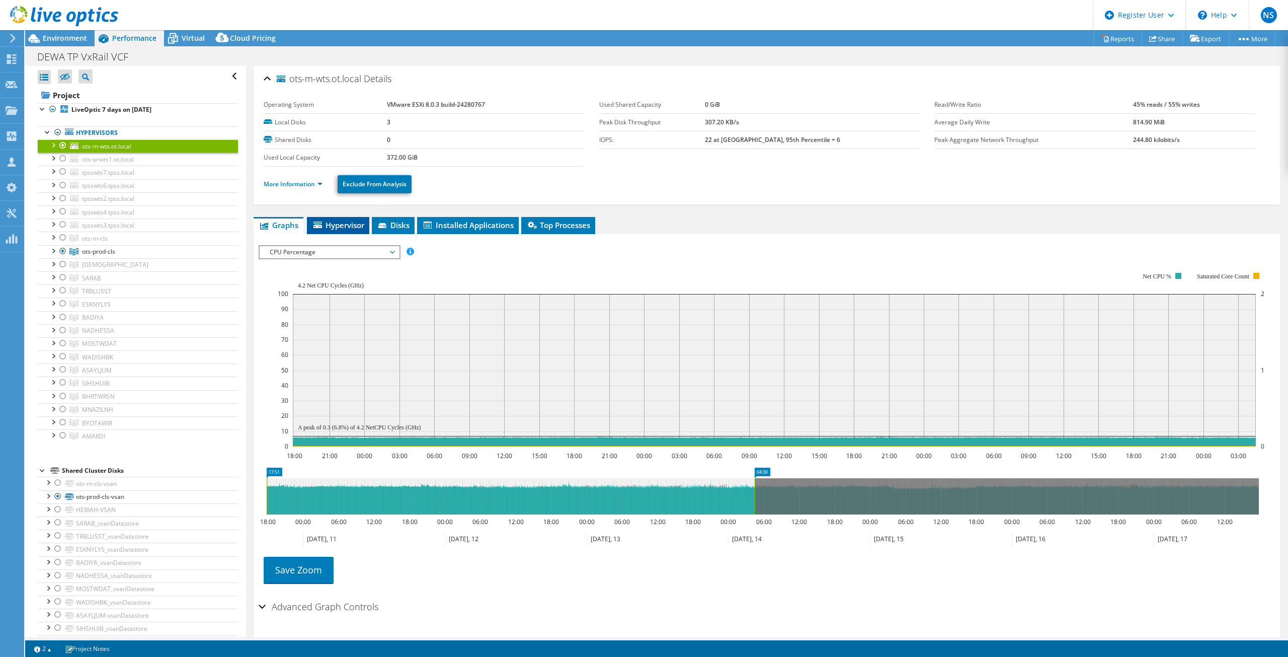
click at [344, 227] on span "Hypervisor" at bounding box center [338, 225] width 52 height 10
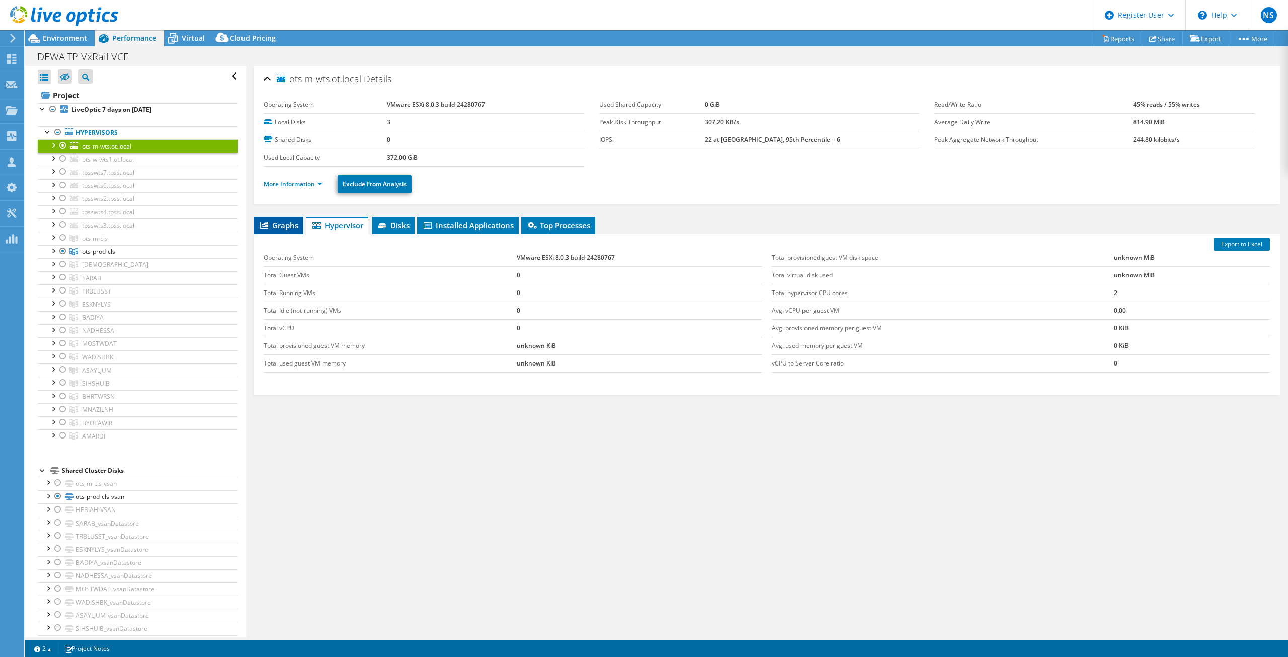
click at [296, 227] on span "Graphs" at bounding box center [279, 225] width 40 height 10
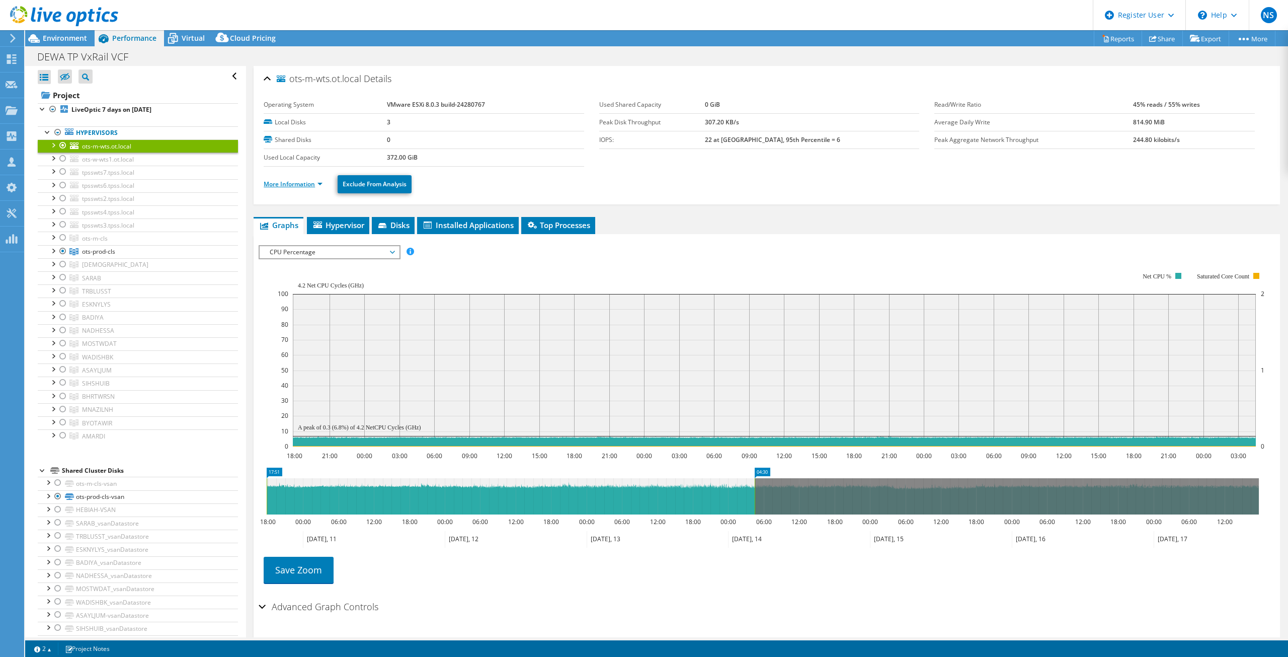
click at [308, 187] on link "More Information" at bounding box center [293, 184] width 59 height 9
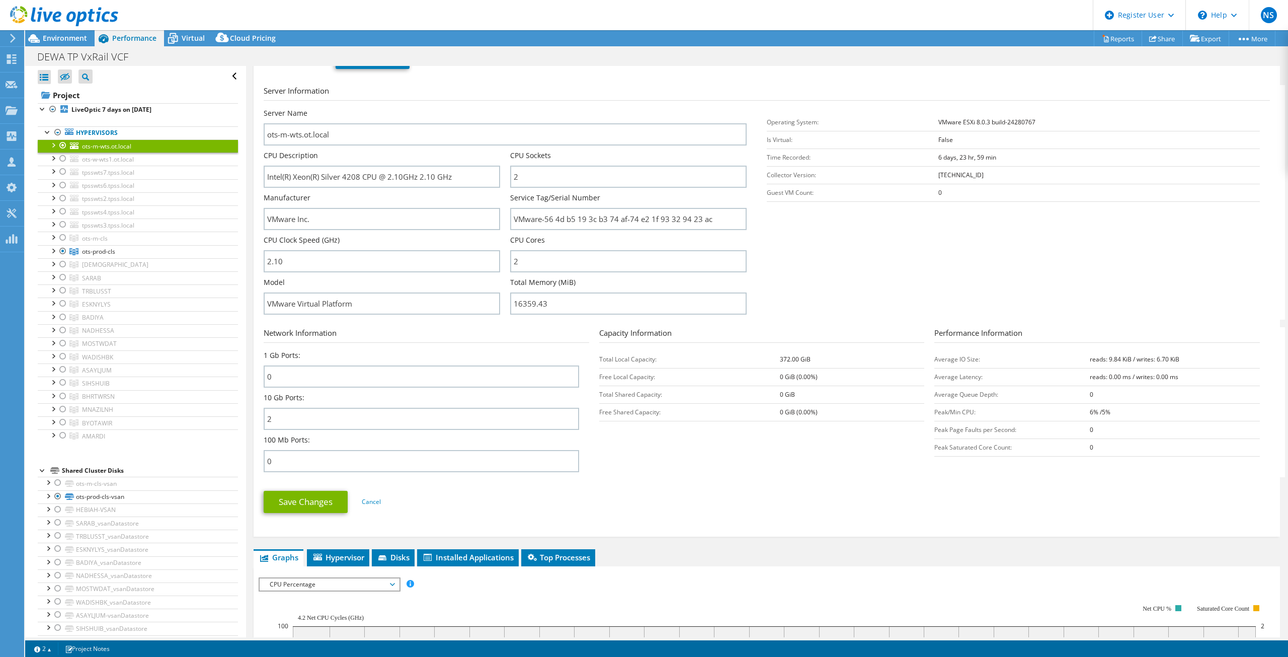
scroll to position [101, 0]
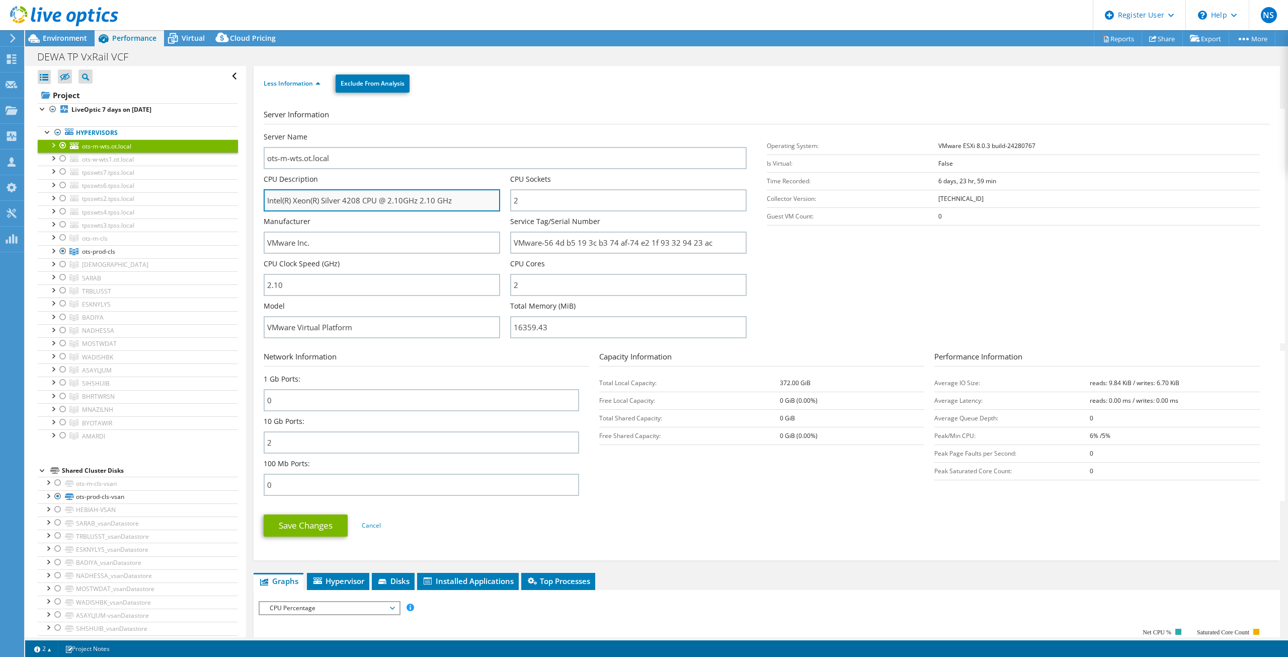
drag, startPoint x: 382, startPoint y: 203, endPoint x: 388, endPoint y: 204, distance: 6.1
click at [430, 203] on input "Intel(R) Xeon(R) Silver 4208 CPU @ 2.10GHz 2.10 GHz" at bounding box center [382, 200] width 236 height 22
drag, startPoint x: 361, startPoint y: 203, endPoint x: 265, endPoint y: 204, distance: 96.6
click at [265, 204] on input "Intel(R) Xeon(R) Silver 4208 CPU @ 2.10GHz 2.10 GHz" at bounding box center [382, 200] width 236 height 22
click at [438, 207] on input "Intel(R) Xeon(R) Silver 4208 CPU @ 2.10GHz 2.10 GHz" at bounding box center [382, 200] width 236 height 22
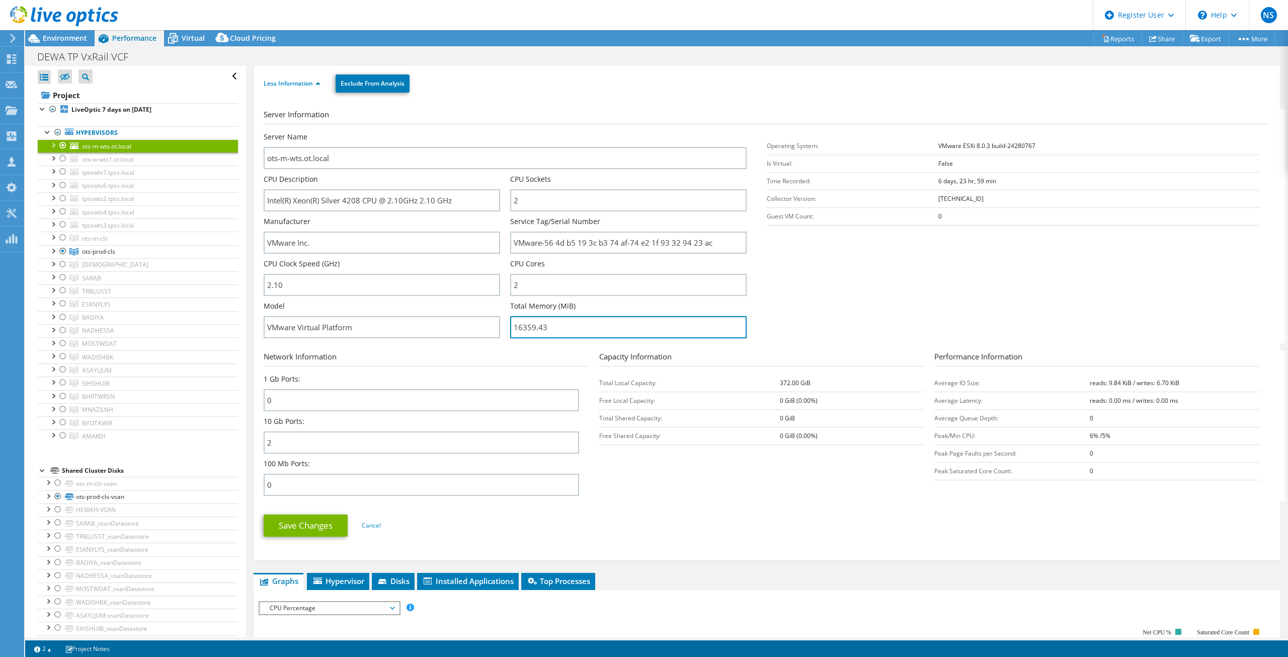
drag, startPoint x: 611, startPoint y: 335, endPoint x: 505, endPoint y: 342, distance: 106.4
click at [505, 132] on div "Server Name [PERSON_NAME]-m-wts.ot.local CPU Description Intel(R) Xeon(R) Silve…" at bounding box center [510, 132] width 493 height 0
click at [517, 358] on h3 "Network Information" at bounding box center [427, 359] width 326 height 16
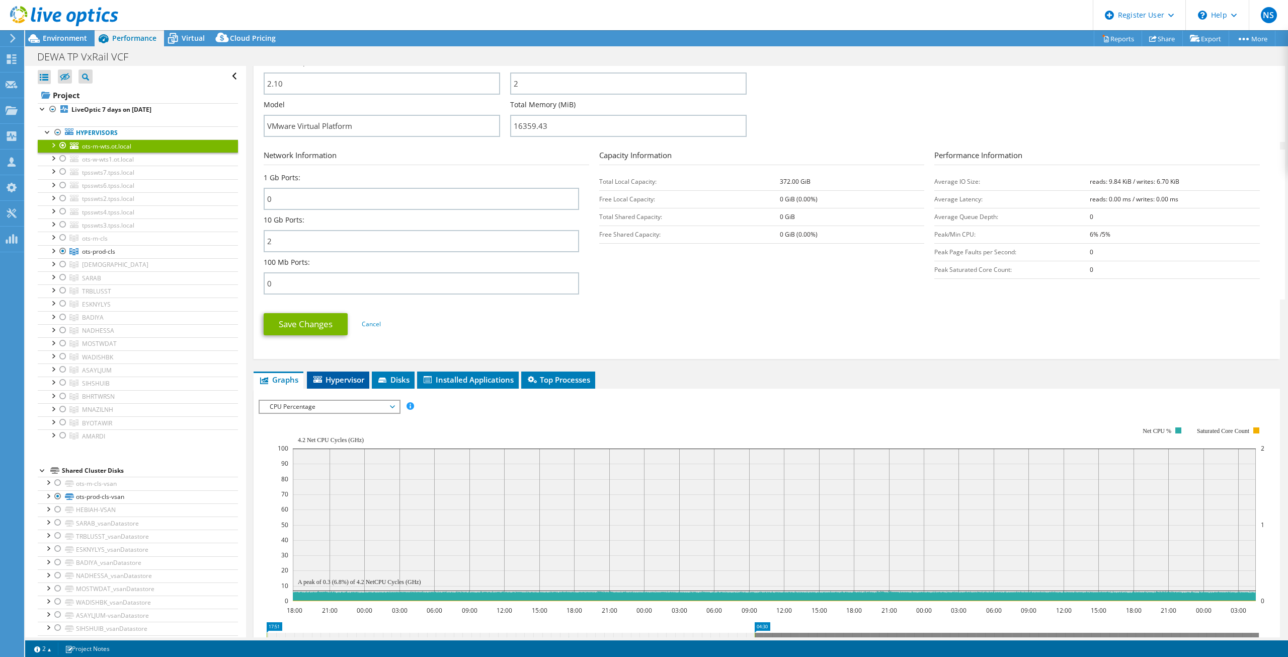
click at [356, 380] on span "Hypervisor" at bounding box center [338, 379] width 52 height 10
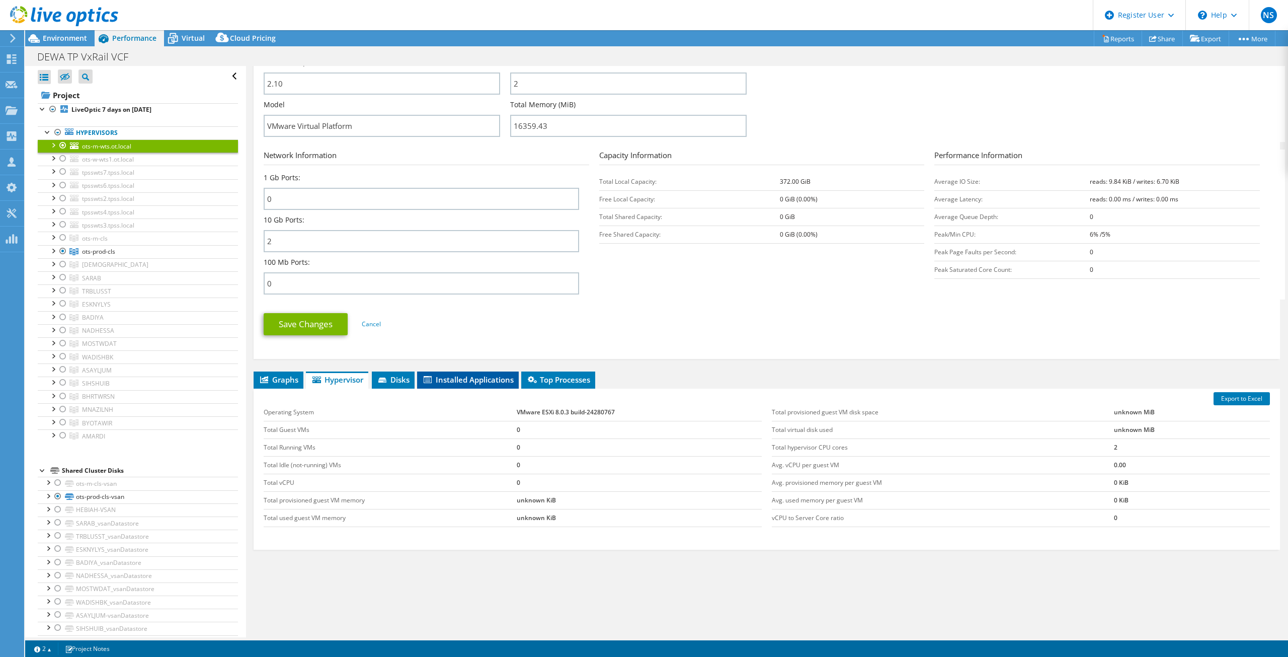
click at [425, 381] on span "Installed Applications" at bounding box center [468, 379] width 92 height 10
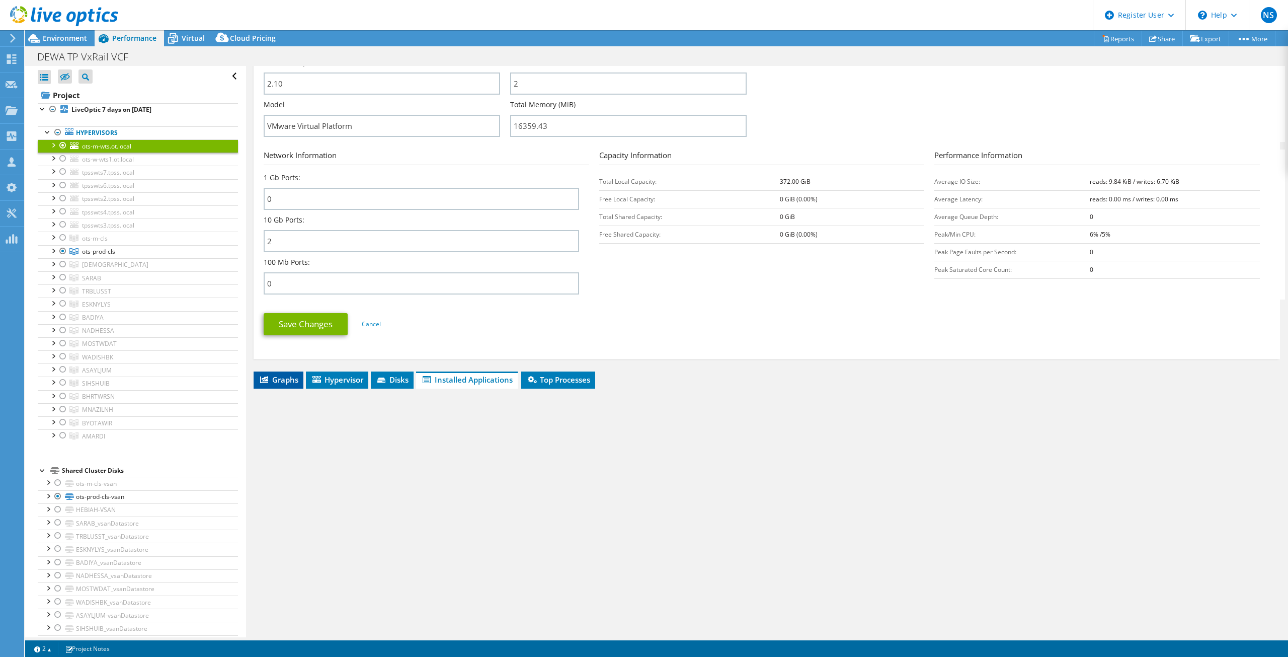
click at [288, 381] on span "Graphs" at bounding box center [279, 379] width 40 height 10
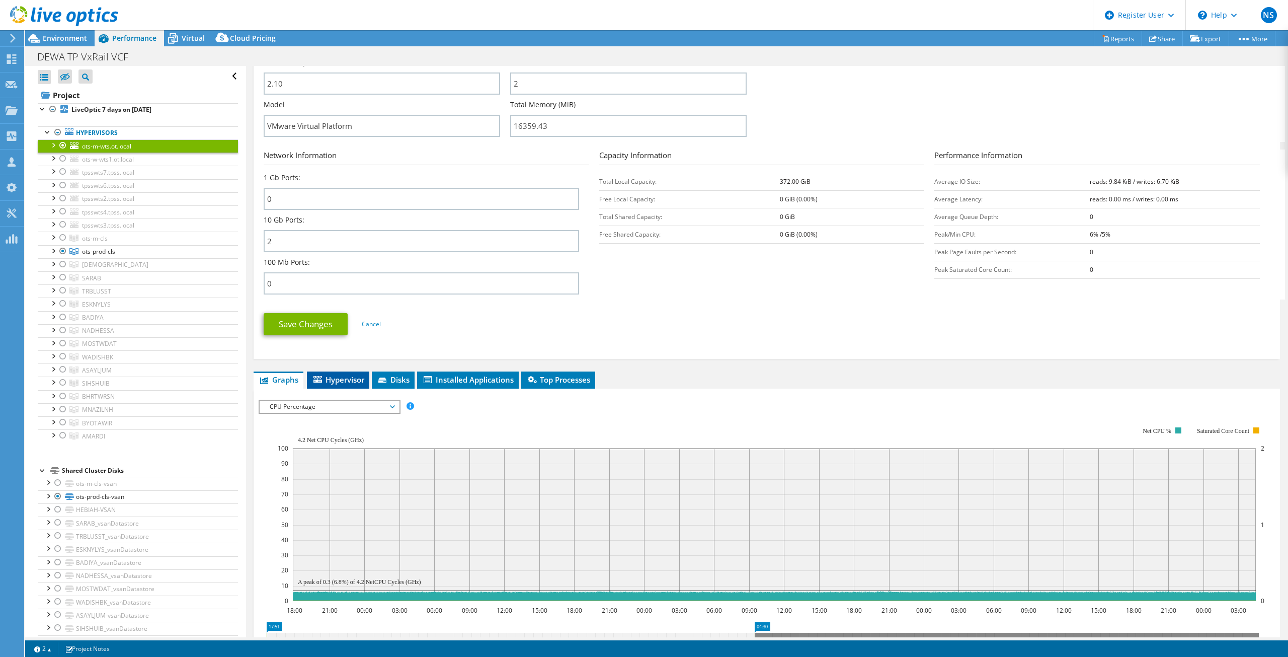
click at [336, 381] on span "Hypervisor" at bounding box center [338, 379] width 52 height 10
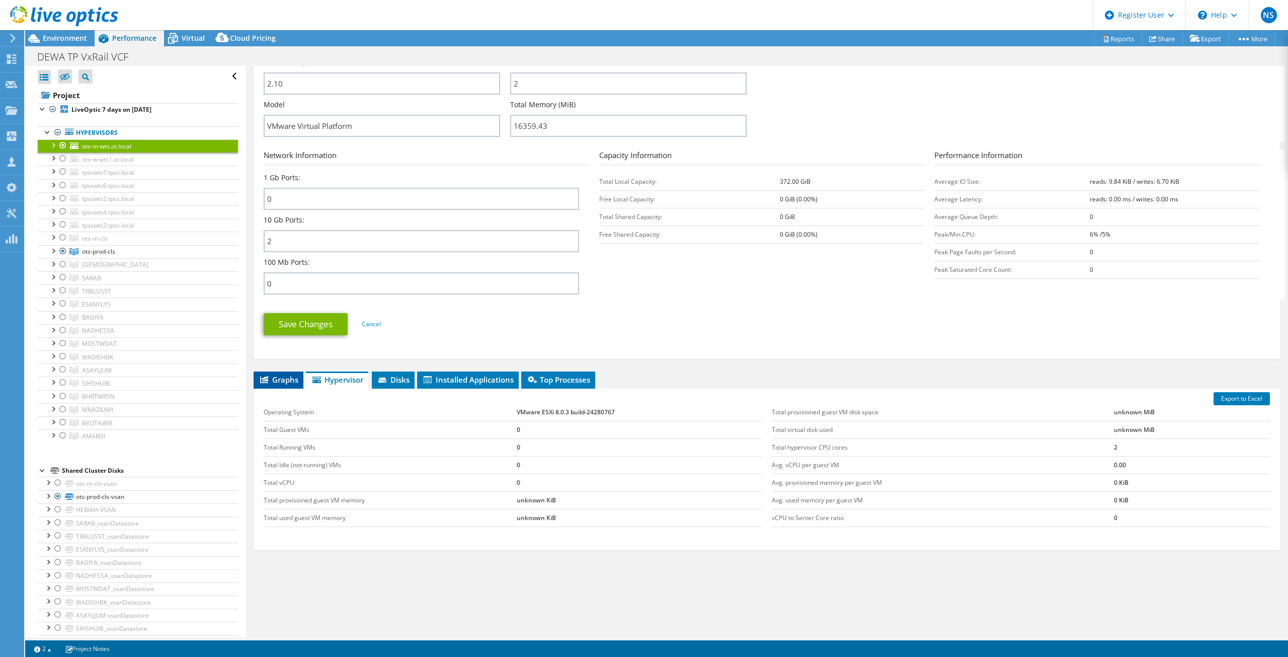
click at [285, 387] on li "Graphs" at bounding box center [279, 379] width 50 height 17
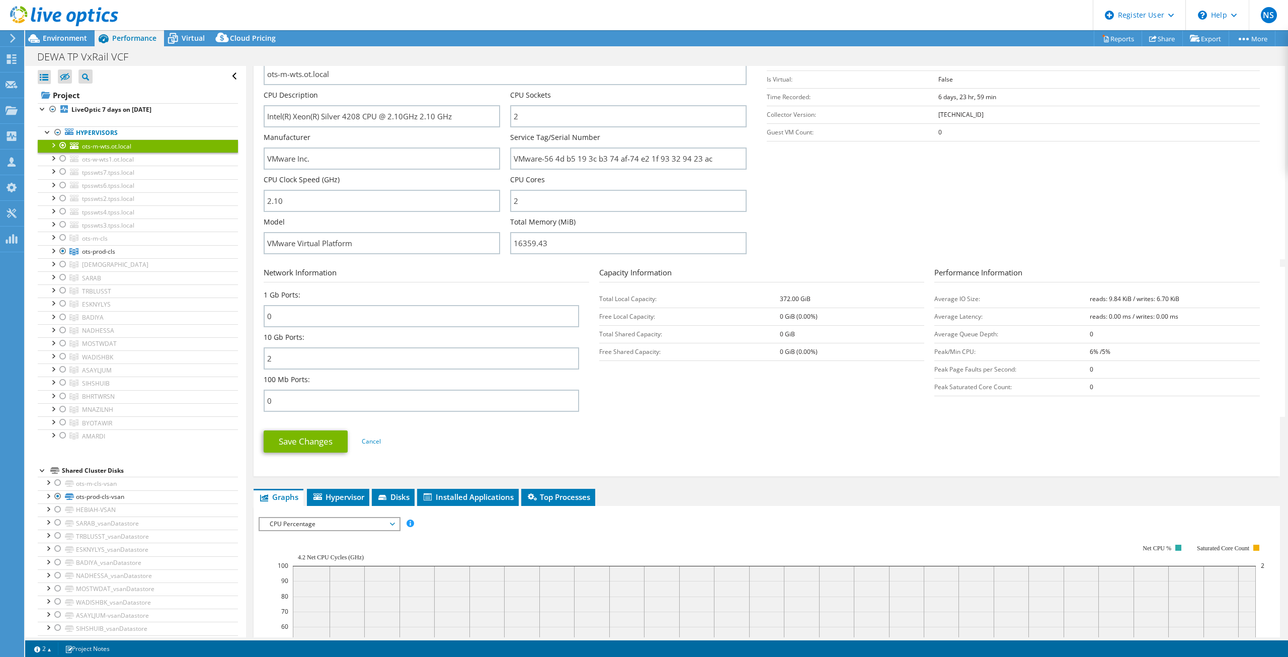
scroll to position [101, 0]
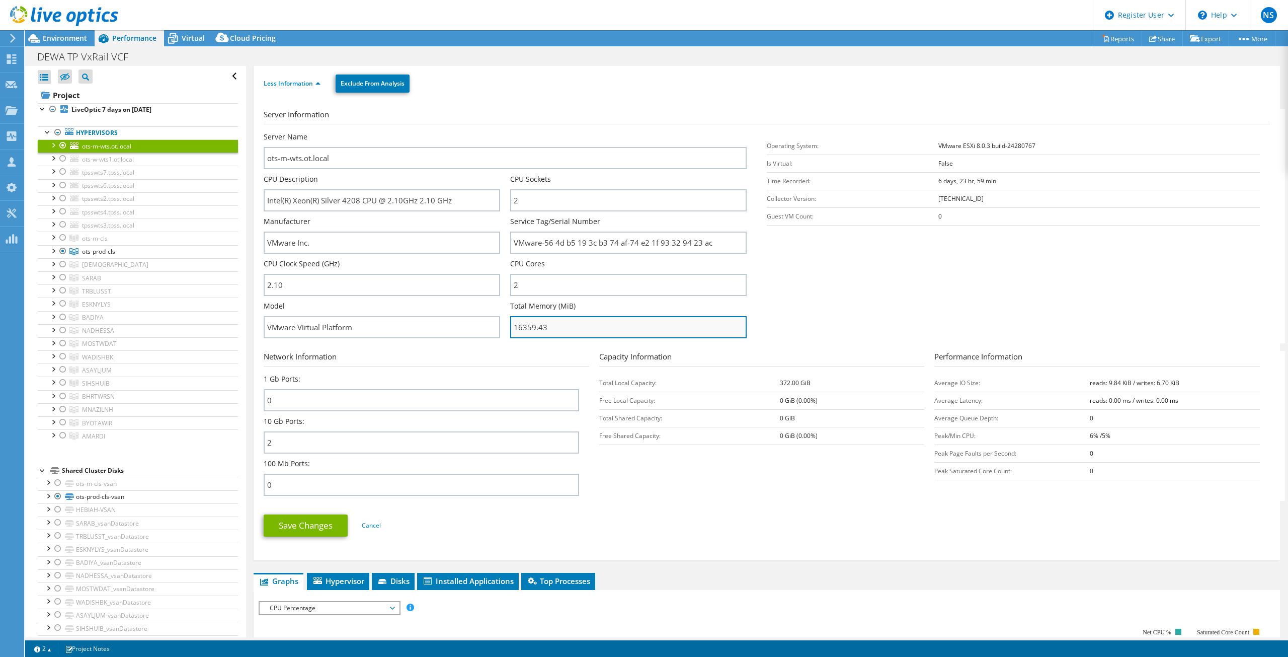
click at [573, 316] on input "16359.43" at bounding box center [628, 327] width 236 height 22
drag, startPoint x: 551, startPoint y: 328, endPoint x: 426, endPoint y: 324, distance: 125.3
click at [426, 132] on div "Server Name [PERSON_NAME]-m-wts.ot.local CPU Description Intel(R) Xeon(R) Silve…" at bounding box center [510, 132] width 493 height 0
click at [919, 437] on td "0 GiB (0.00%)" at bounding box center [852, 436] width 144 height 18
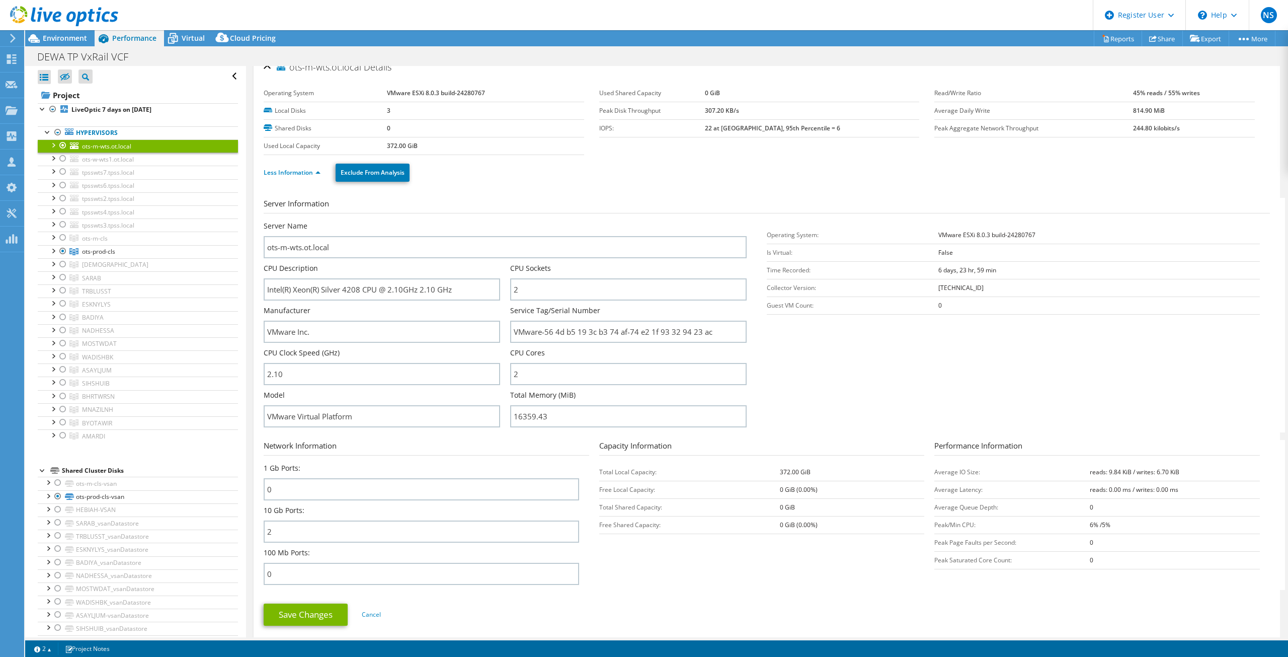
scroll to position [0, 0]
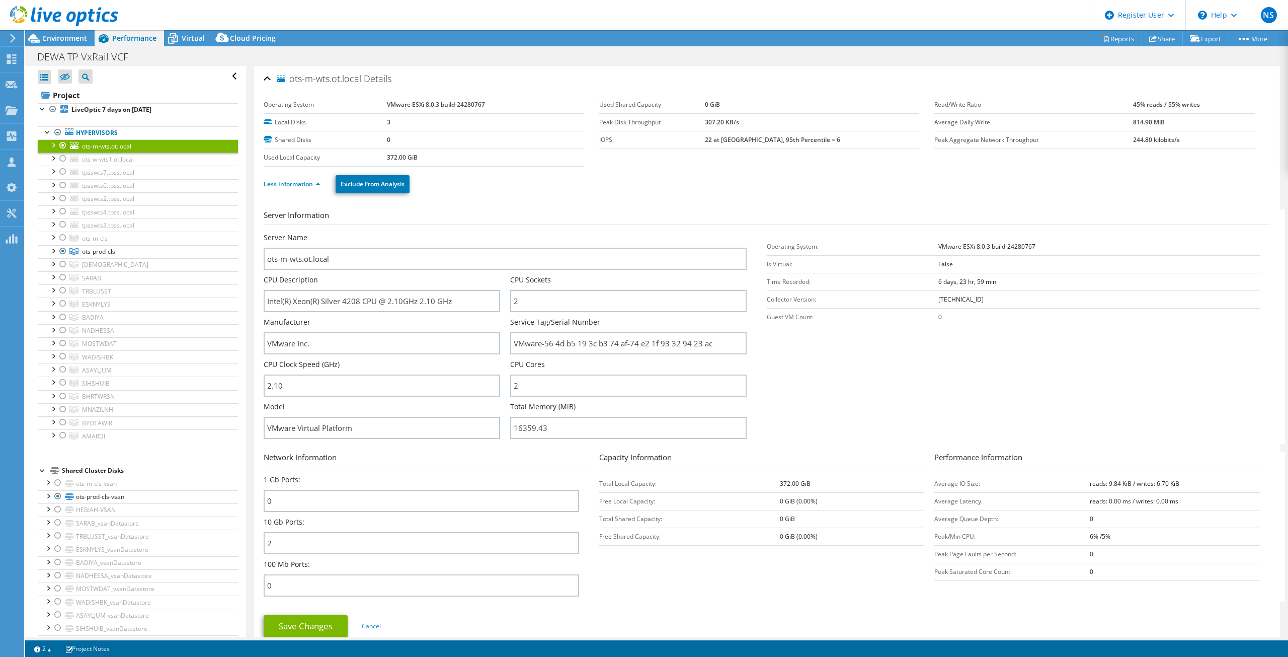
click at [60, 148] on div at bounding box center [63, 145] width 10 height 12
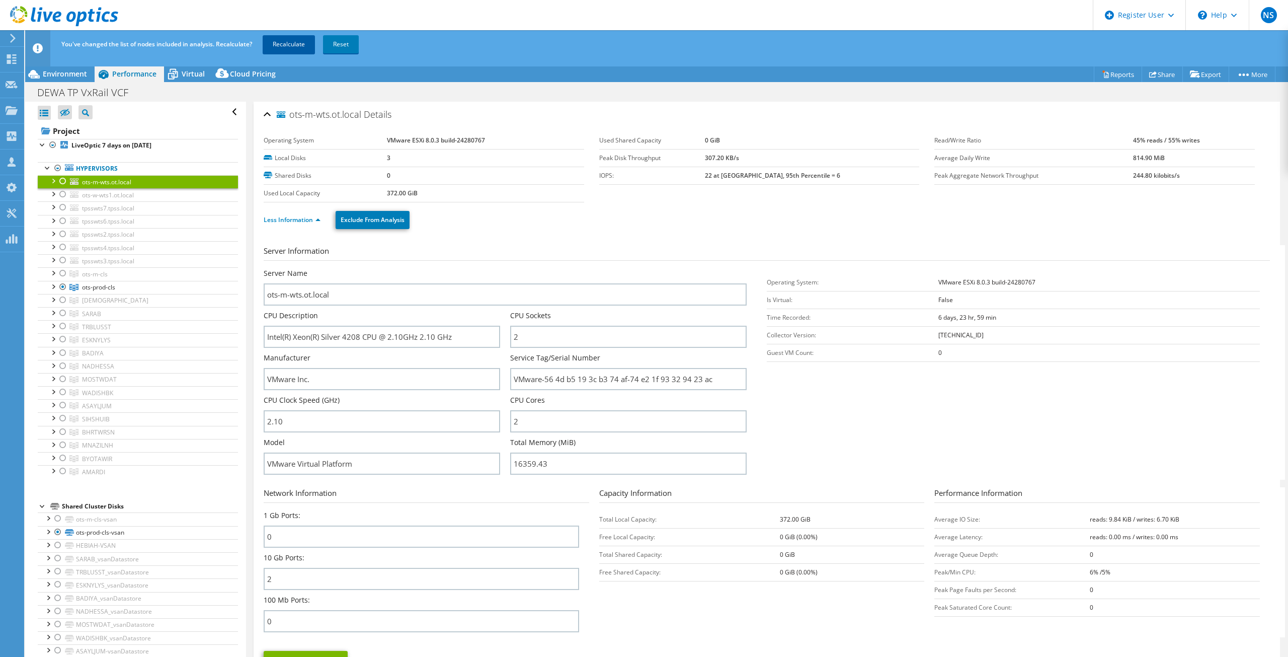
click at [294, 43] on link "Recalculate" at bounding box center [289, 44] width 52 height 18
